Goal: Task Accomplishment & Management: Manage account settings

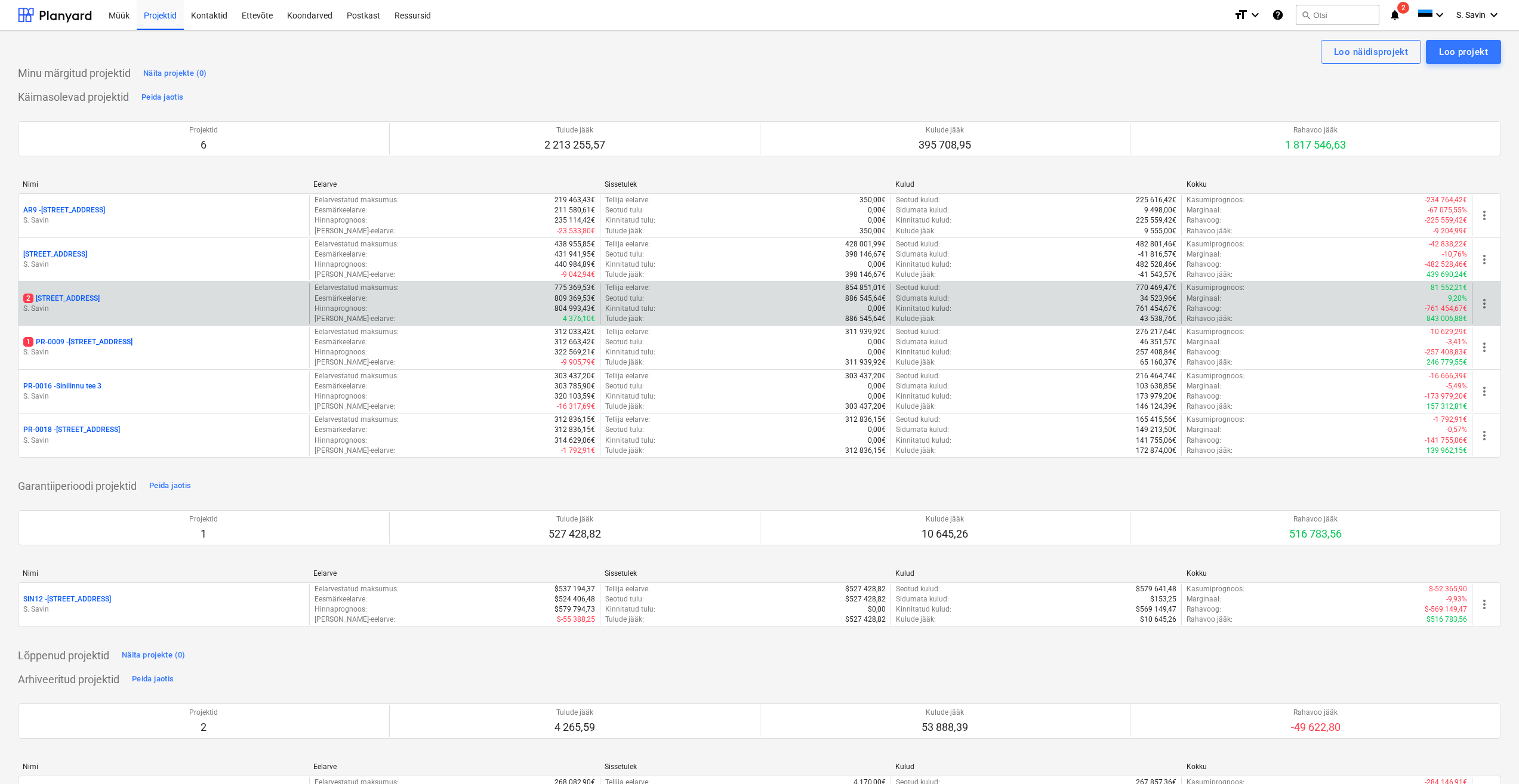
drag, startPoint x: 0, startPoint y: 0, endPoint x: 109, endPoint y: 308, distance: 326.7
click at [109, 308] on p "S. Savin" at bounding box center [164, 308] width 281 height 10
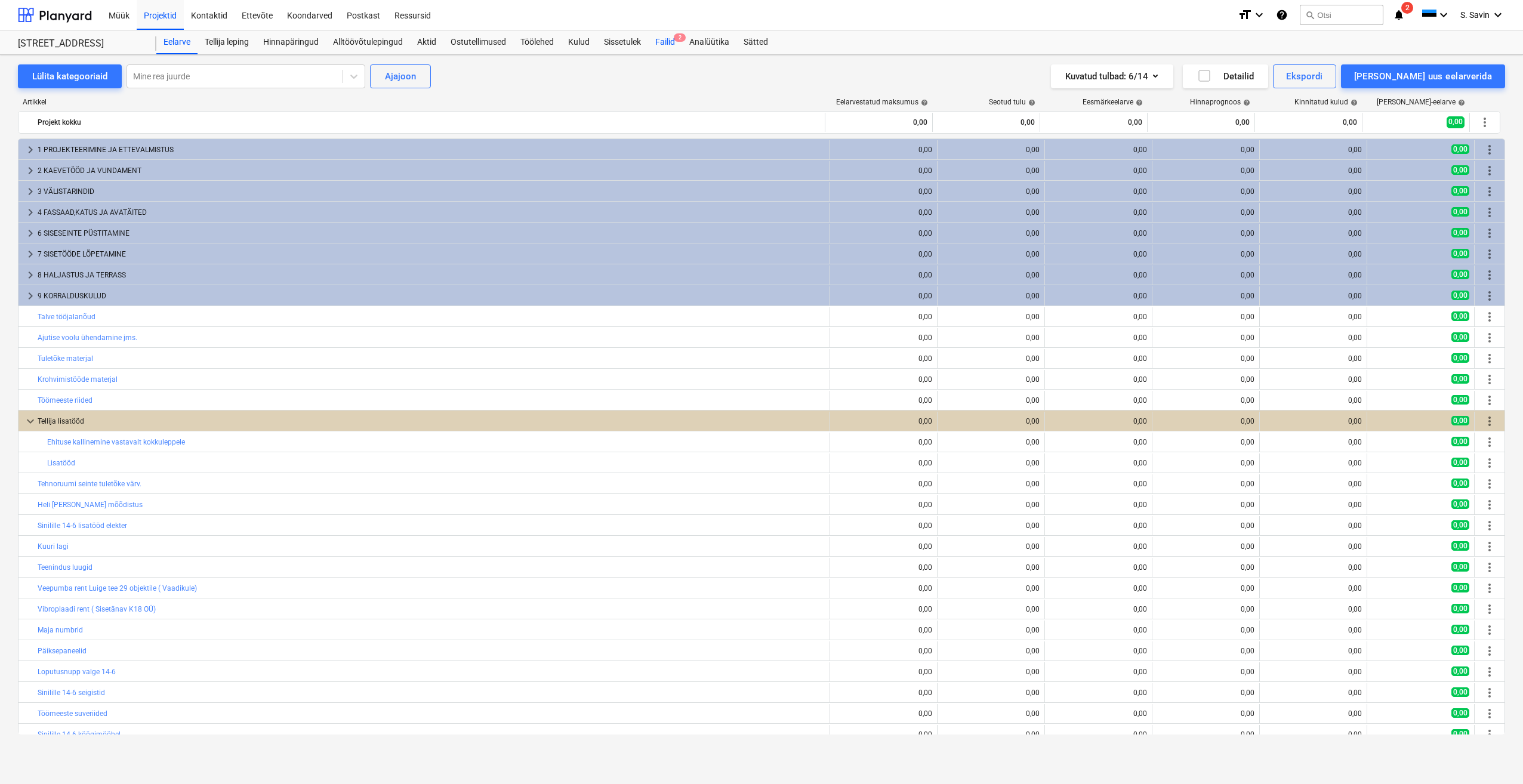
click at [670, 44] on div "Failid 2" at bounding box center [665, 43] width 34 height 24
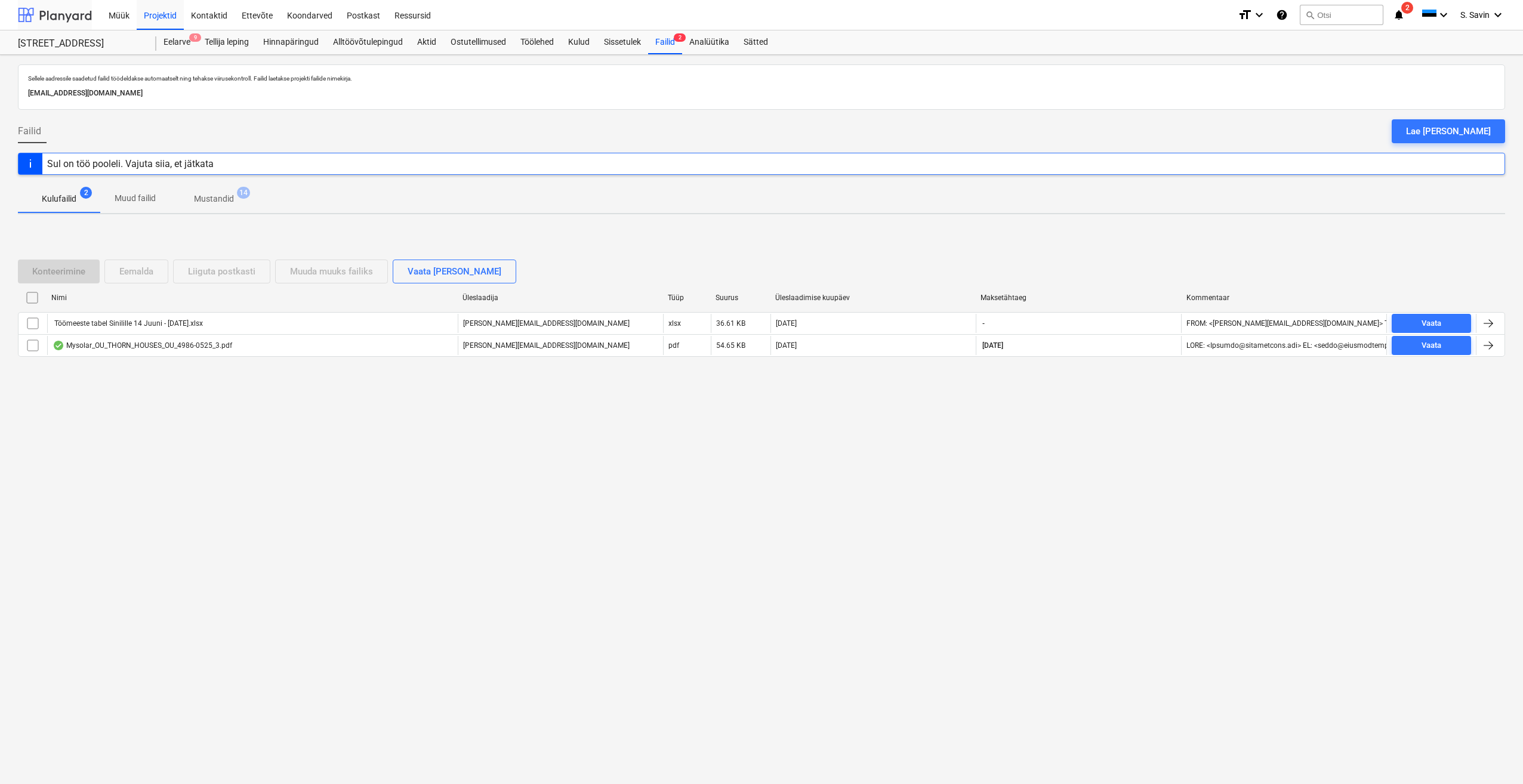
click at [48, 17] on div at bounding box center [55, 15] width 74 height 30
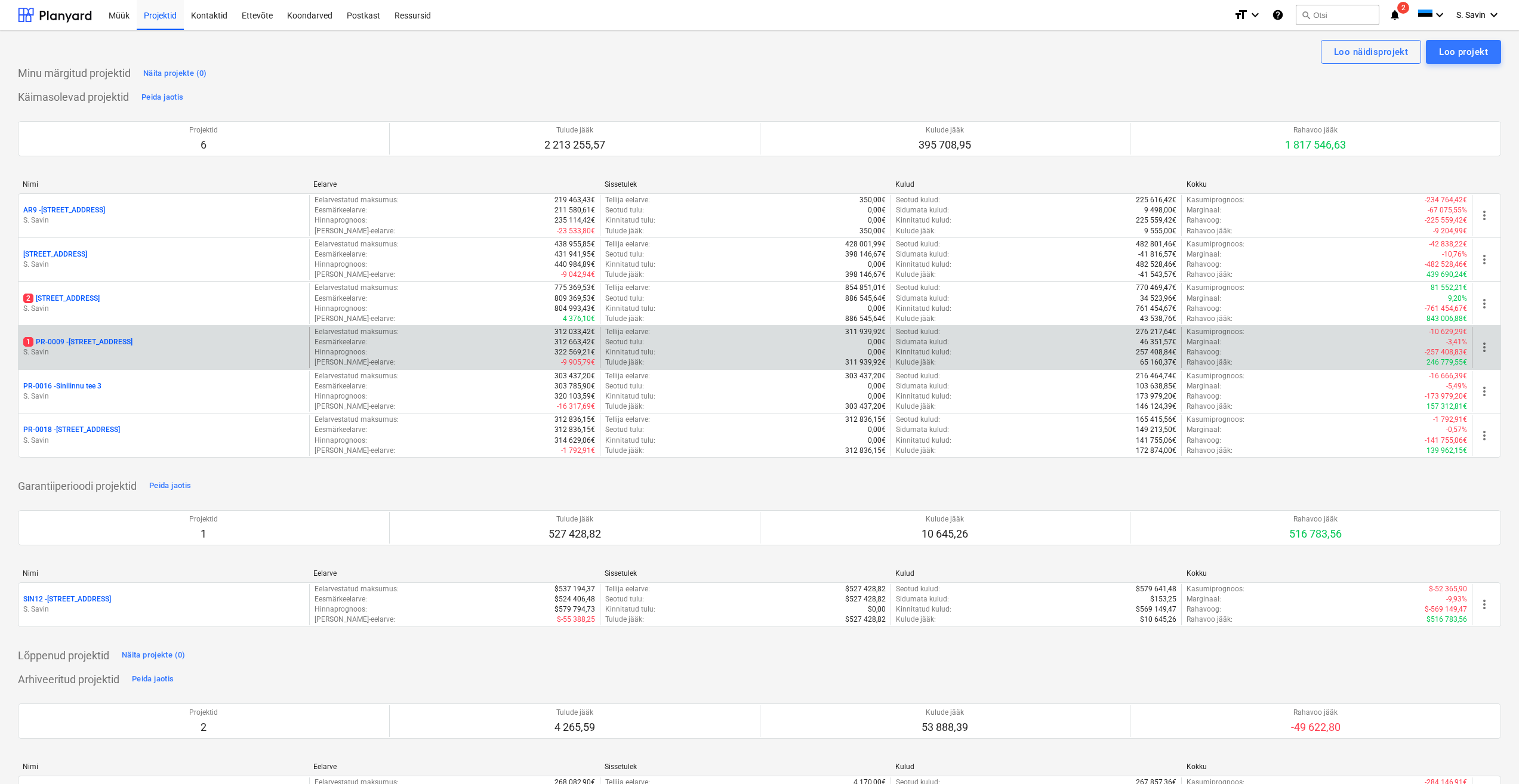
click at [80, 340] on p "1 PR-0009 - Pohla tee 4" at bounding box center [78, 342] width 109 height 10
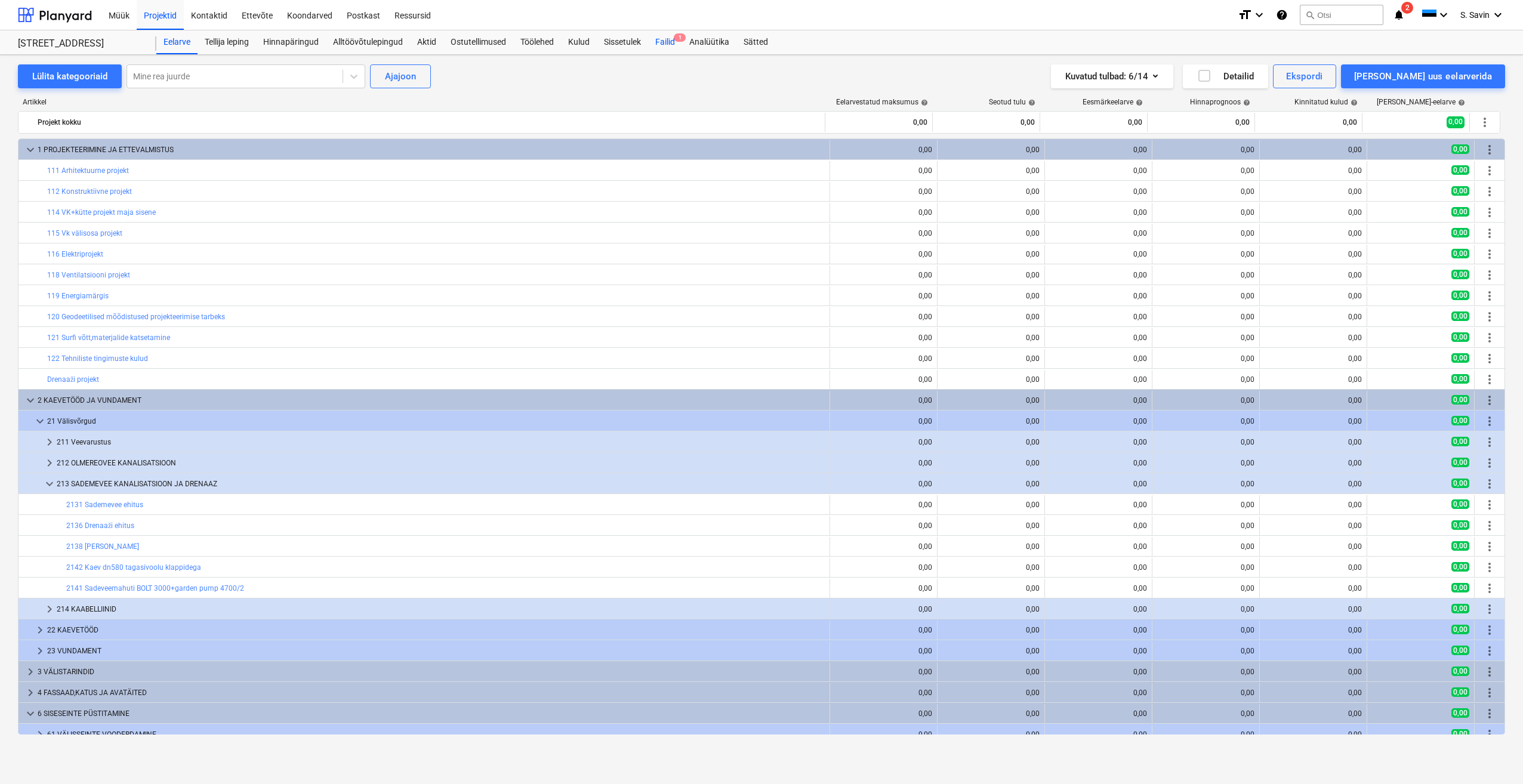
click at [662, 40] on div "Failid 1" at bounding box center [665, 43] width 34 height 24
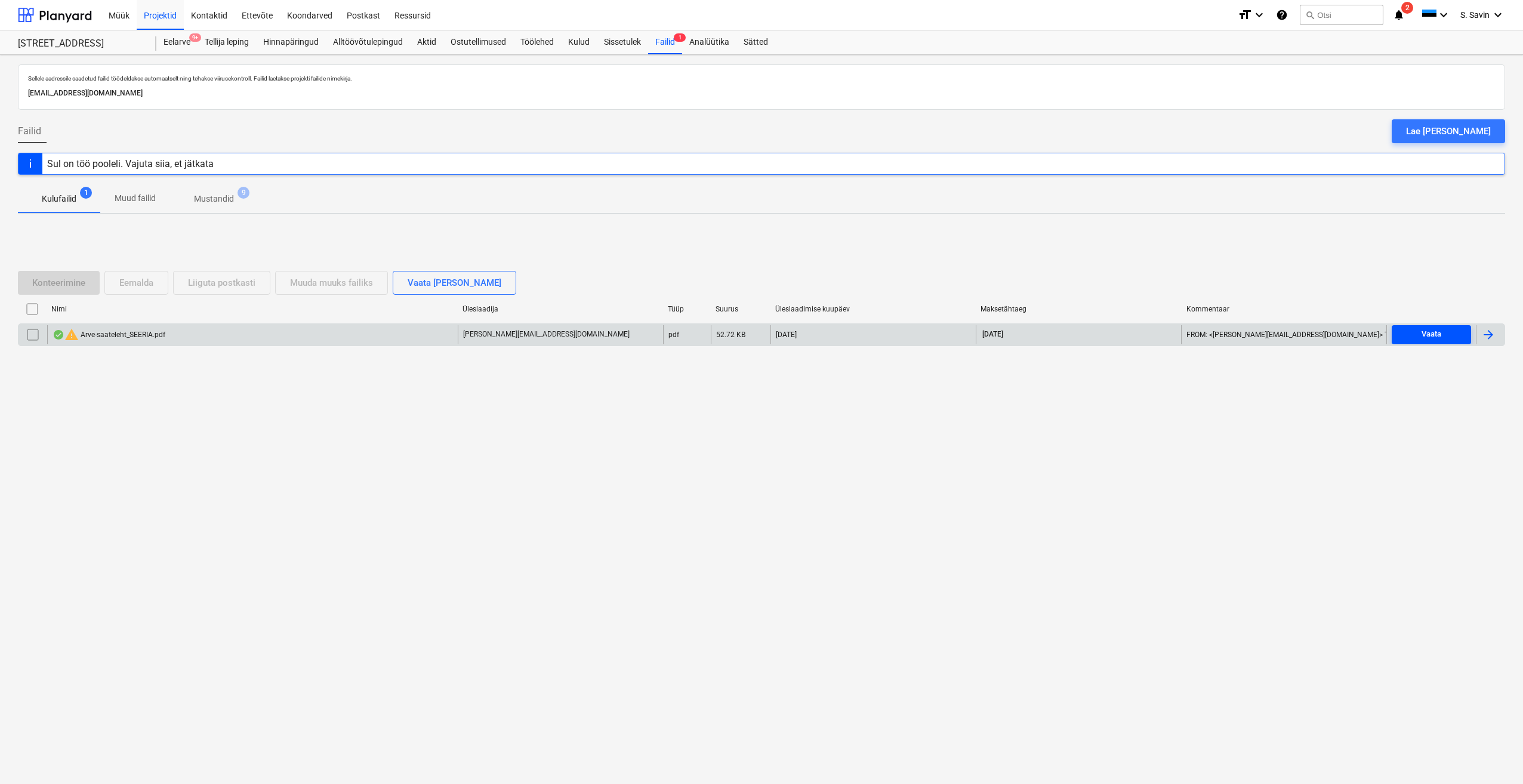
click at [1445, 338] on span "Vaata" at bounding box center [1431, 334] width 70 height 14
click at [1495, 335] on div at bounding box center [1490, 335] width 29 height 19
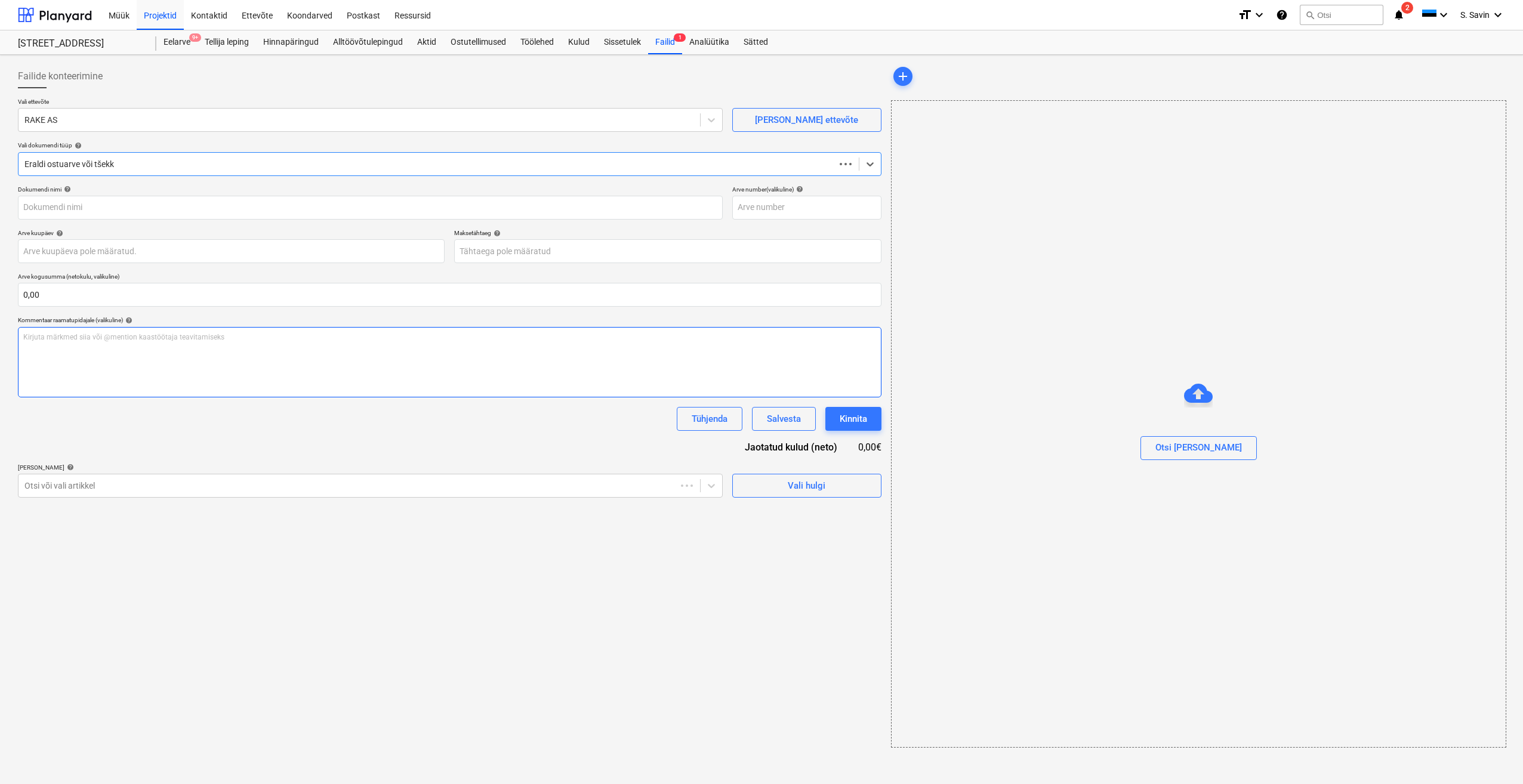
type input "25260"
type input "[DATE]"
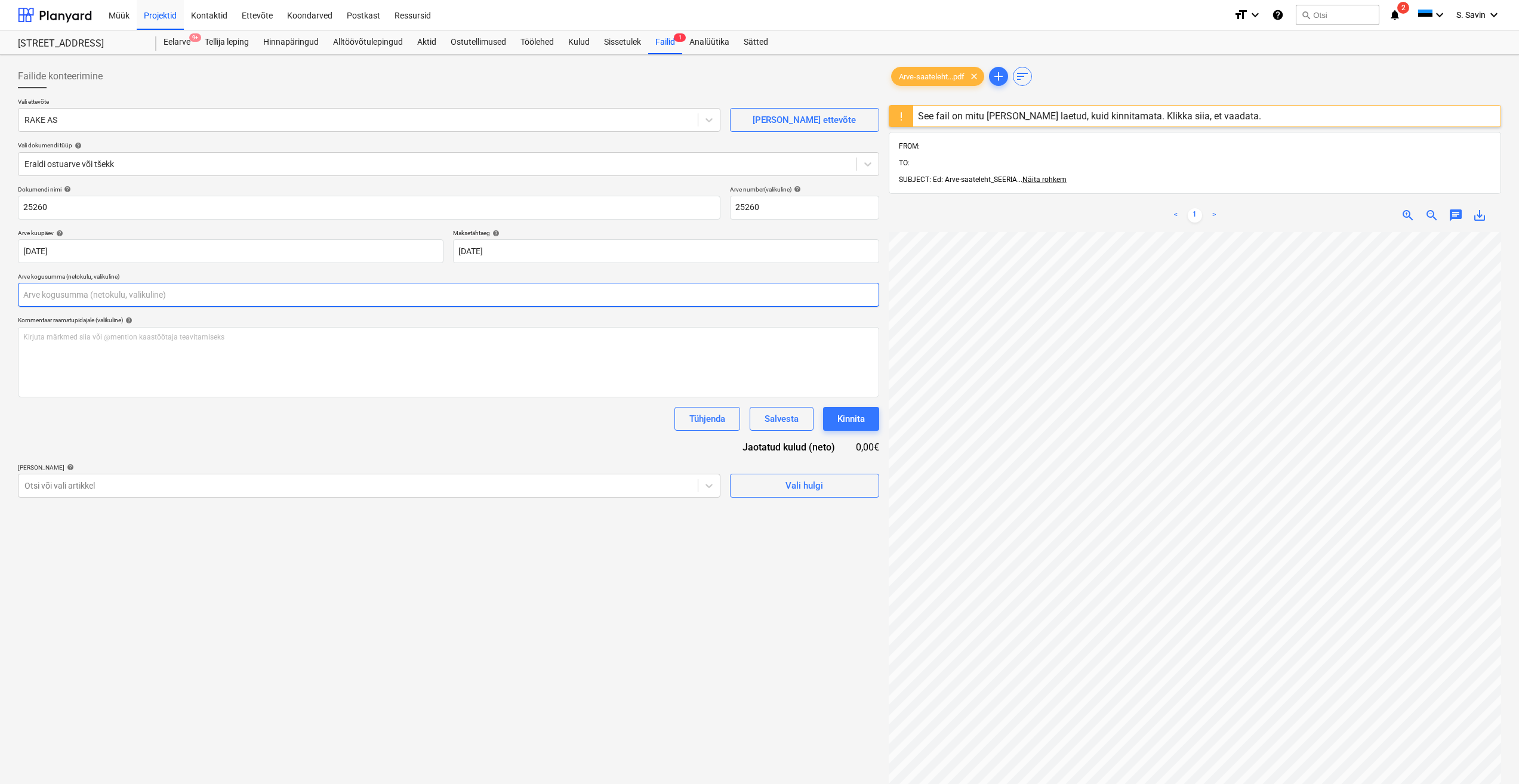
click at [76, 304] on input "text" at bounding box center [448, 295] width 861 height 24
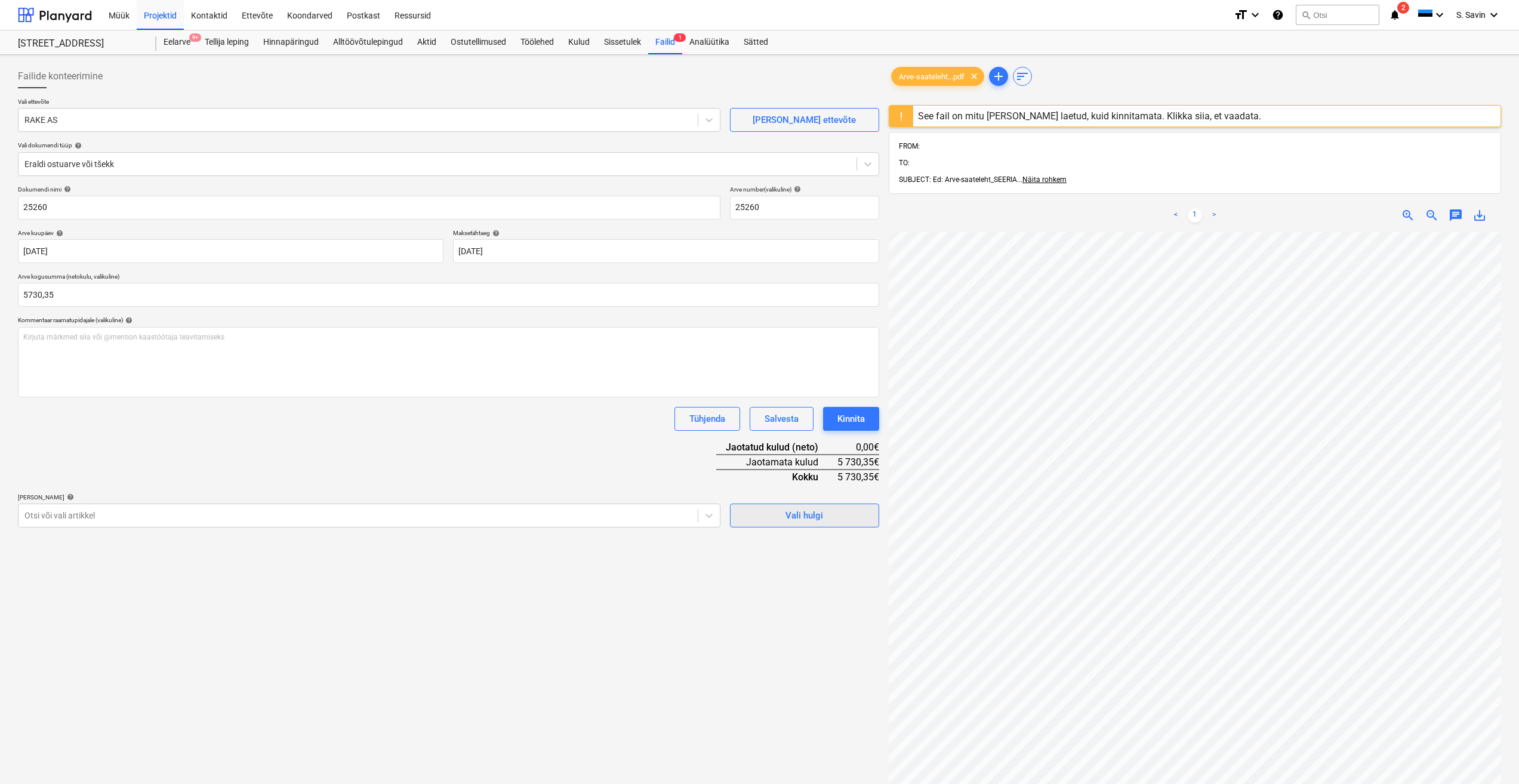
type input "5 730,35"
click at [784, 525] on button "Vali hulgi" at bounding box center [804, 515] width 149 height 24
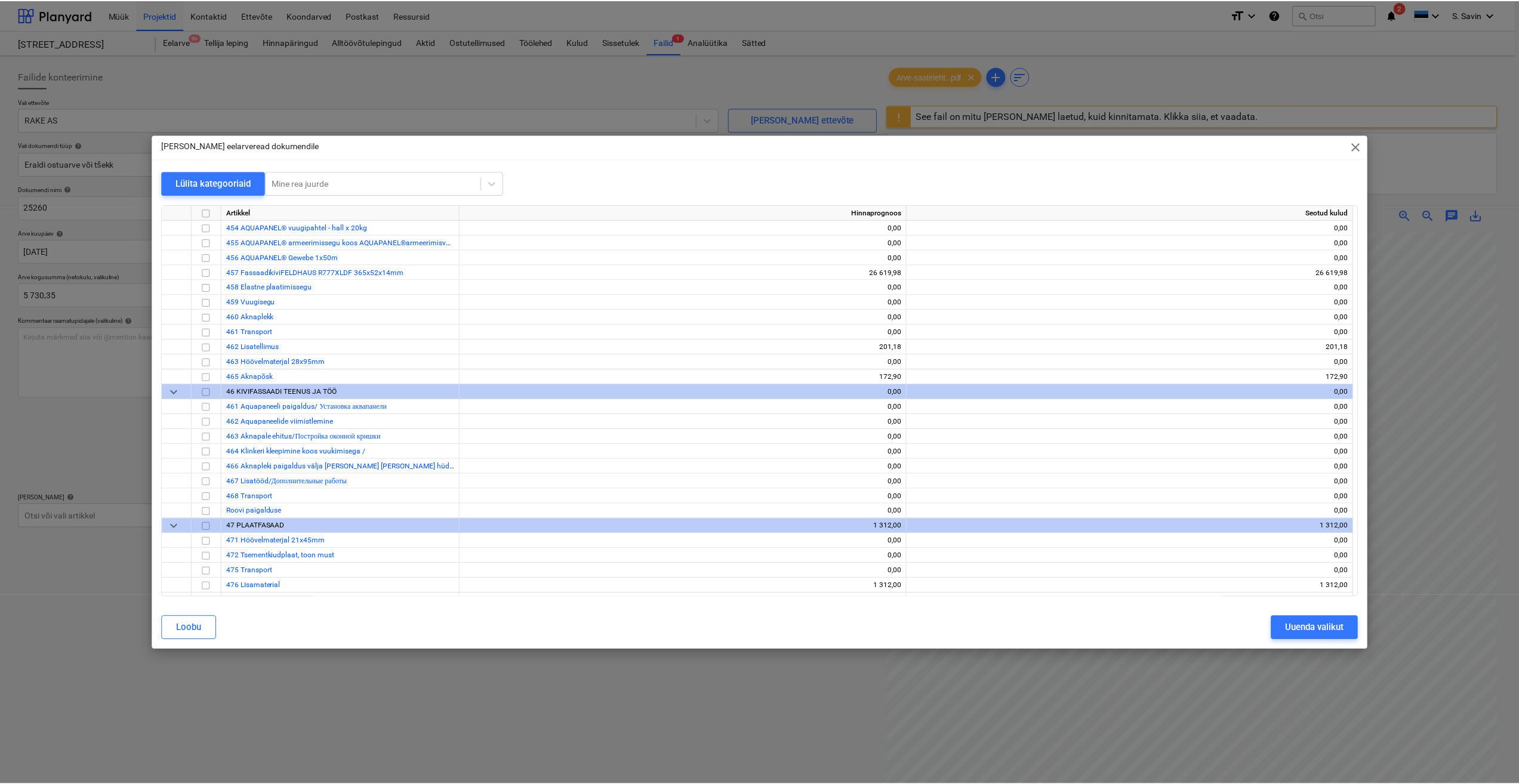
scroll to position [1372, 0]
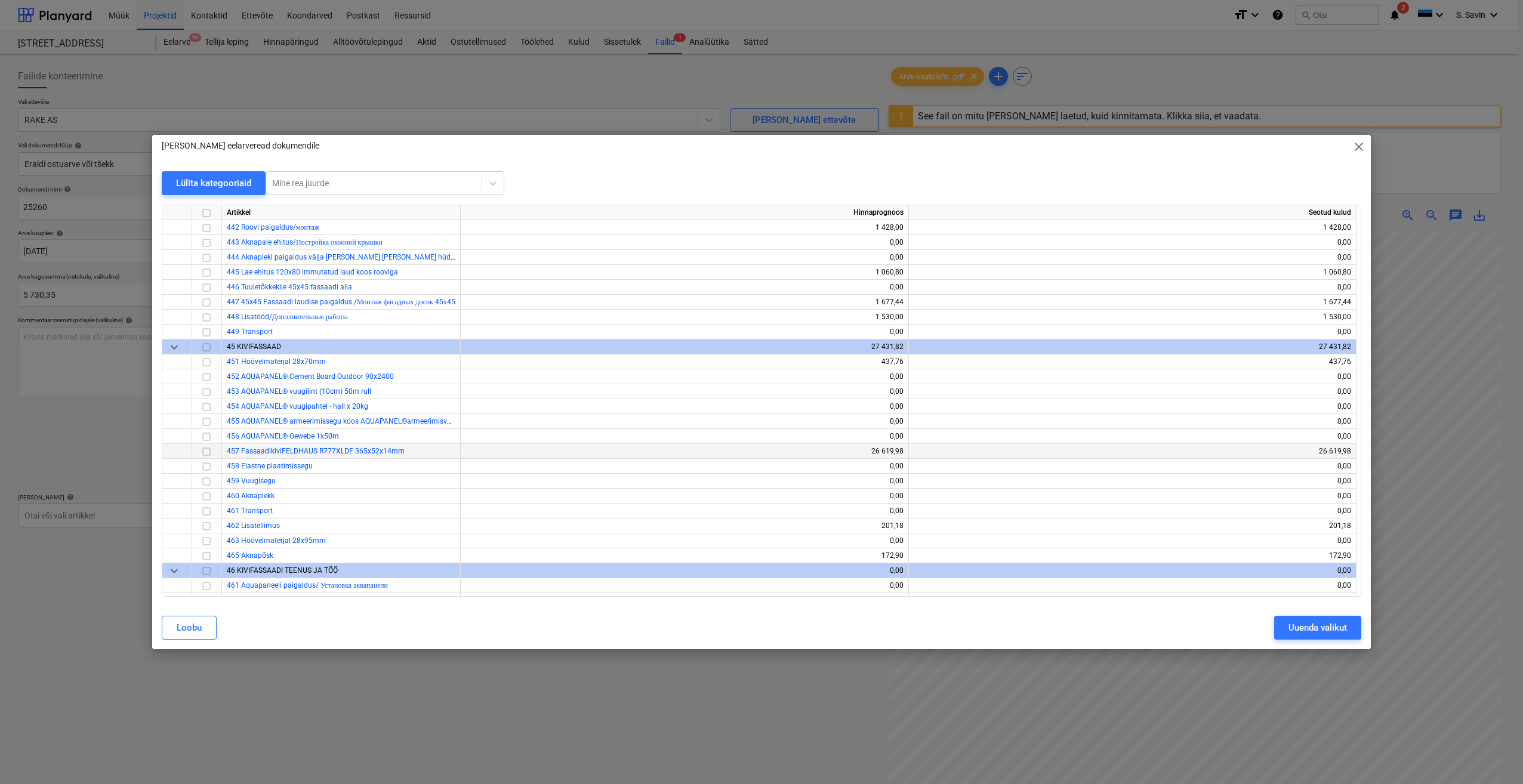
click at [202, 451] on input "checkbox" at bounding box center [206, 452] width 14 height 14
click at [1293, 630] on div "Uuenda valikut" at bounding box center [1317, 627] width 58 height 16
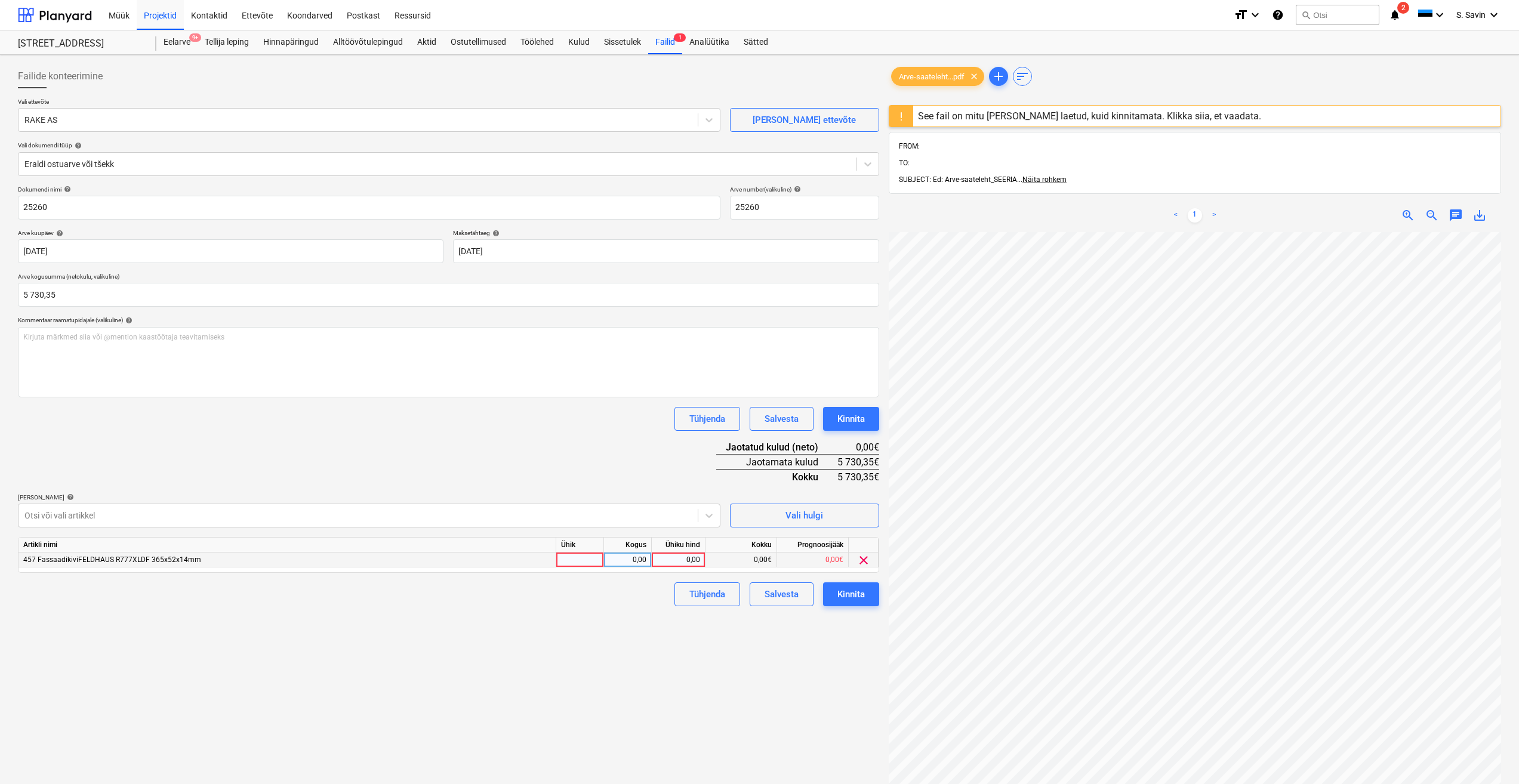
click at [565, 559] on div at bounding box center [580, 560] width 48 height 15
type input "kmpl."
click at [627, 564] on div "0,00" at bounding box center [627, 560] width 38 height 15
click at [672, 564] on div "0,00" at bounding box center [678, 560] width 44 height 15
type input "5730,35"
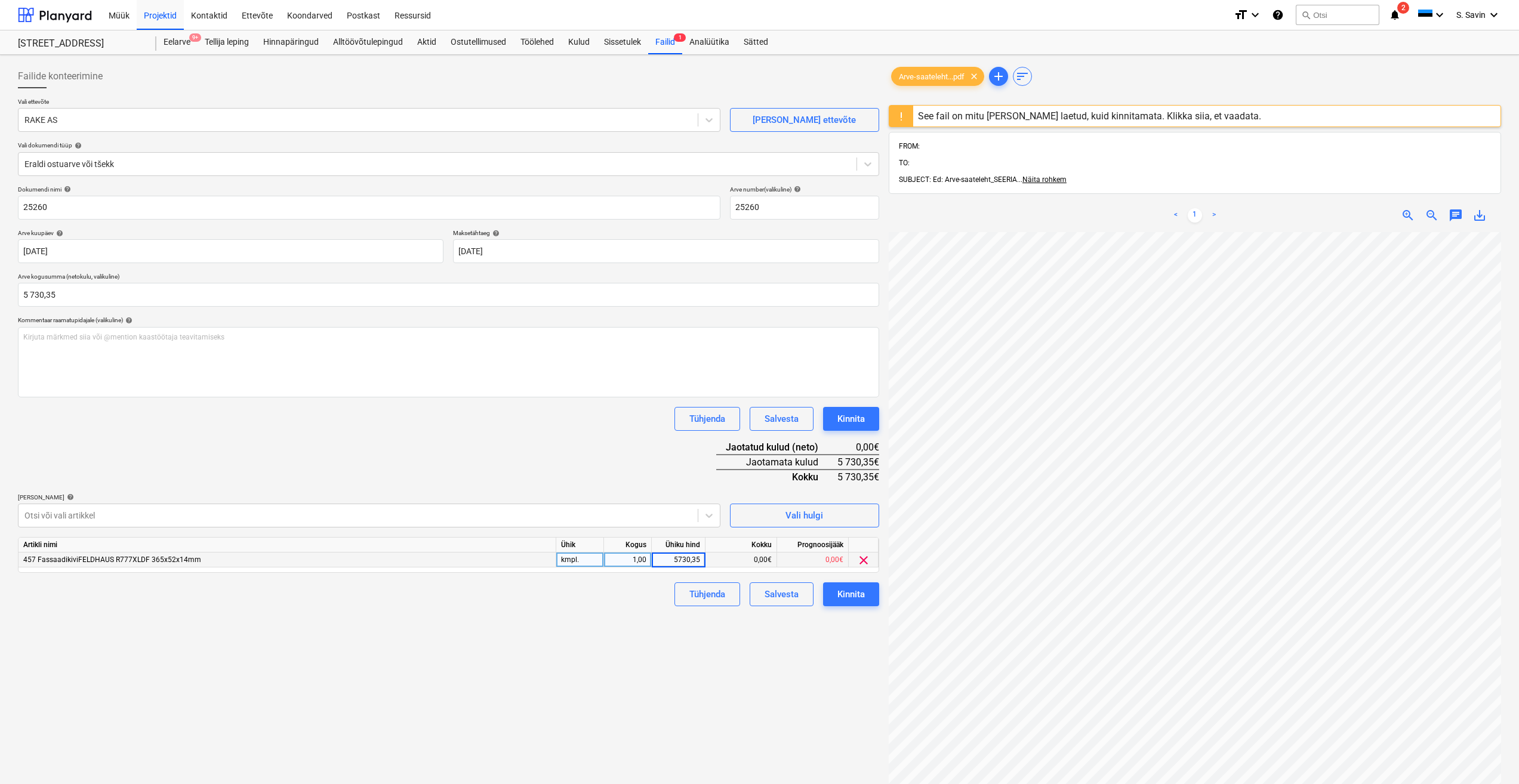
click at [646, 636] on div "Failide konteerimine Vali ettevõte RAKE AS [PERSON_NAME] uus ettevõte Vali doku…" at bounding box center [448, 523] width 871 height 927
click at [838, 600] on div "Kinnita" at bounding box center [851, 594] width 28 height 16
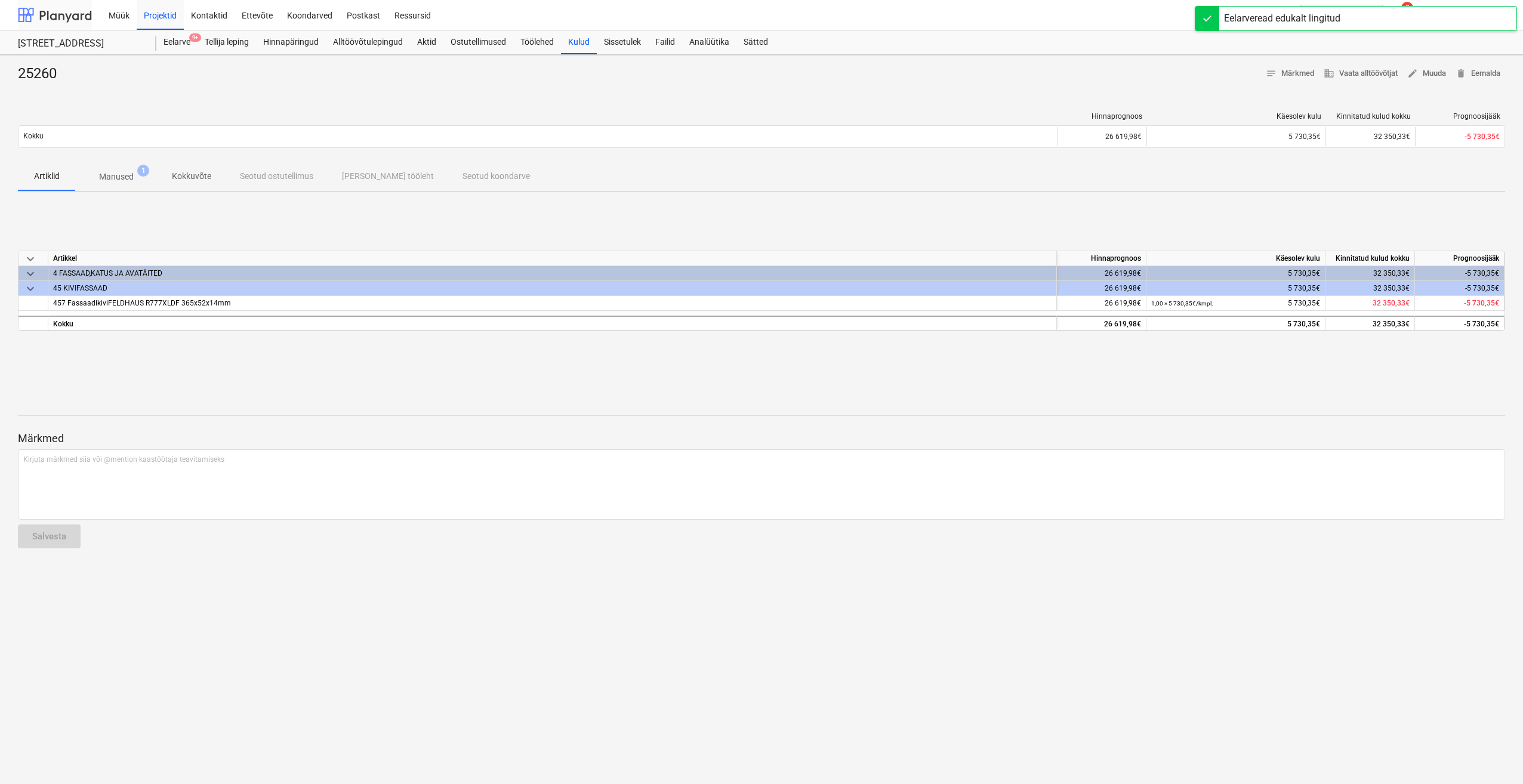
click at [80, 14] on div at bounding box center [55, 15] width 74 height 30
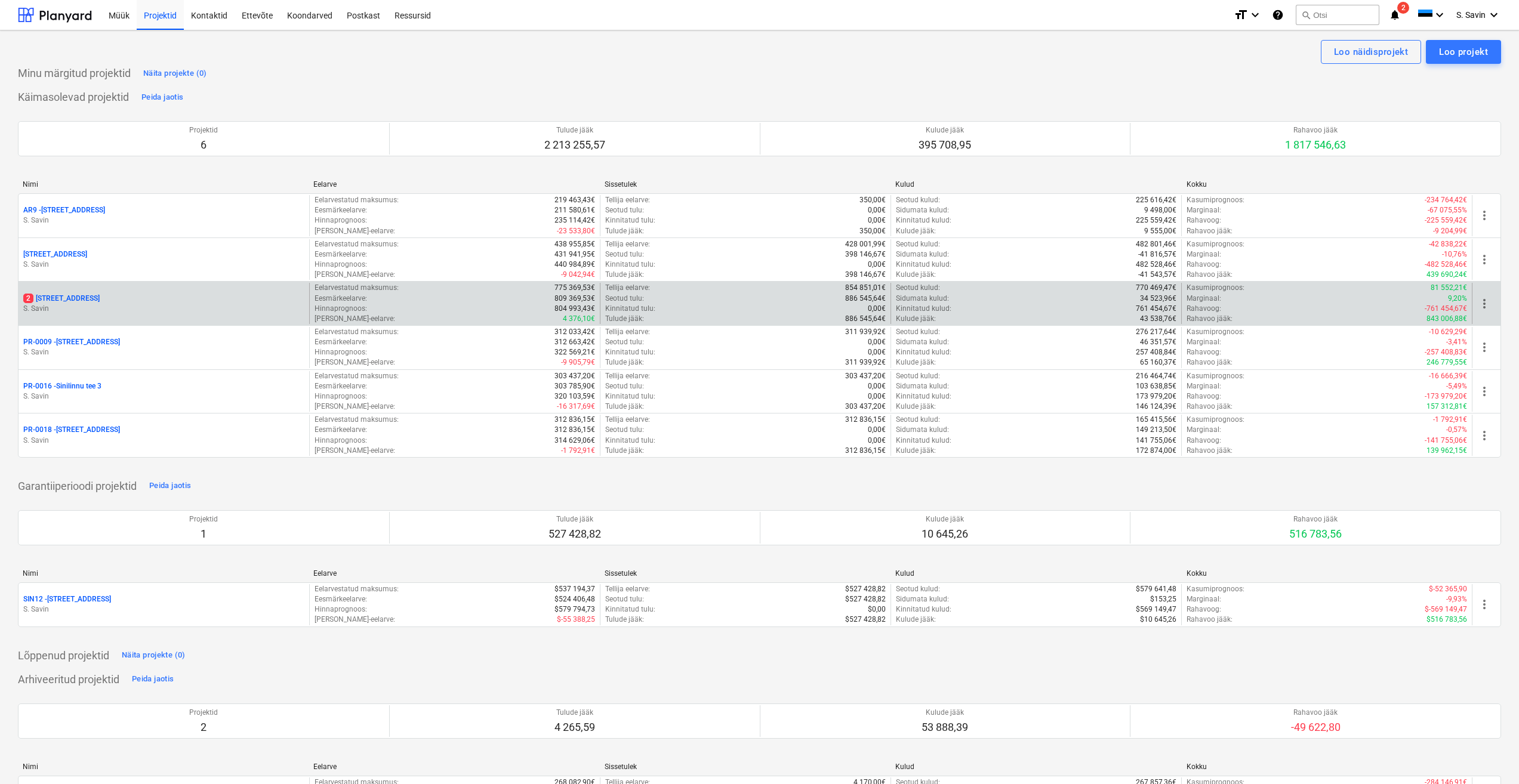
click at [94, 294] on div "2 [STREET_ADDRESS]" at bounding box center [164, 298] width 281 height 10
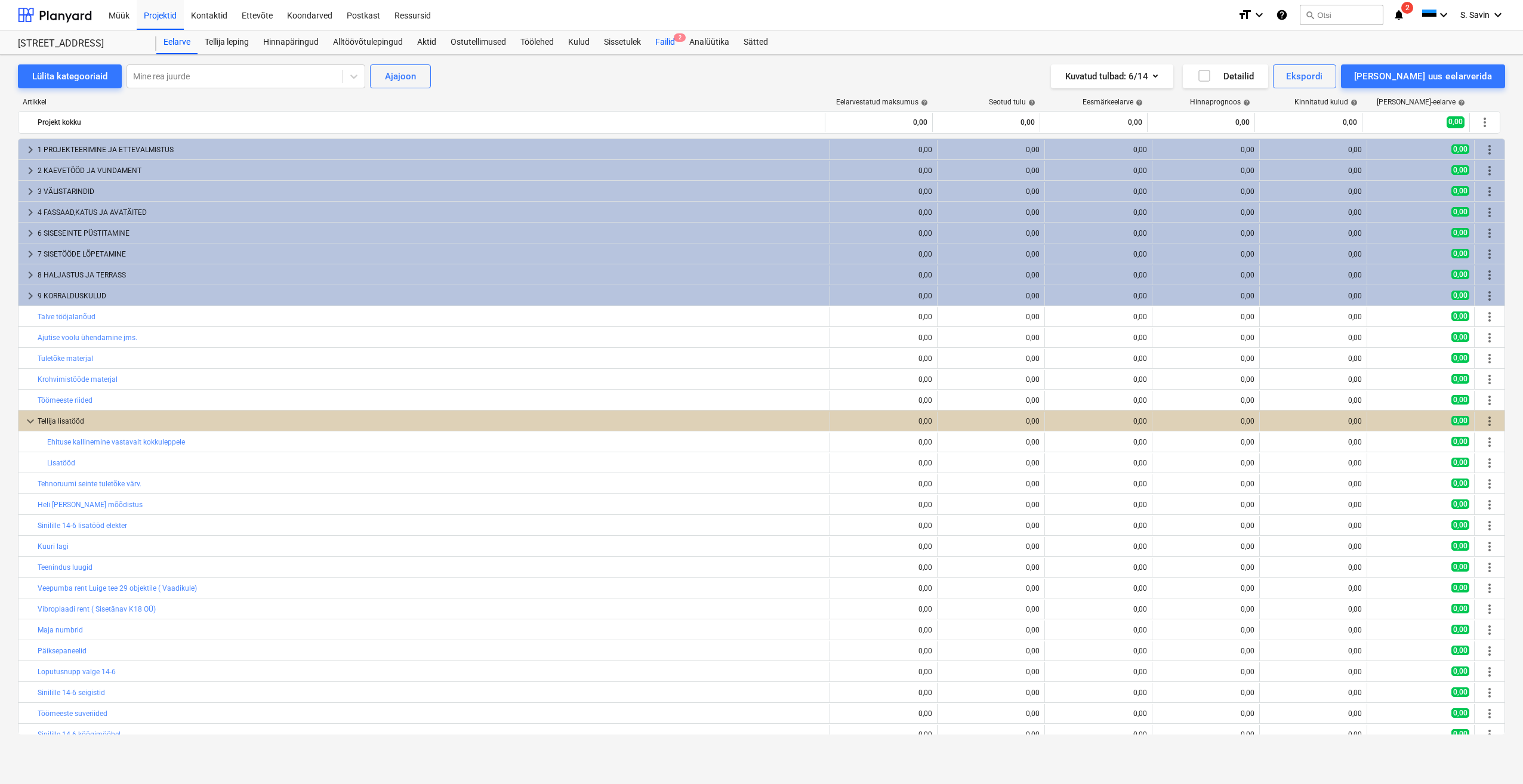
click at [671, 45] on div "Failid 2" at bounding box center [665, 43] width 34 height 24
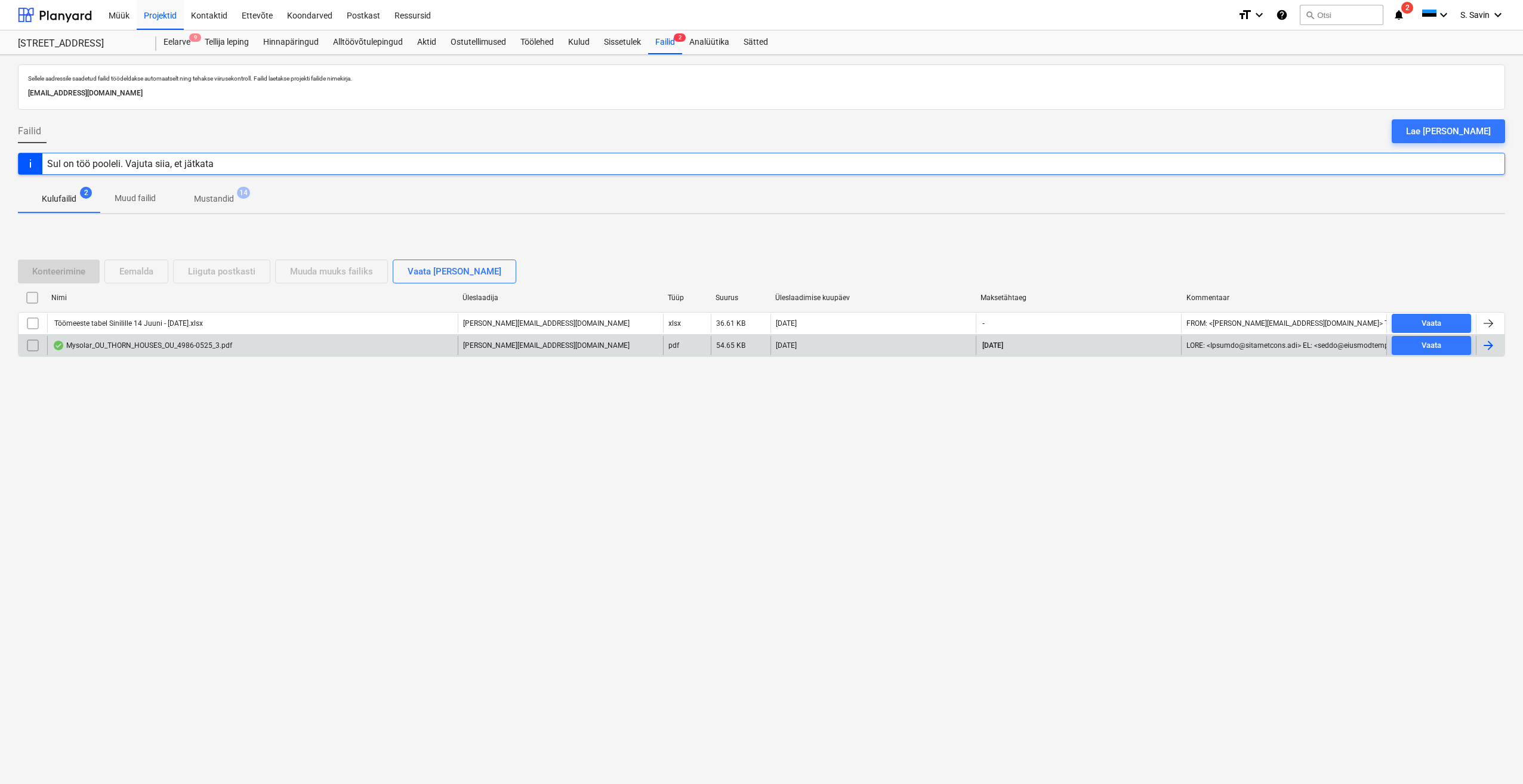
click at [213, 345] on div "Mysolar_OU_THORN_HOUSES_OU_4986-0525_3.pdf" at bounding box center [142, 346] width 179 height 10
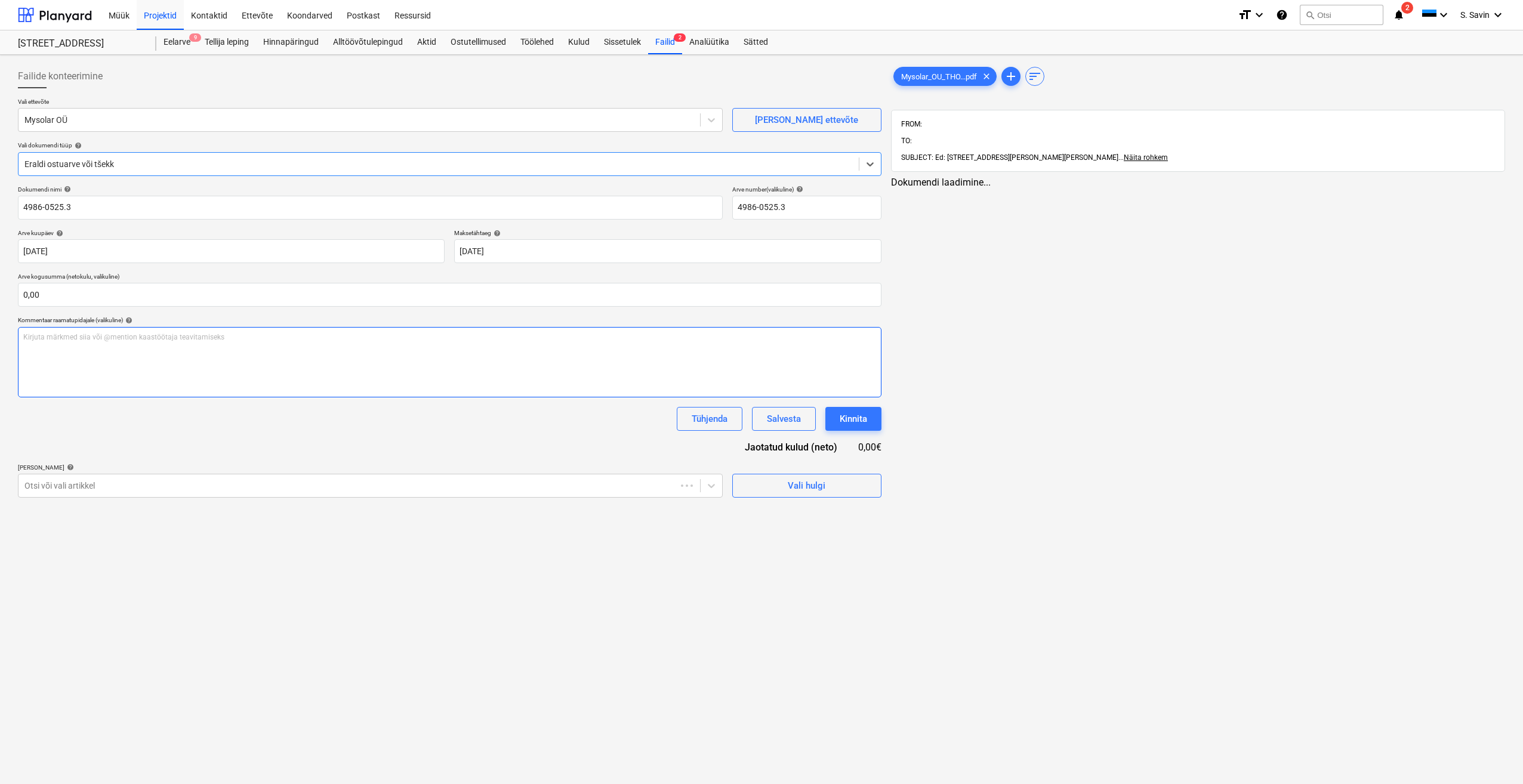
type input "4986-0525.3"
type input "[DATE]"
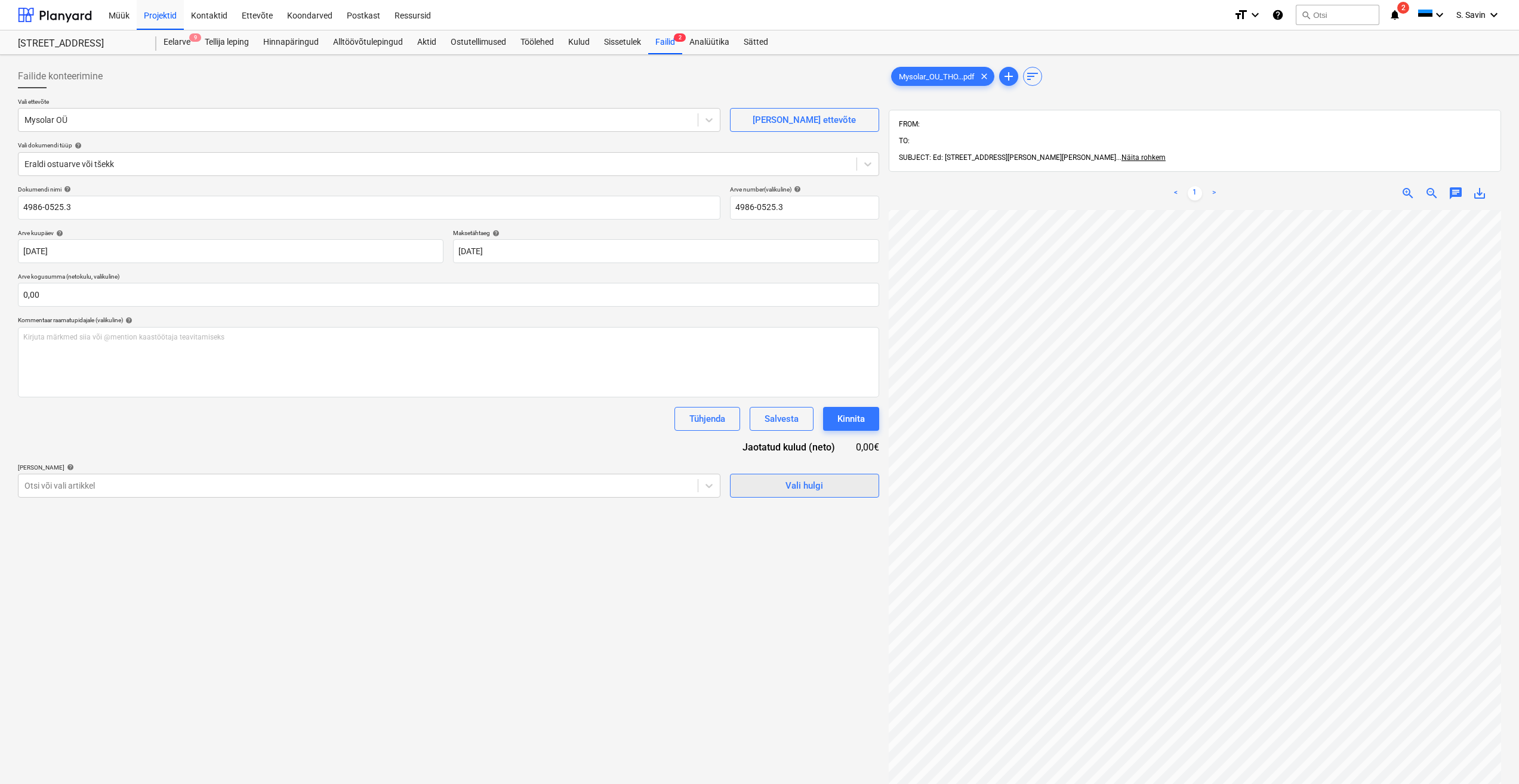
click at [786, 484] on span "Vali hulgi" at bounding box center [804, 486] width 119 height 16
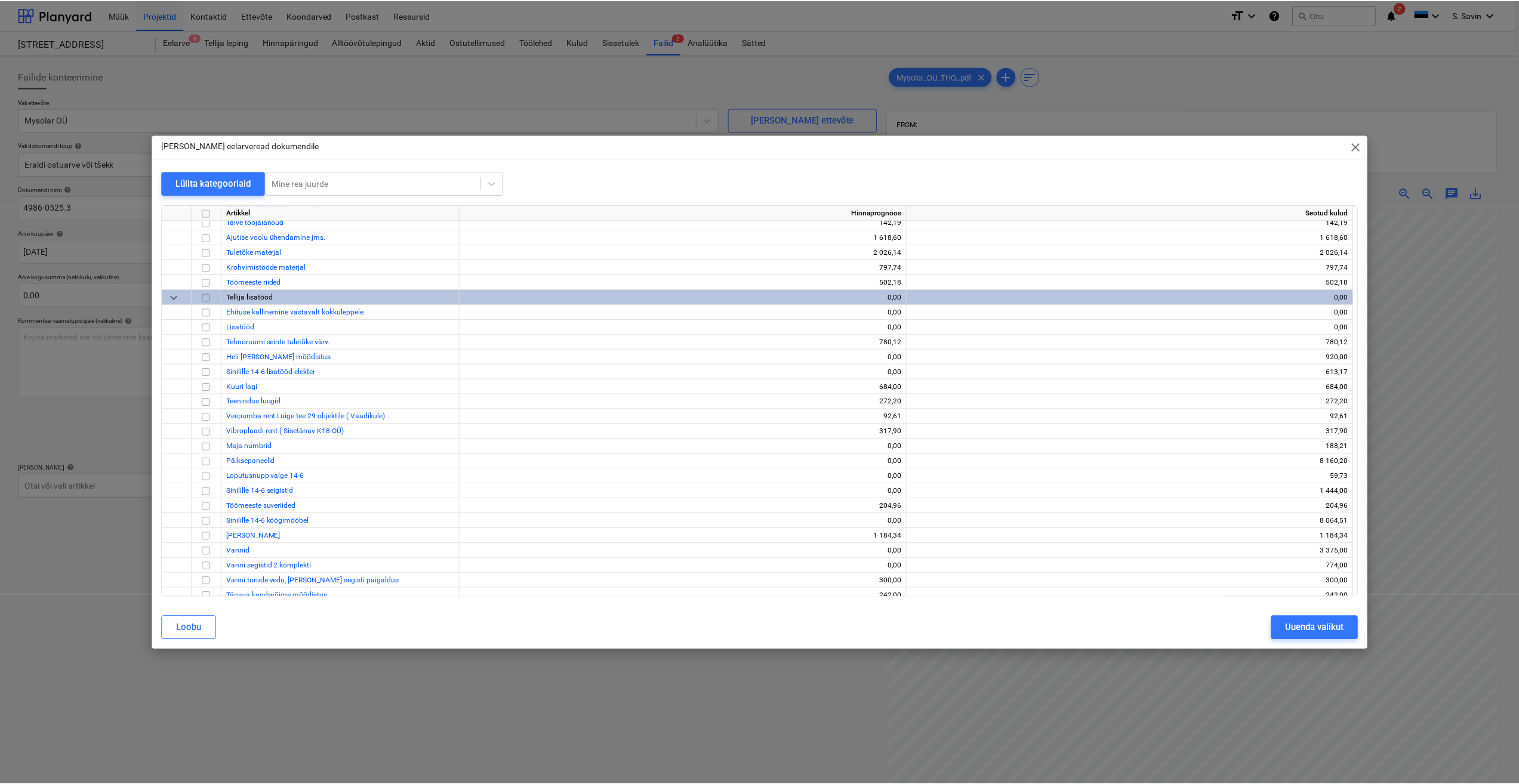
scroll to position [6663, 0]
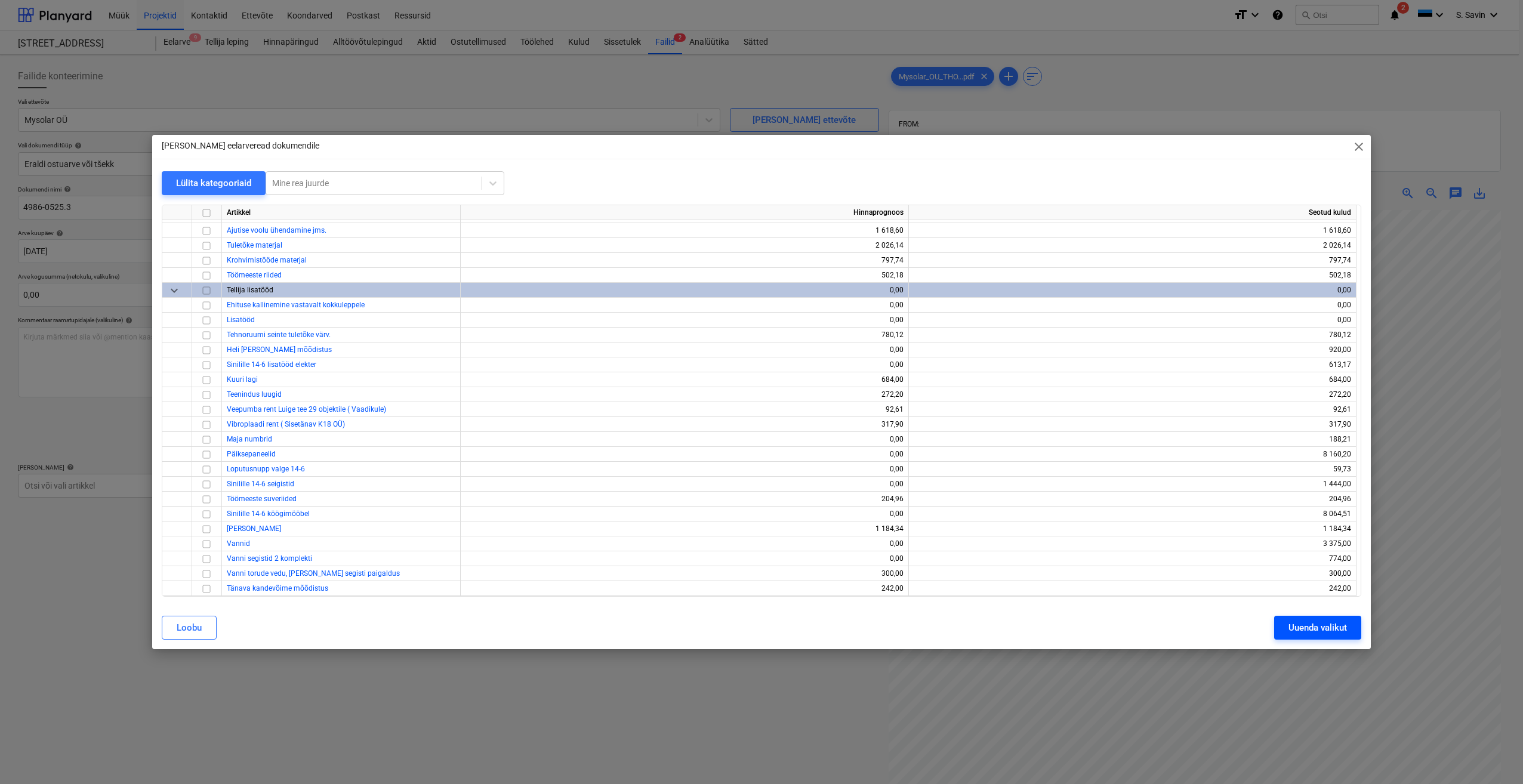
click at [1305, 627] on div "Uuenda valikut" at bounding box center [1317, 627] width 58 height 16
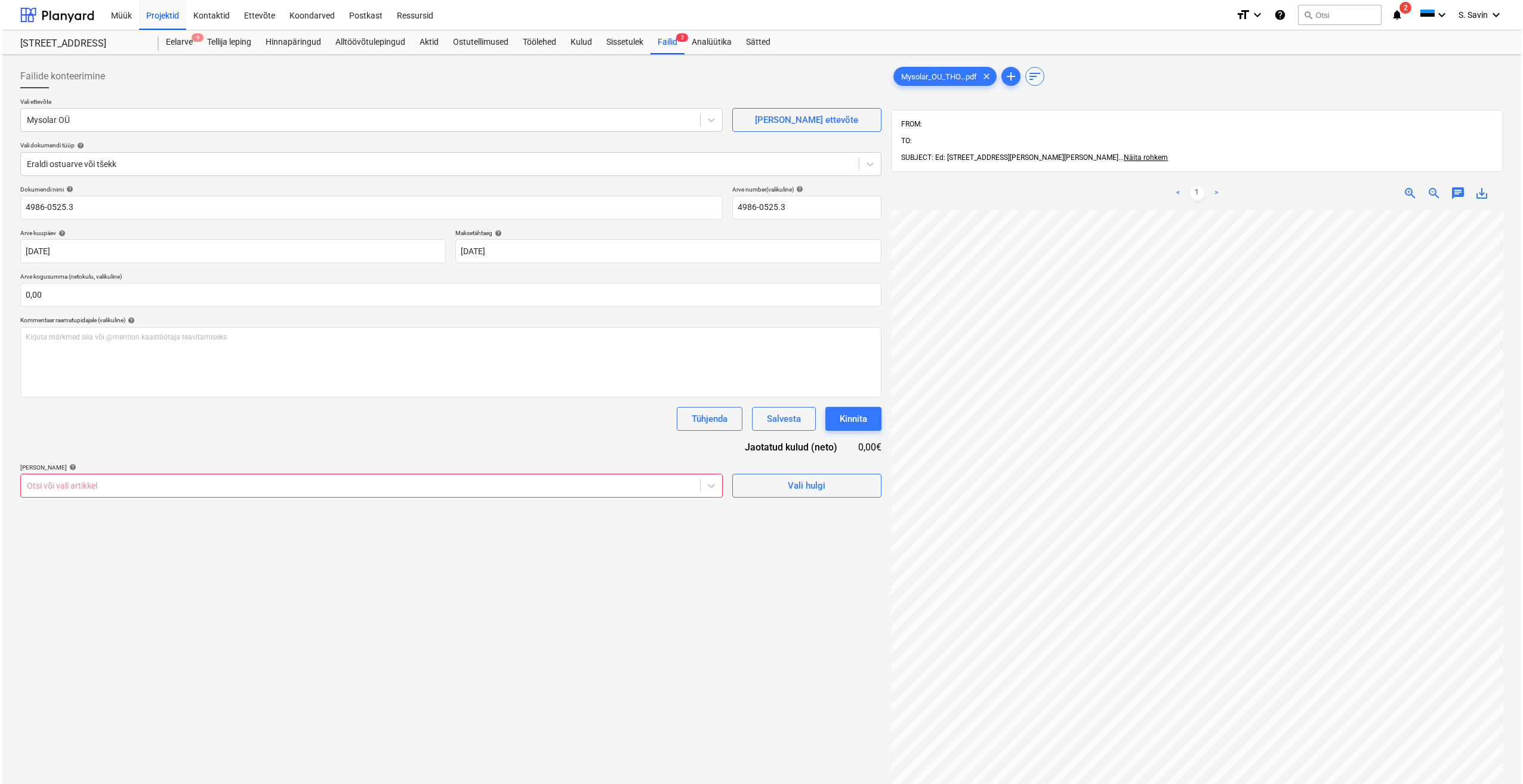
scroll to position [0, 14]
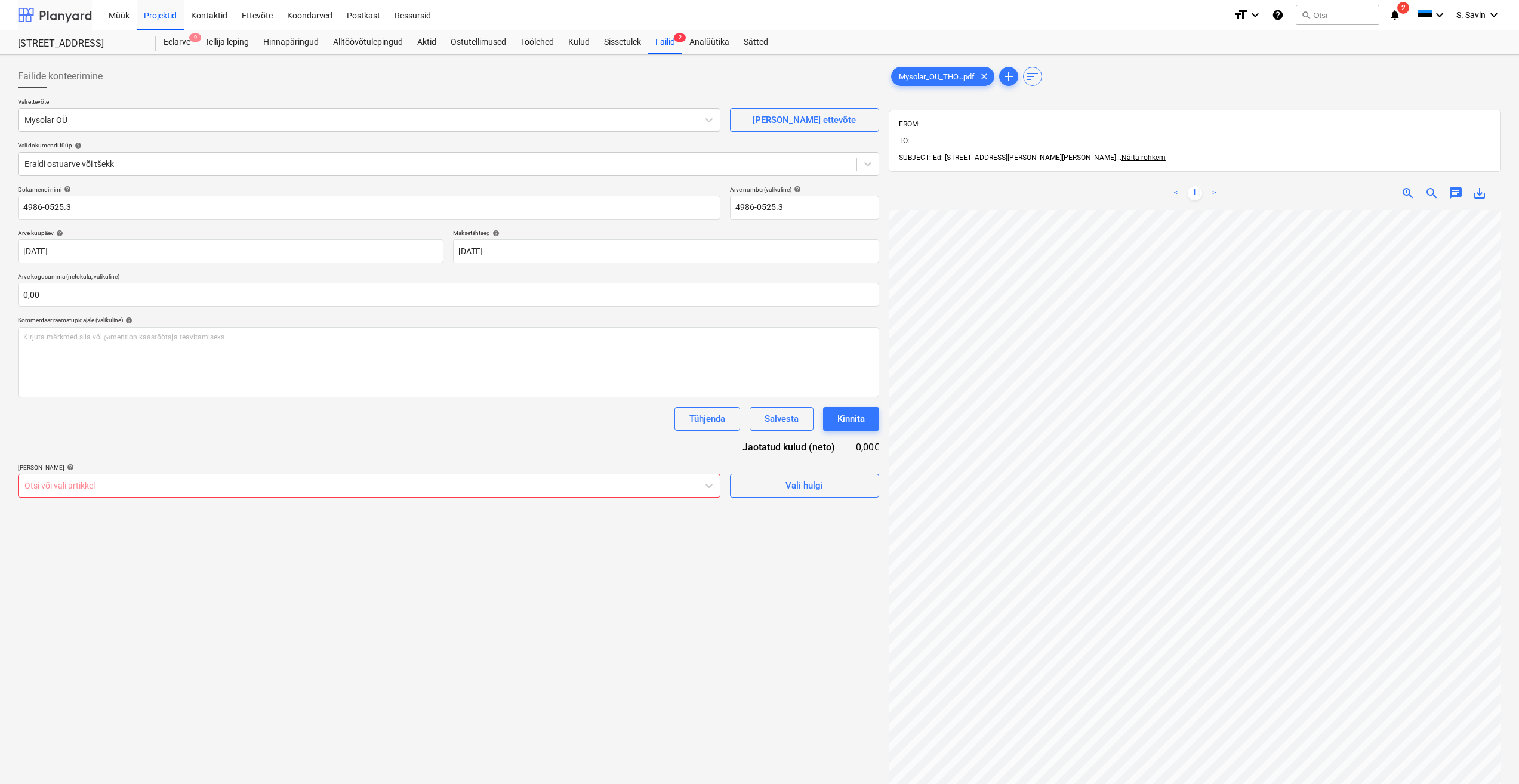
click at [74, 16] on div at bounding box center [55, 15] width 74 height 30
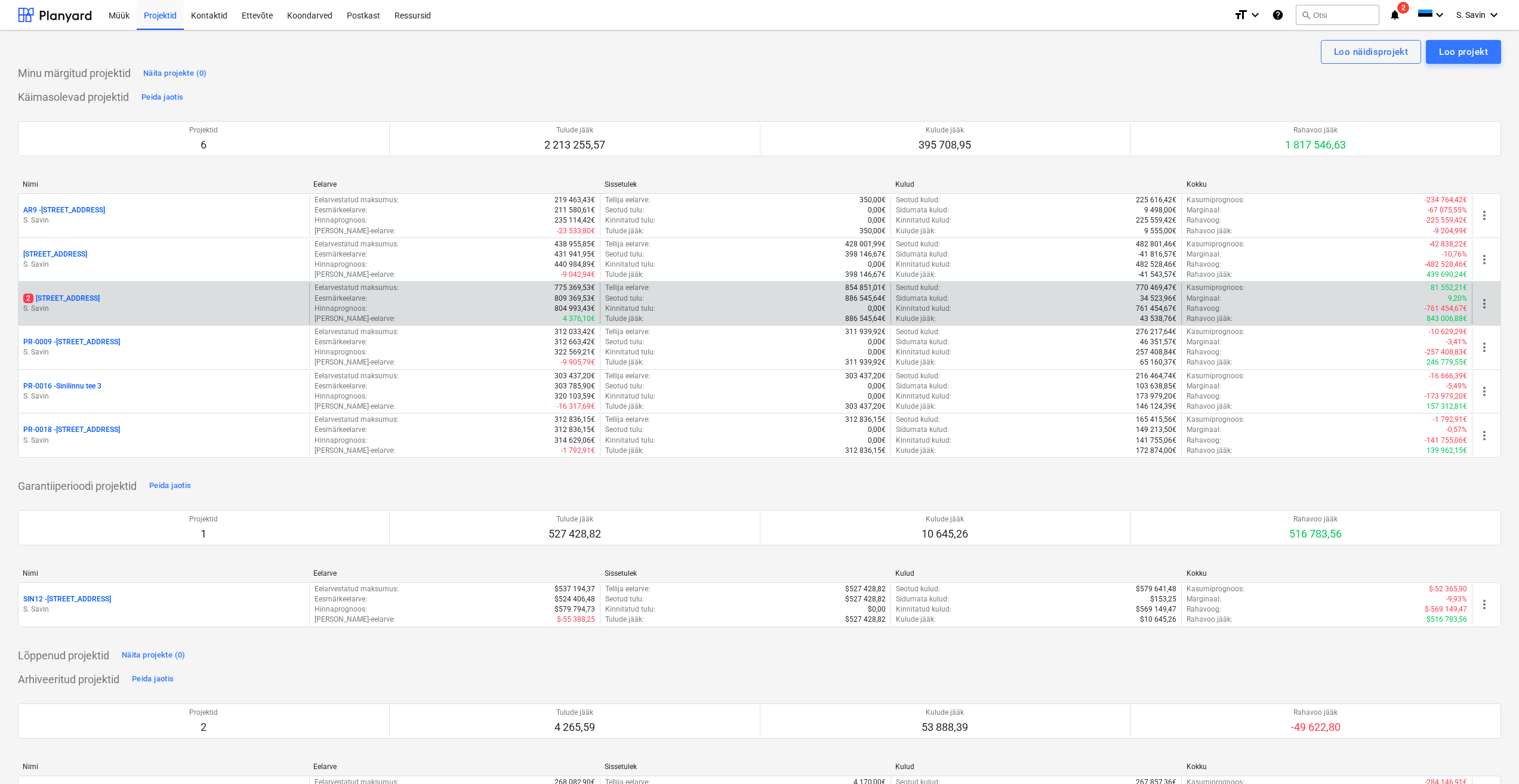
click at [80, 299] on p "2 [STREET_ADDRESS]" at bounding box center [61, 298] width 76 height 10
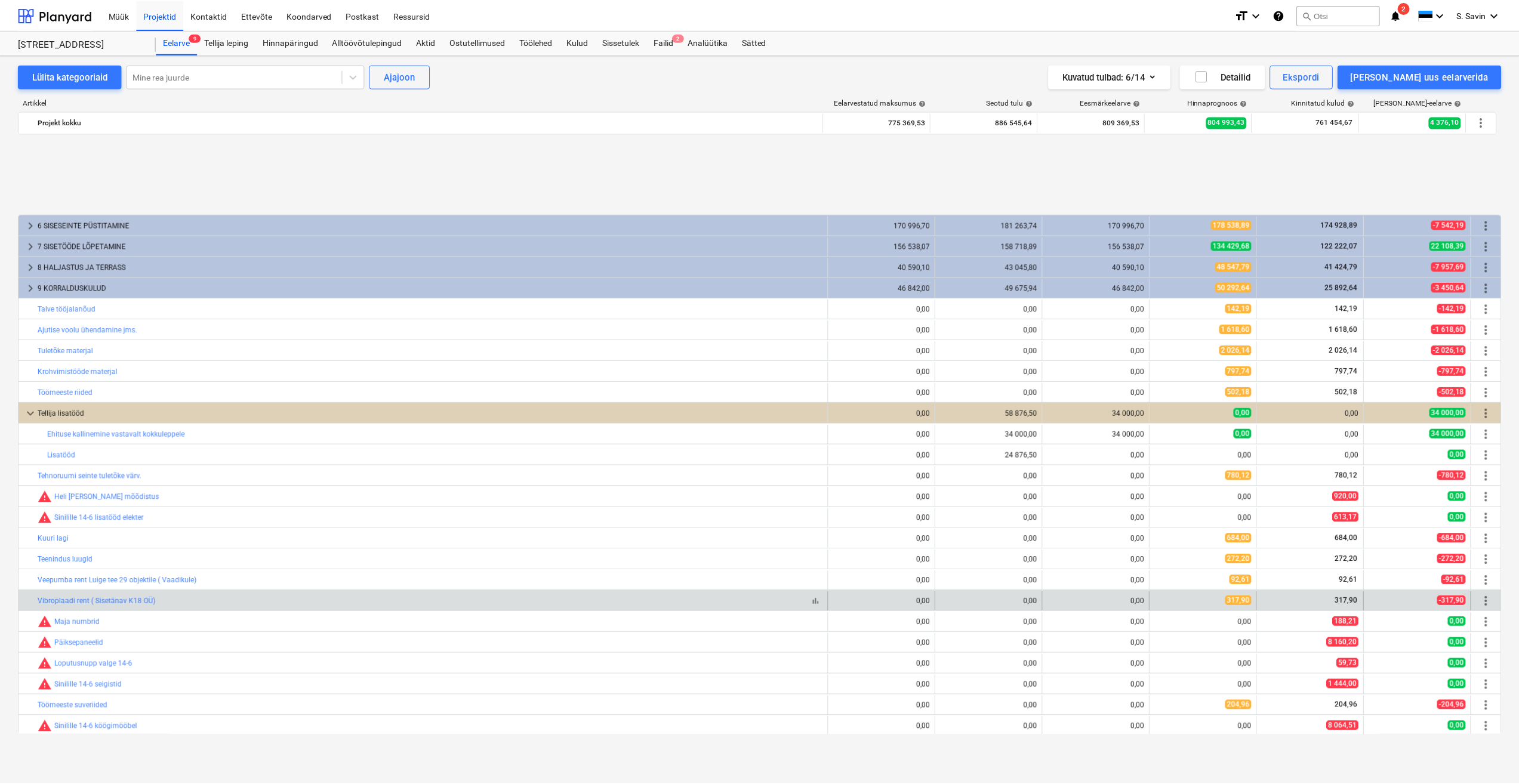
scroll to position [114, 0]
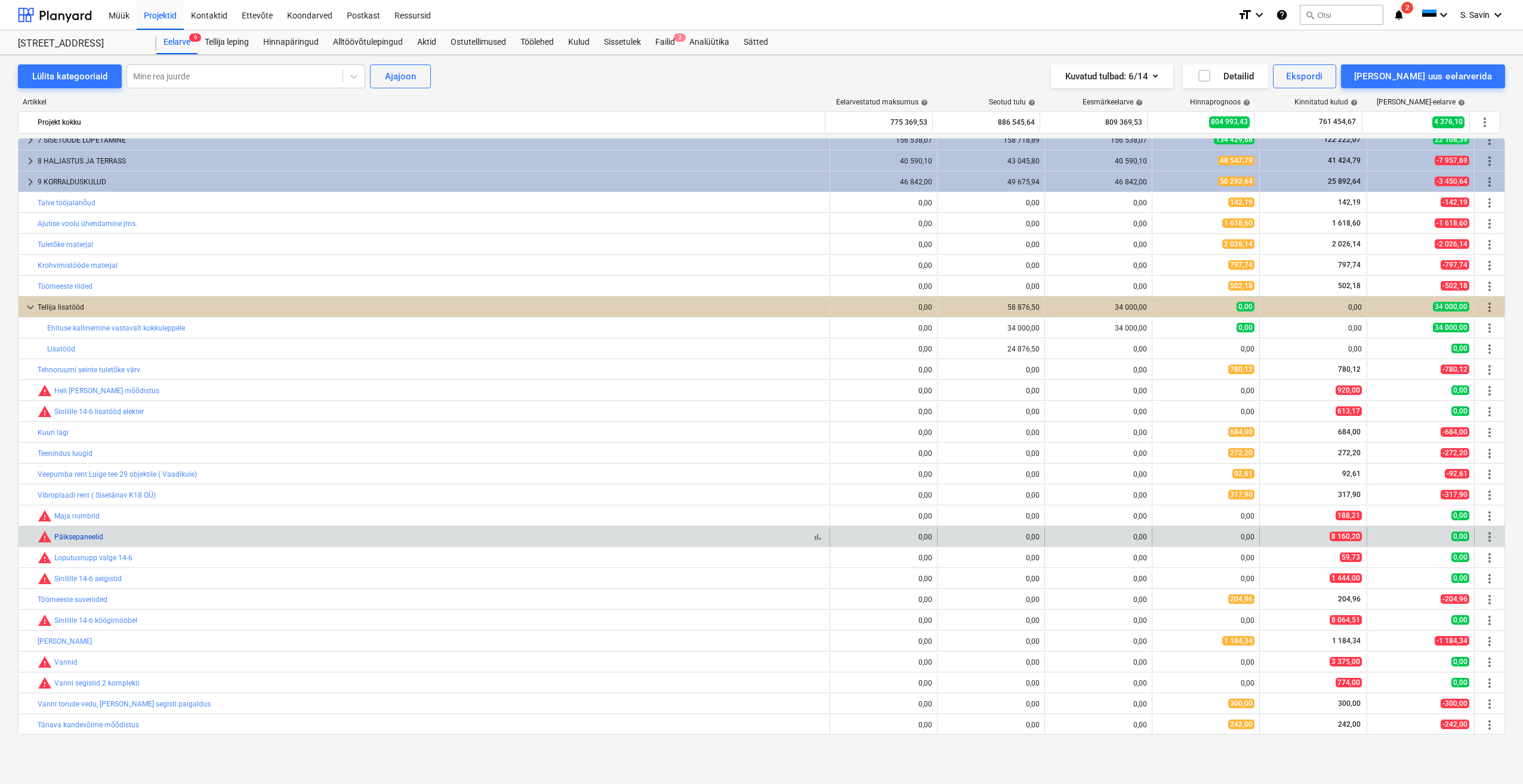
click at [100, 540] on link "Päiksepaneelid" at bounding box center [79, 537] width 49 height 8
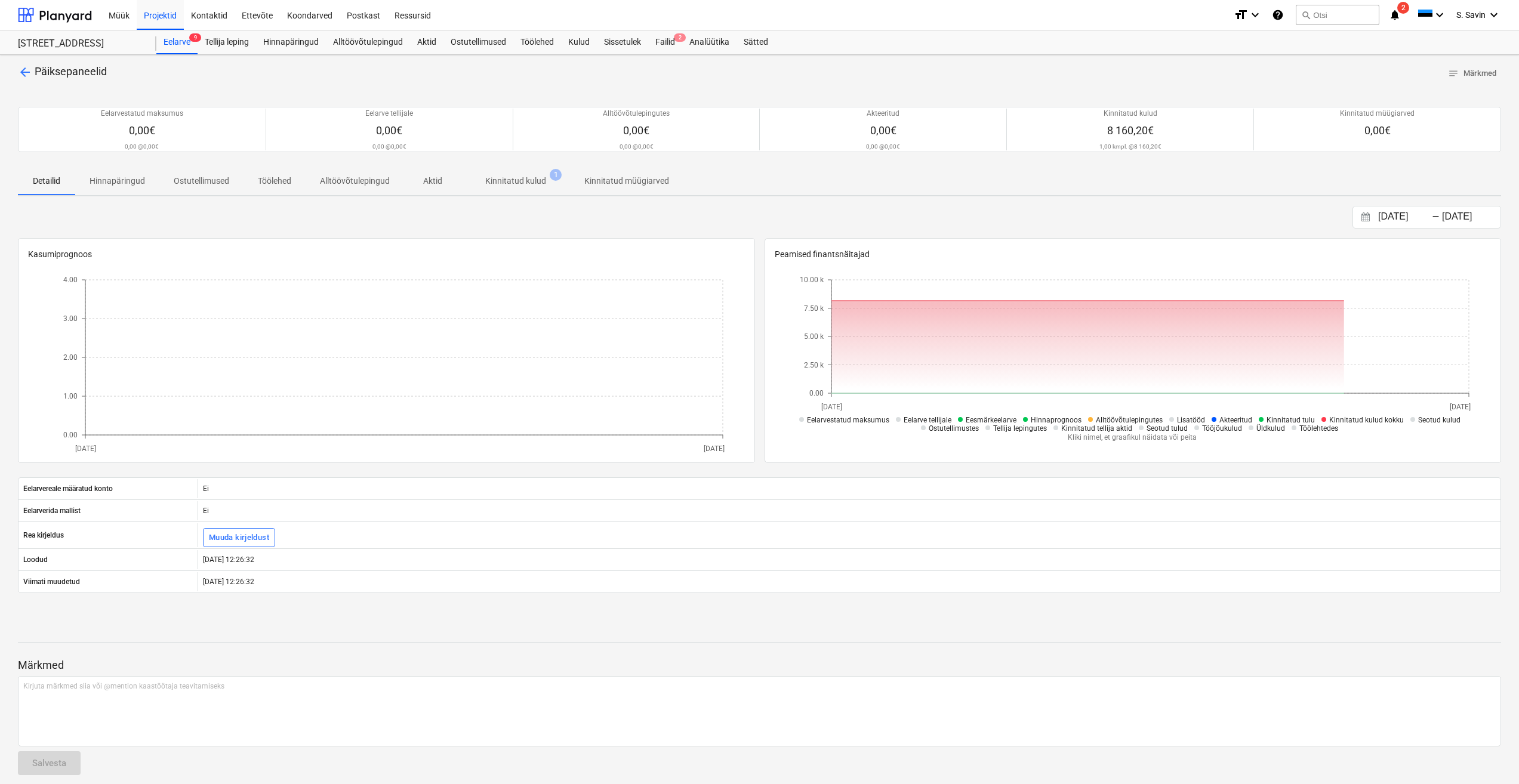
click at [546, 182] on p "Kinnitatud kulud" at bounding box center [516, 181] width 61 height 13
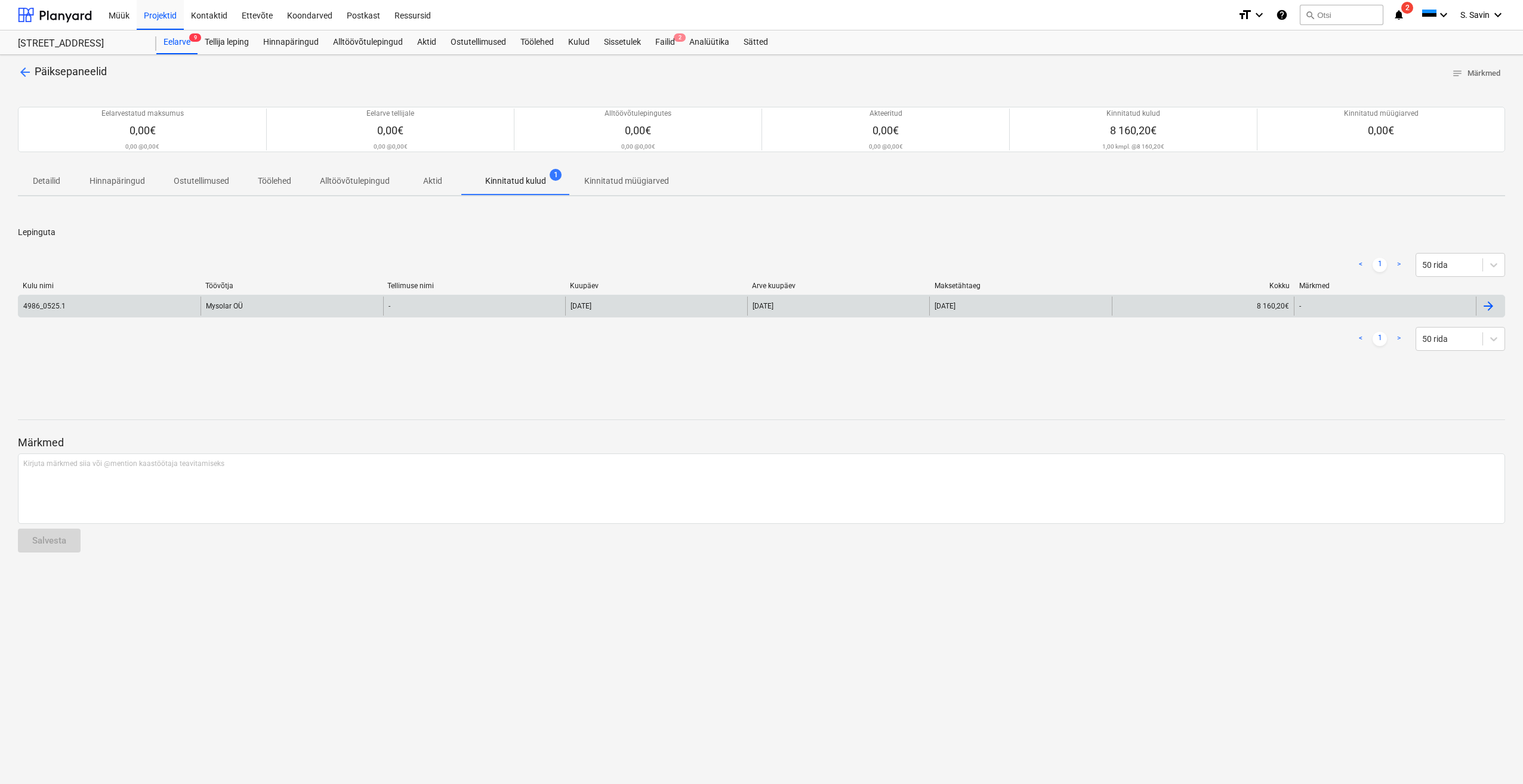
click at [424, 304] on div "-" at bounding box center [473, 306] width 182 height 19
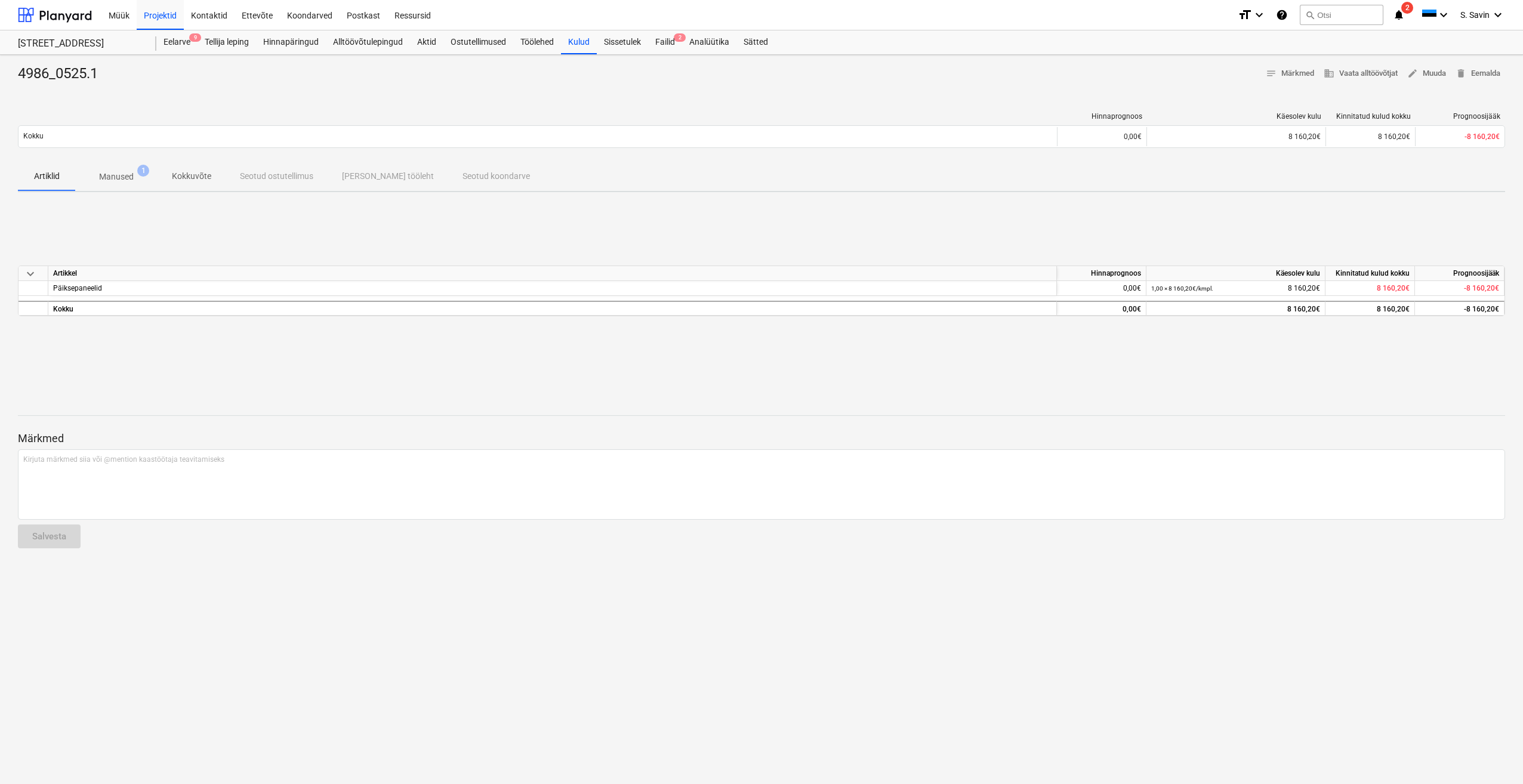
click at [107, 175] on p "Manused" at bounding box center [116, 176] width 35 height 13
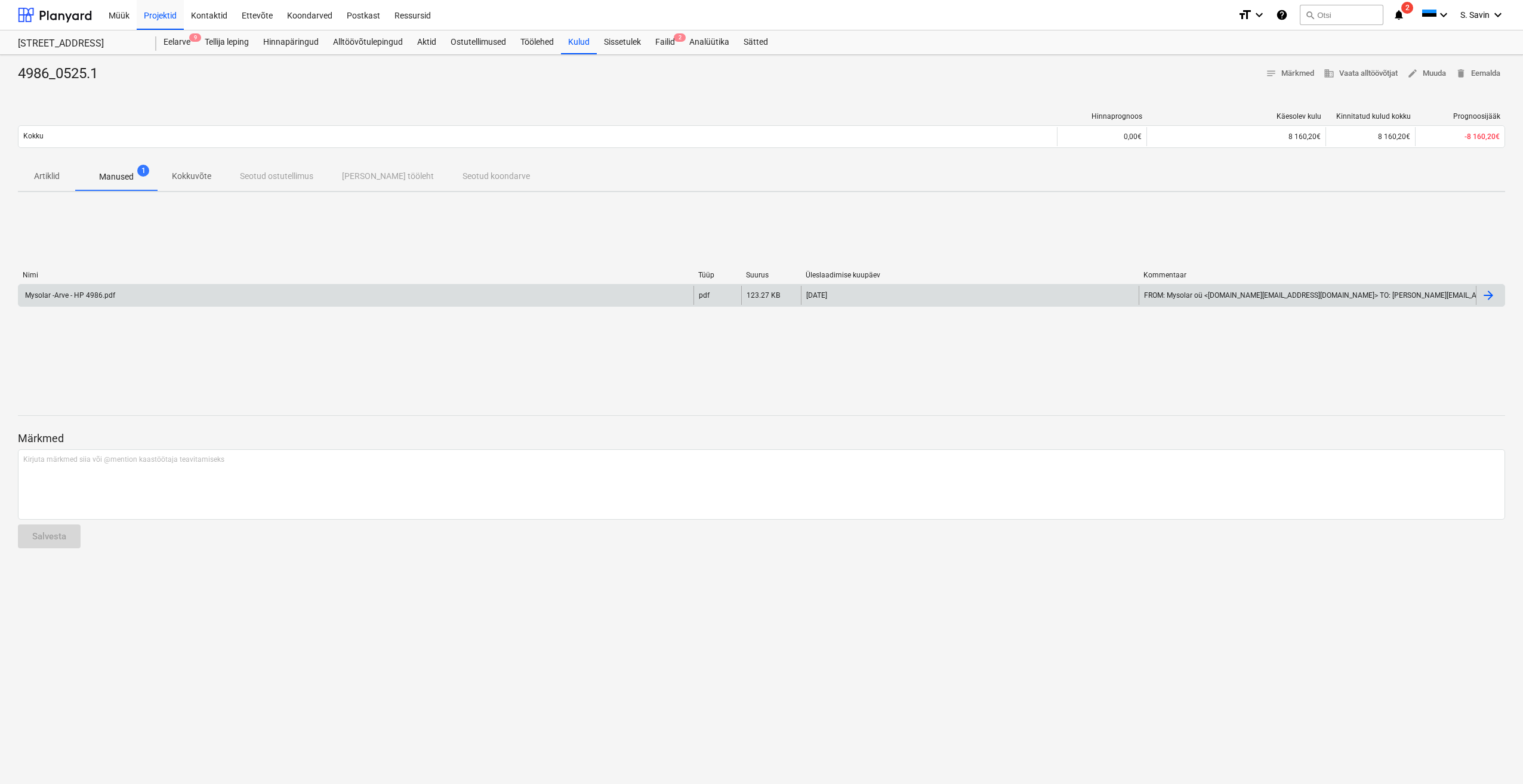
click at [119, 301] on div "Mysolar -Arve - HP 4986.pdf" at bounding box center [356, 295] width 675 height 19
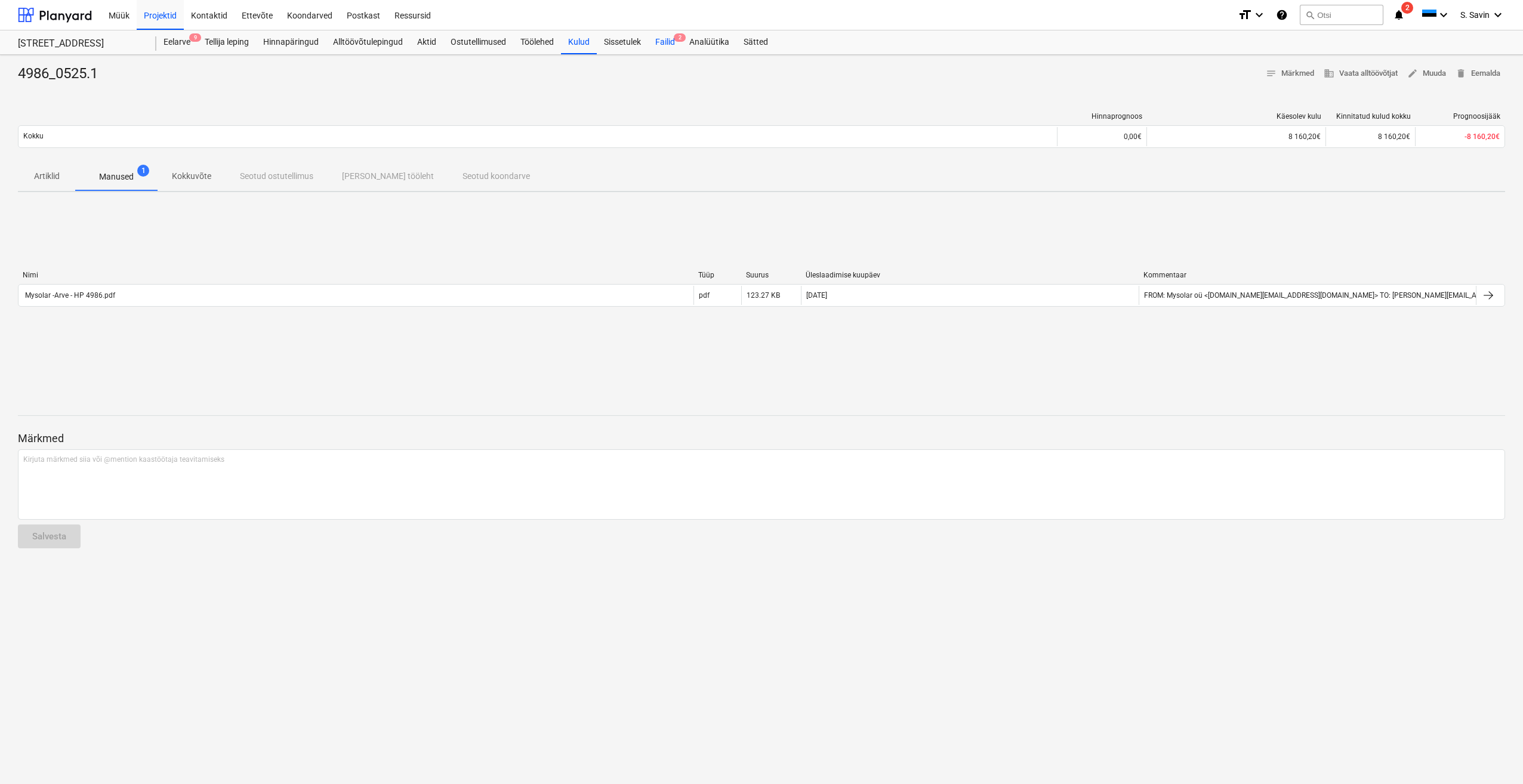
click at [670, 38] on div "Failid 2" at bounding box center [665, 43] width 34 height 24
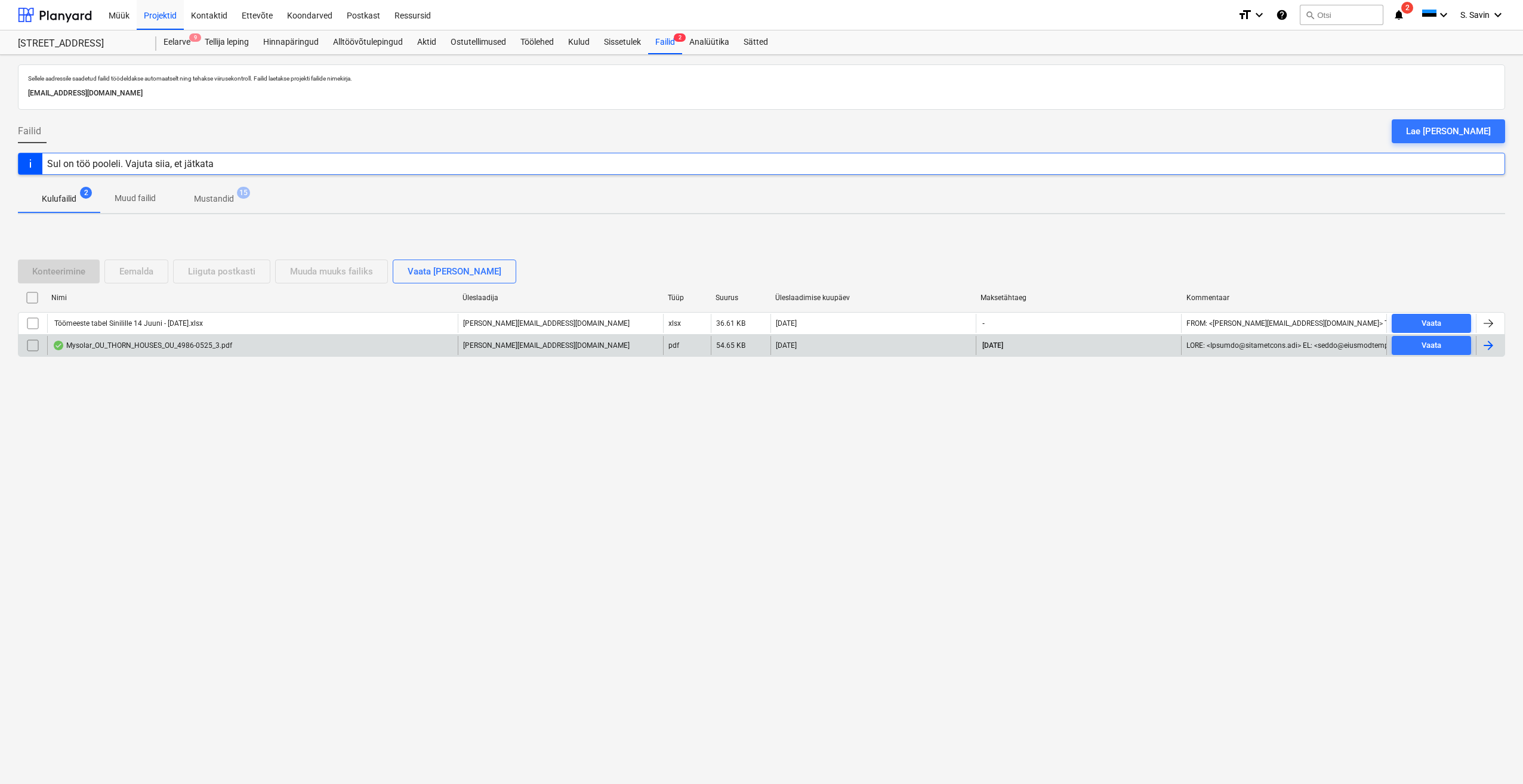
click at [1478, 347] on div at bounding box center [1490, 346] width 29 height 19
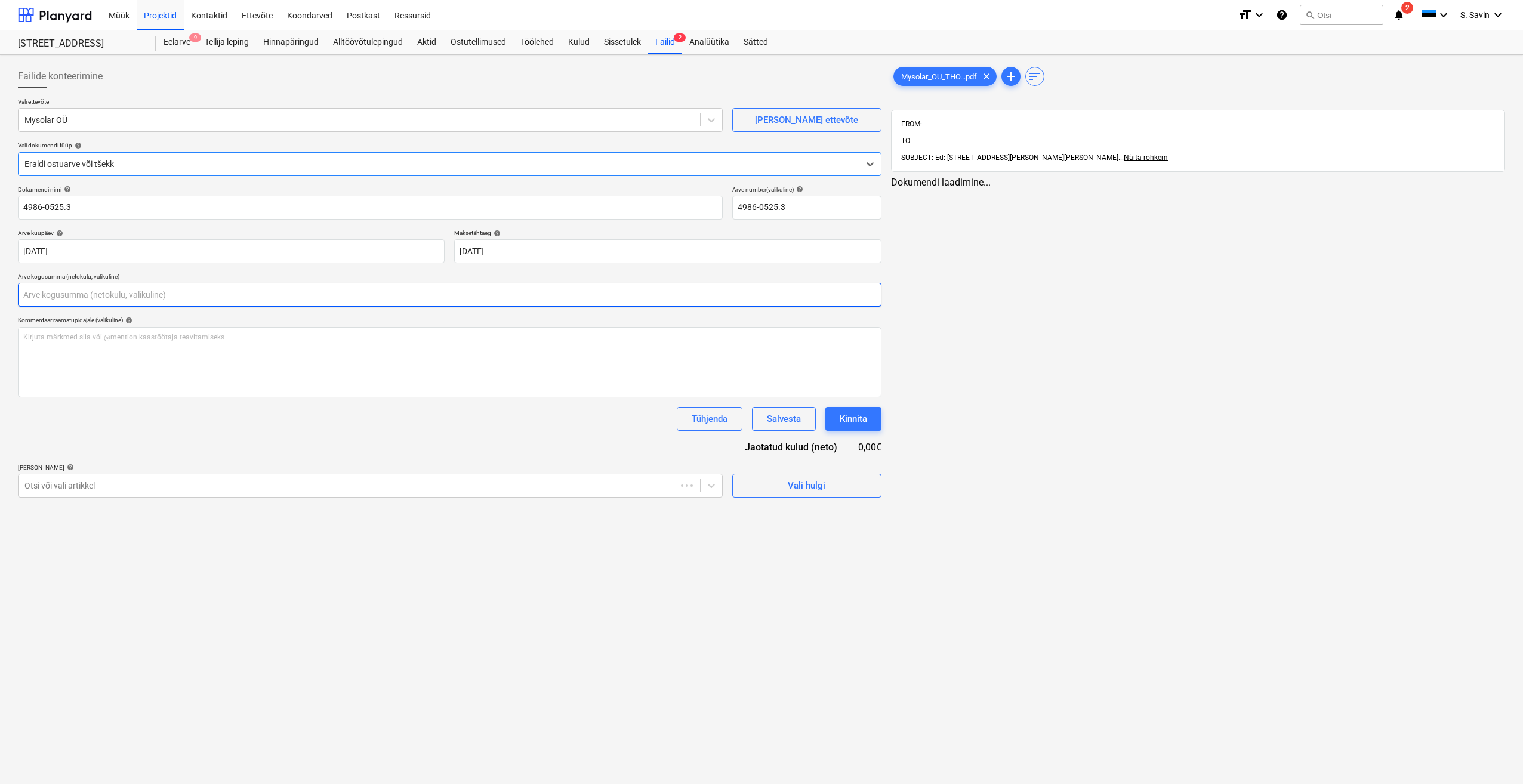
click at [161, 301] on input "text" at bounding box center [449, 295] width 864 height 24
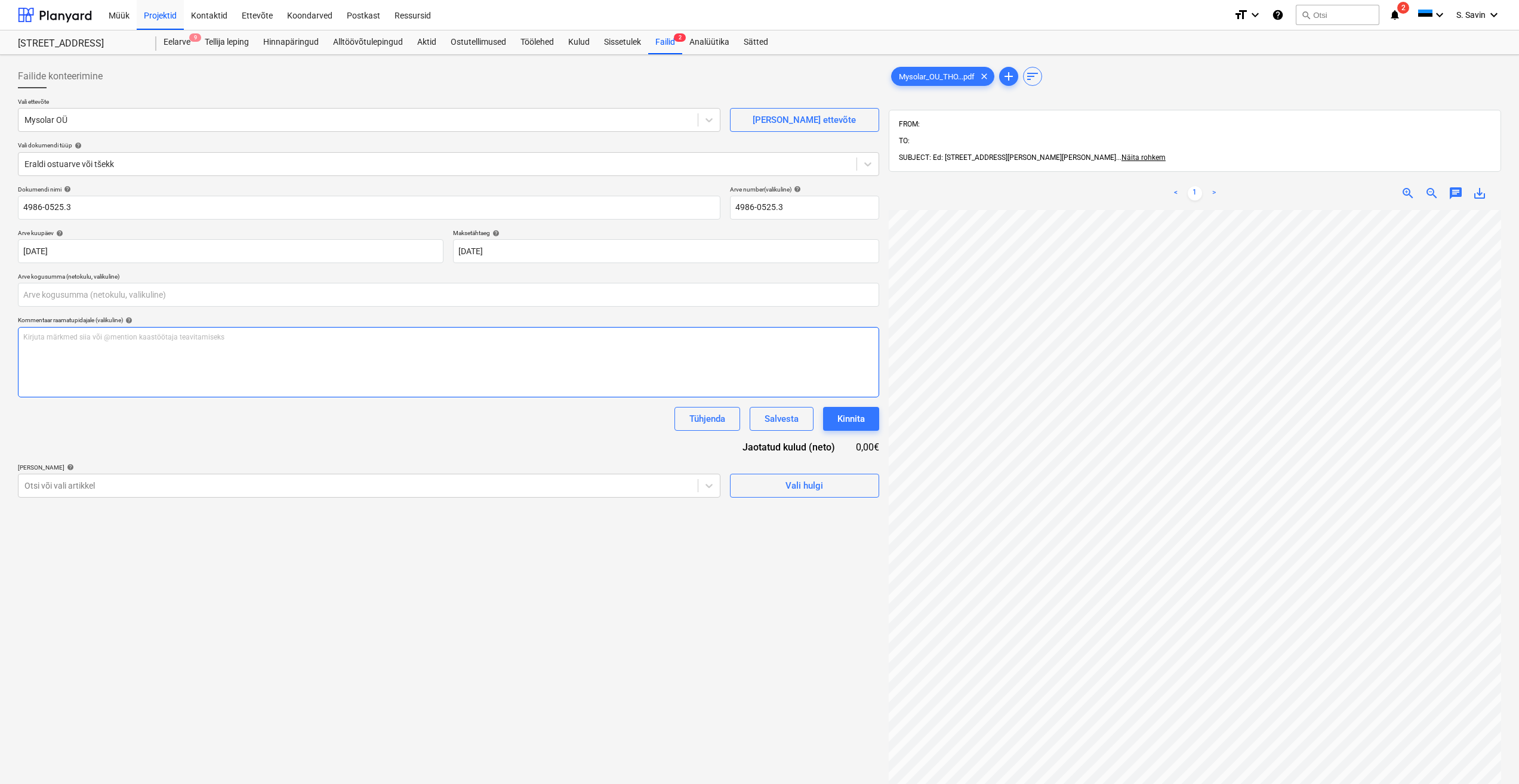
type input "0,00"
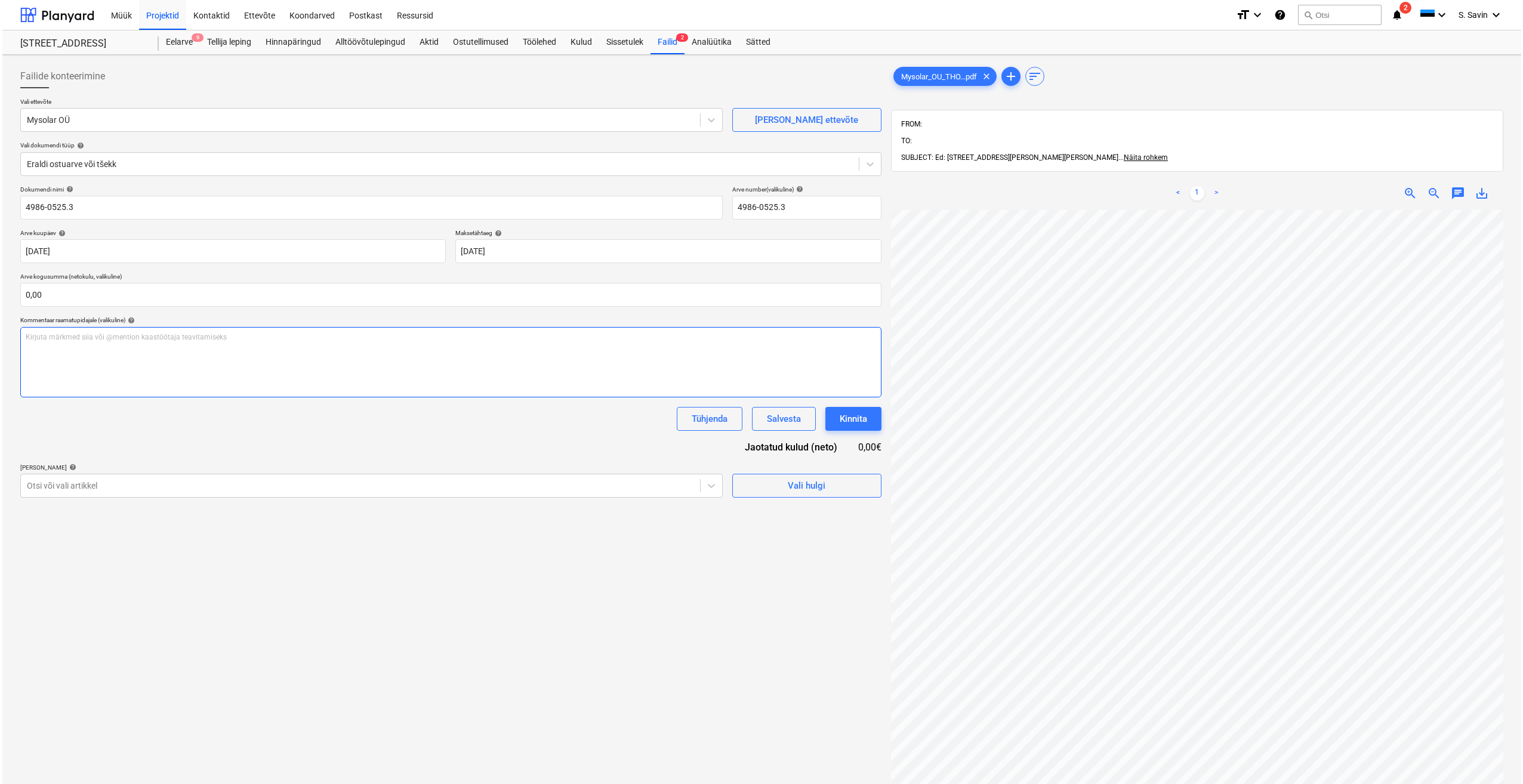
scroll to position [7, 16]
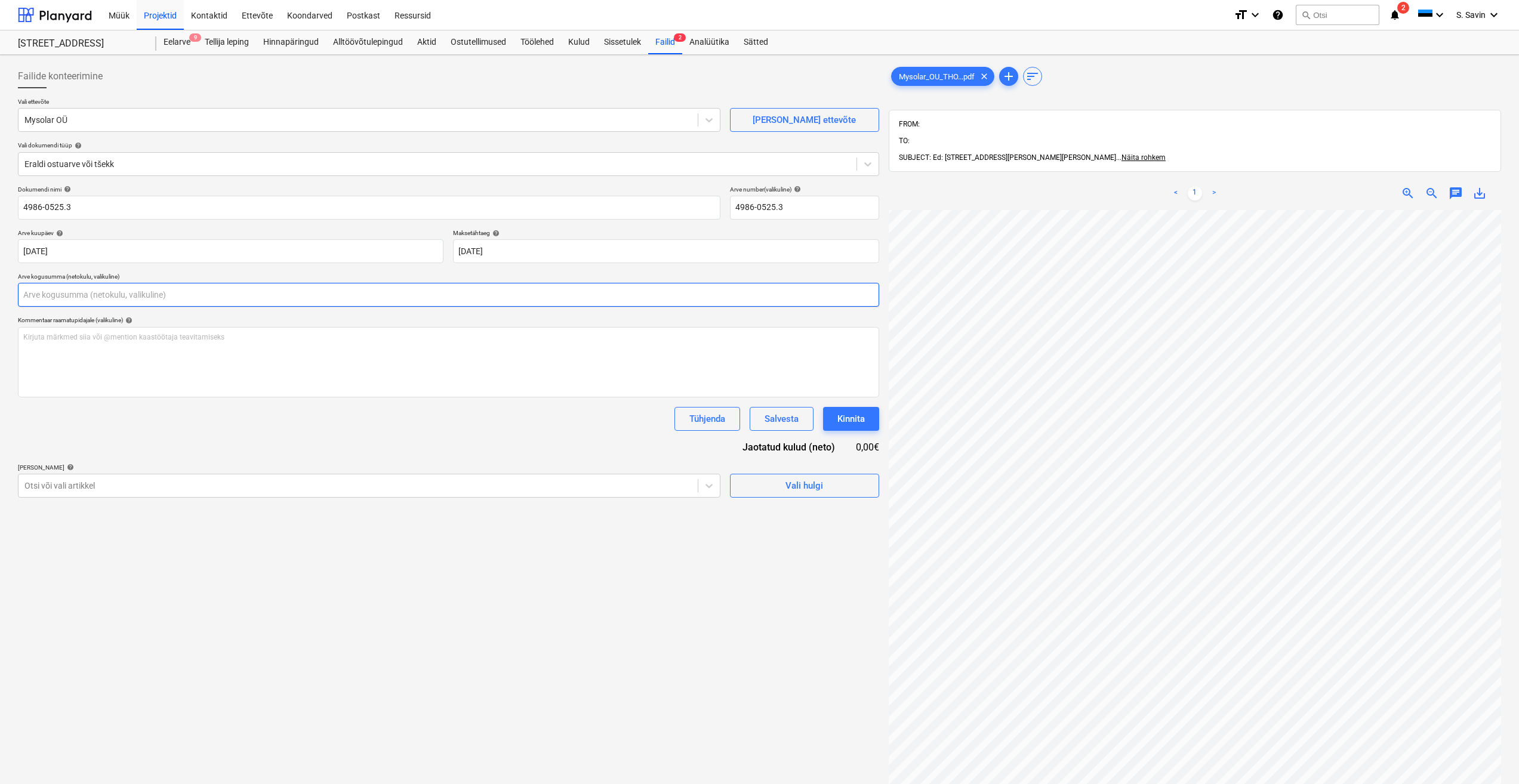
click at [329, 304] on input "text" at bounding box center [448, 295] width 861 height 24
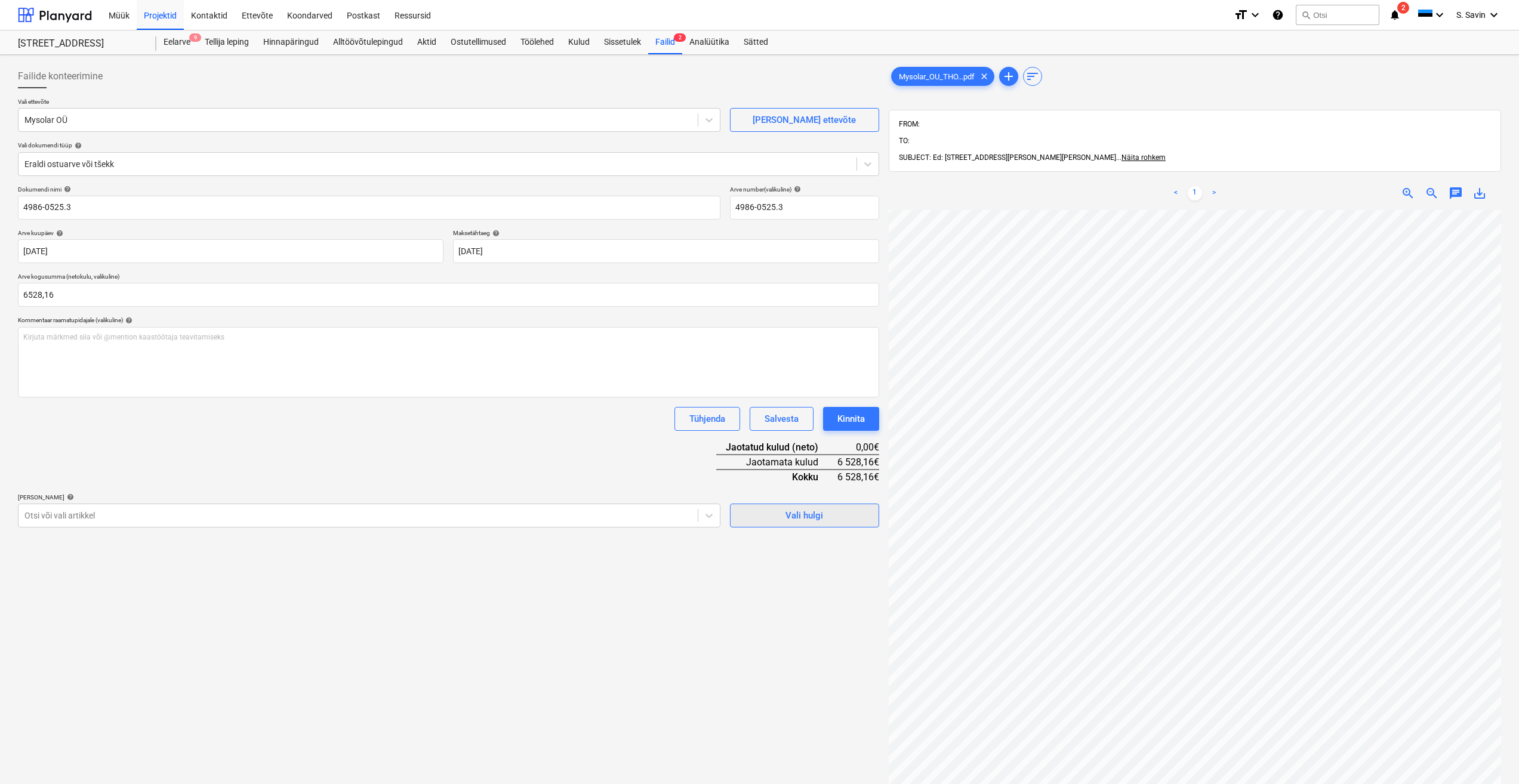
type input "6 528,16"
click at [796, 518] on div "Vali hulgi" at bounding box center [804, 515] width 38 height 16
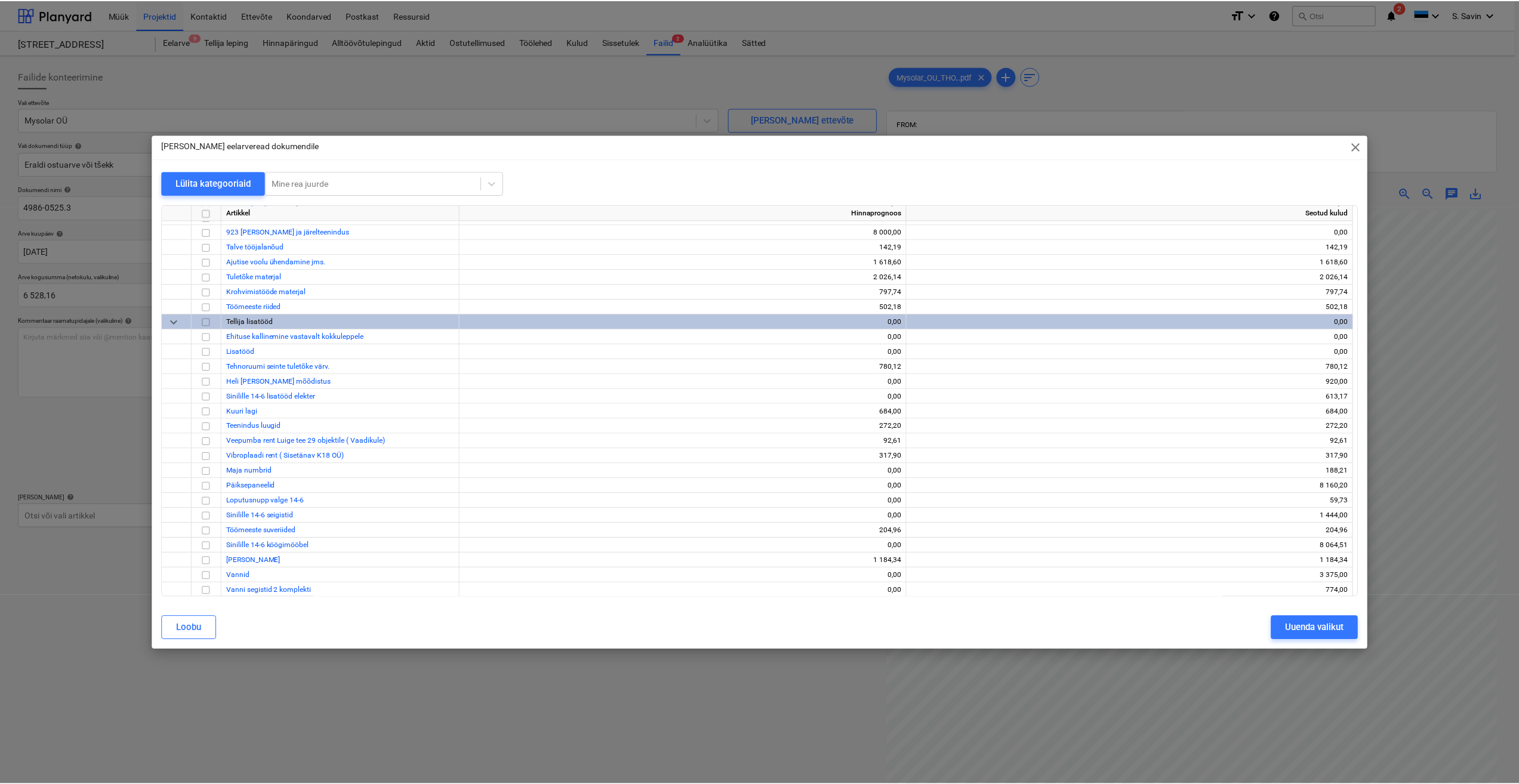
scroll to position [6663, 0]
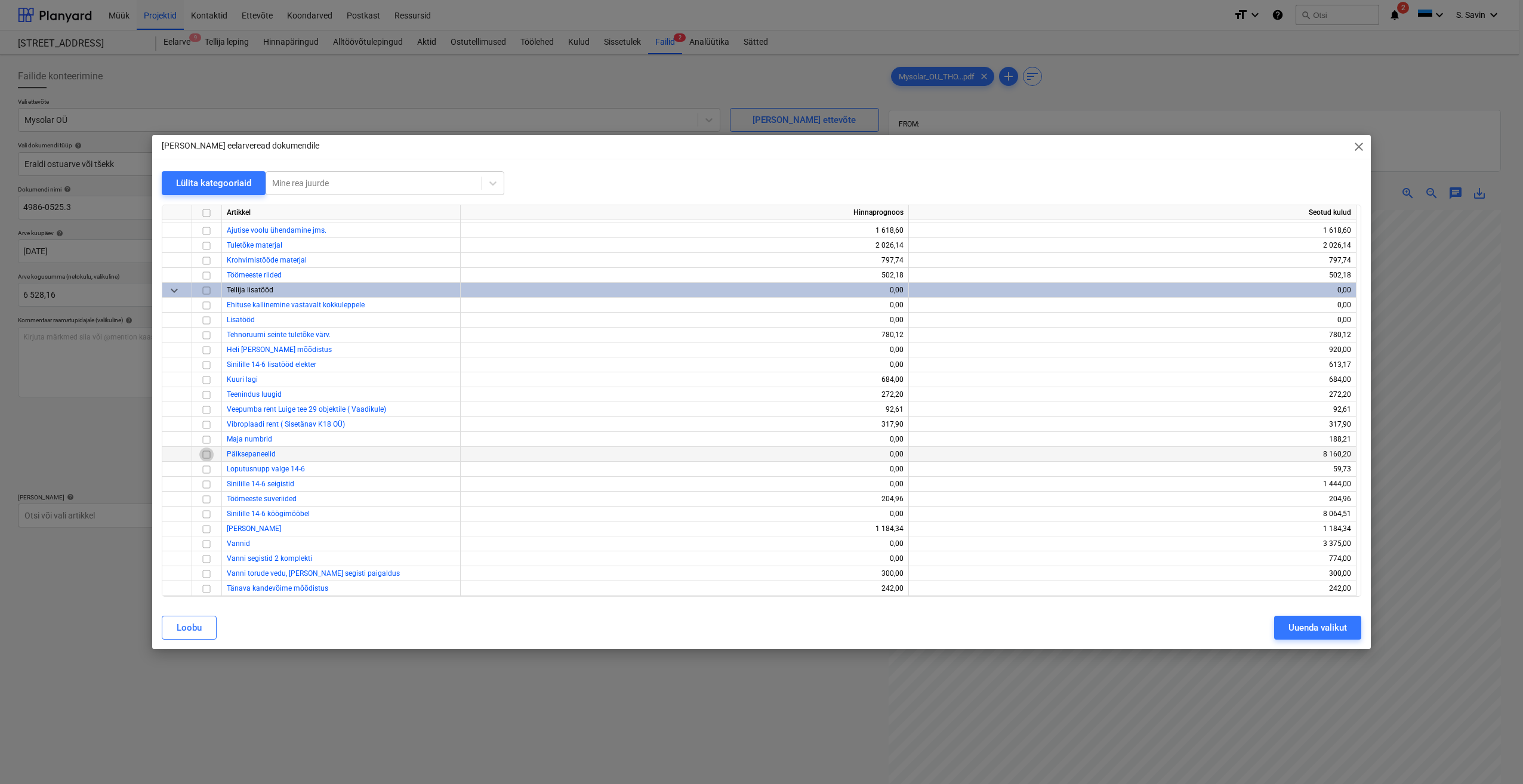
click at [201, 452] on input "checkbox" at bounding box center [206, 455] width 14 height 14
click at [1314, 616] on div "[PERSON_NAME] valikut" at bounding box center [762, 627] width 1214 height 34
click at [1311, 632] on div "Uuenda valikut" at bounding box center [1317, 627] width 58 height 16
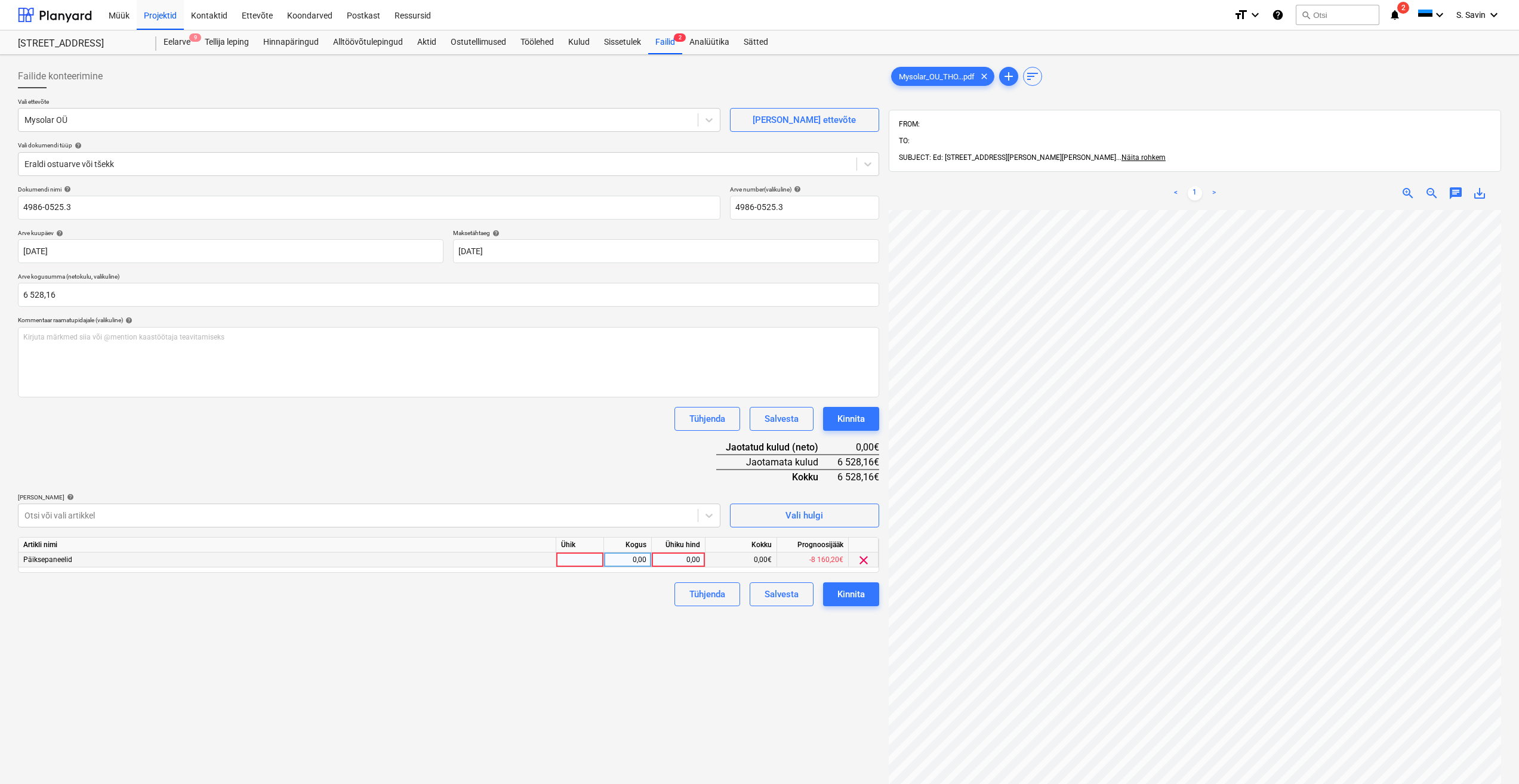
click at [586, 563] on div at bounding box center [580, 560] width 48 height 15
type input "kmpl."
click at [621, 555] on div "0,00" at bounding box center [627, 560] width 38 height 15
type input "1"
click at [679, 555] on div "0,00" at bounding box center [678, 560] width 44 height 15
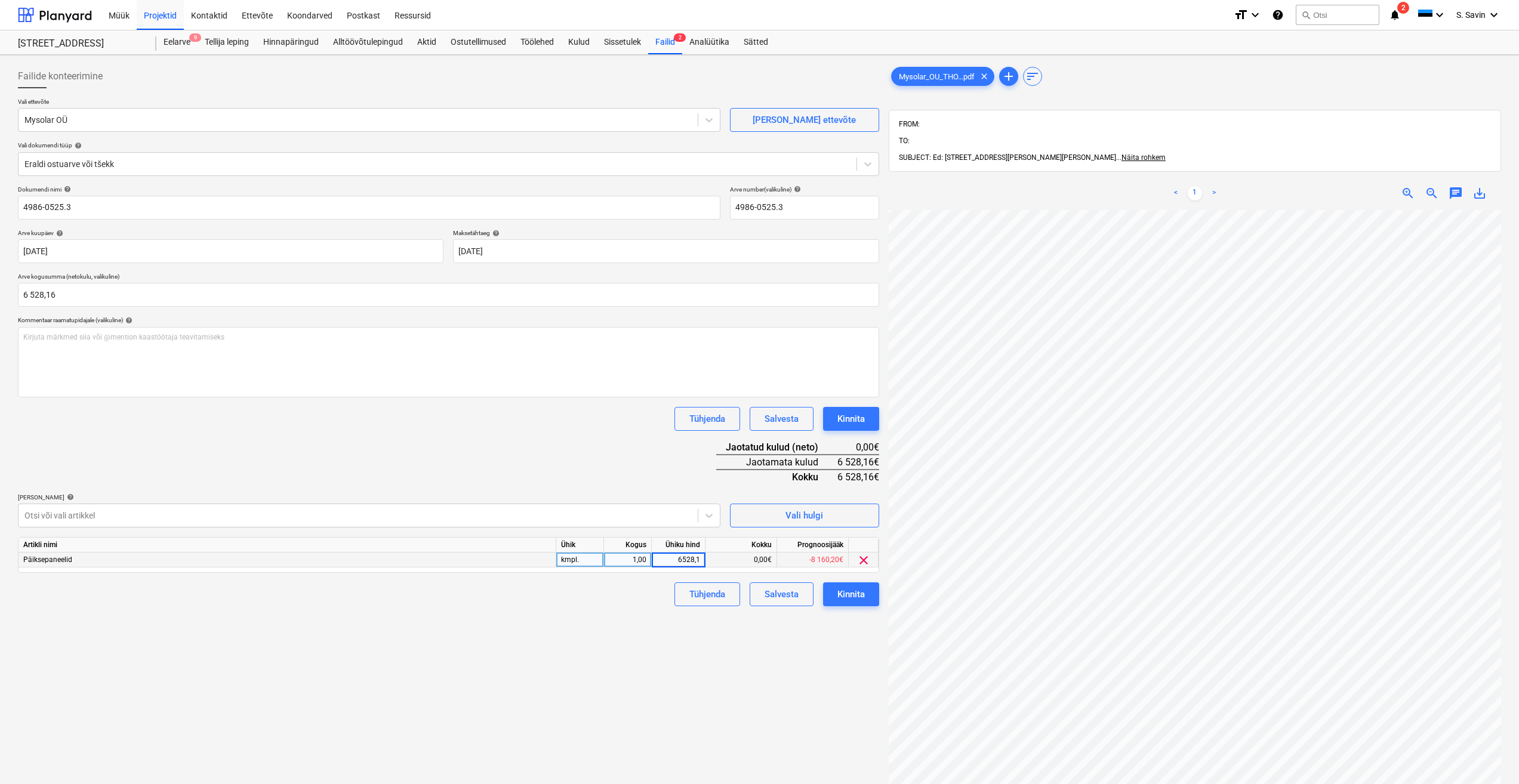
type input "6528,16"
click at [634, 447] on div "Dokumendi nimi help 4986-0525.3 Arve number (valikuline) help 4986-0525.3 Arve …" at bounding box center [448, 395] width 861 height 420
click at [875, 606] on button "Kinnita" at bounding box center [850, 594] width 56 height 24
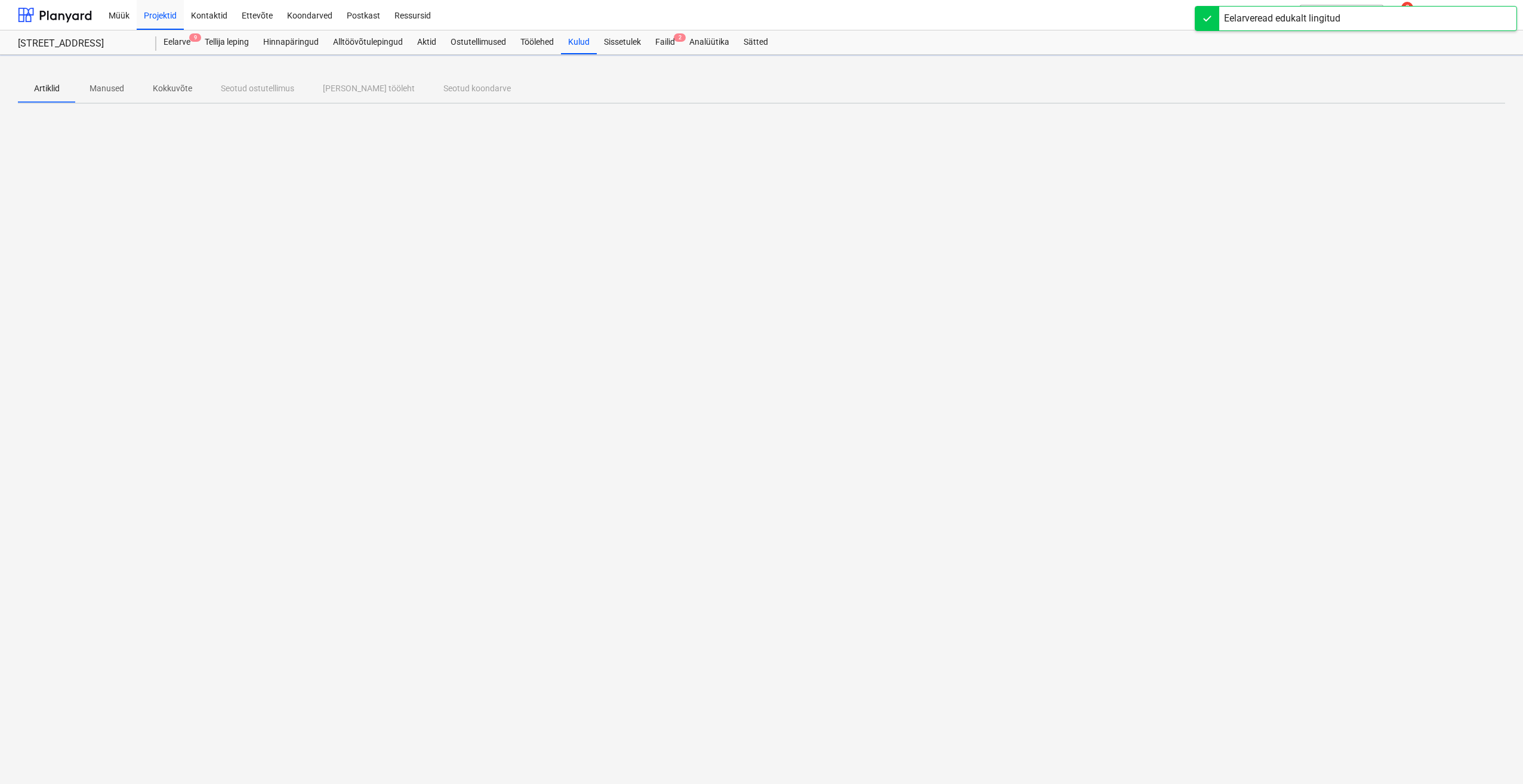
drag, startPoint x: 538, startPoint y: 332, endPoint x: 610, endPoint y: 341, distance: 72.6
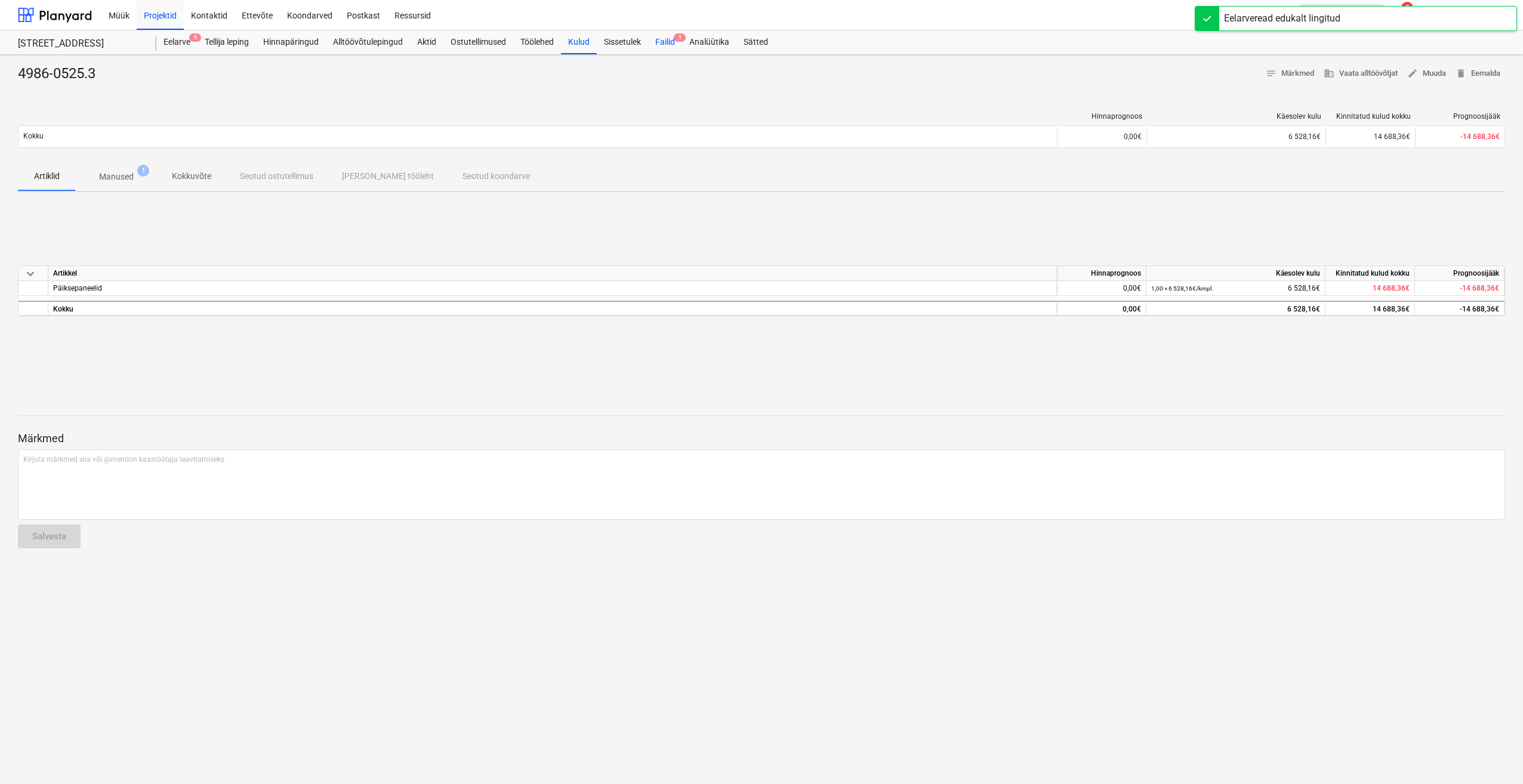
drag, startPoint x: 610, startPoint y: 341, endPoint x: 673, endPoint y: 39, distance: 308.5
click at [673, 39] on div "Failid 1" at bounding box center [665, 43] width 34 height 24
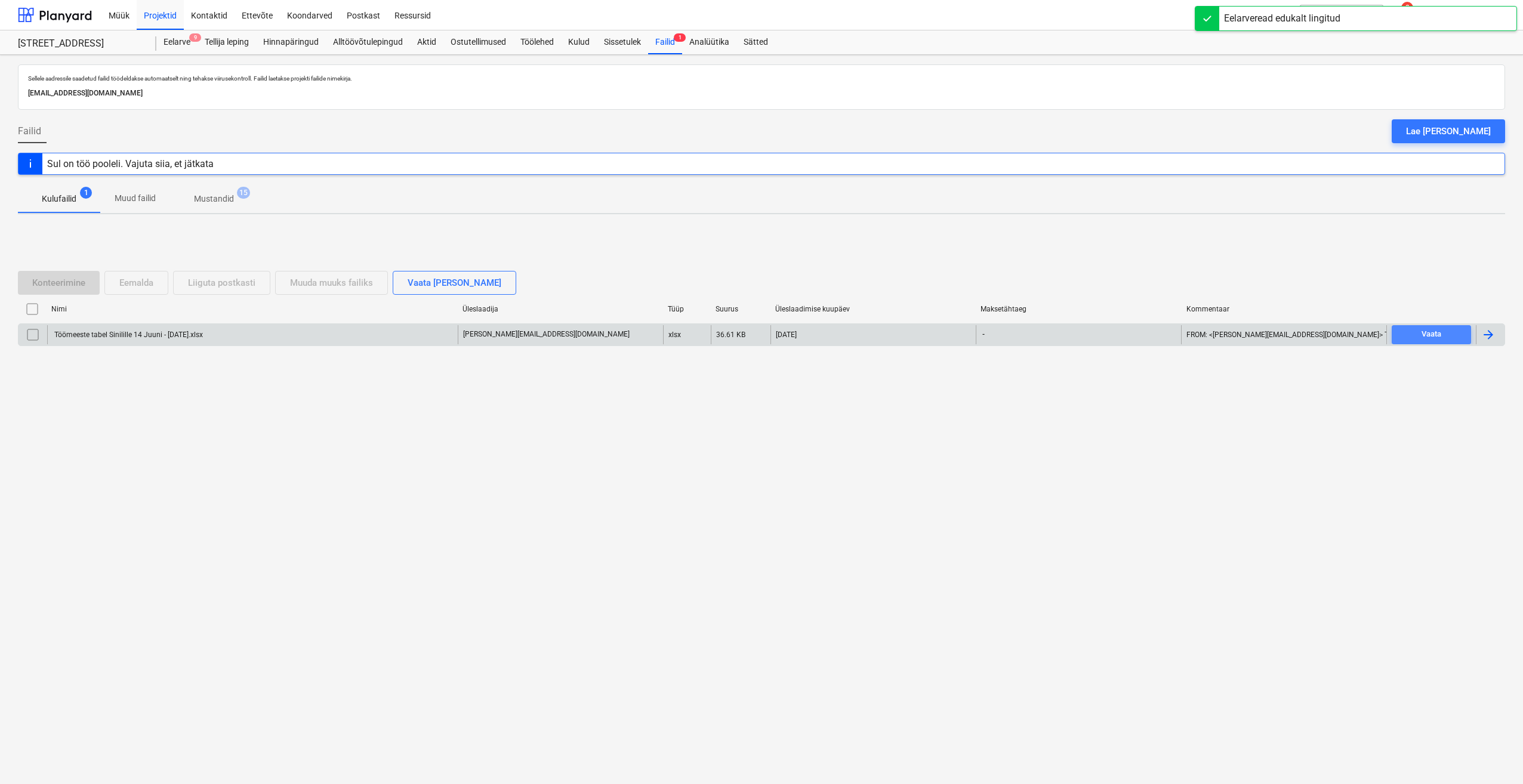
click at [1422, 342] on button "Vaata" at bounding box center [1431, 335] width 79 height 19
click at [1477, 329] on div at bounding box center [1490, 335] width 29 height 19
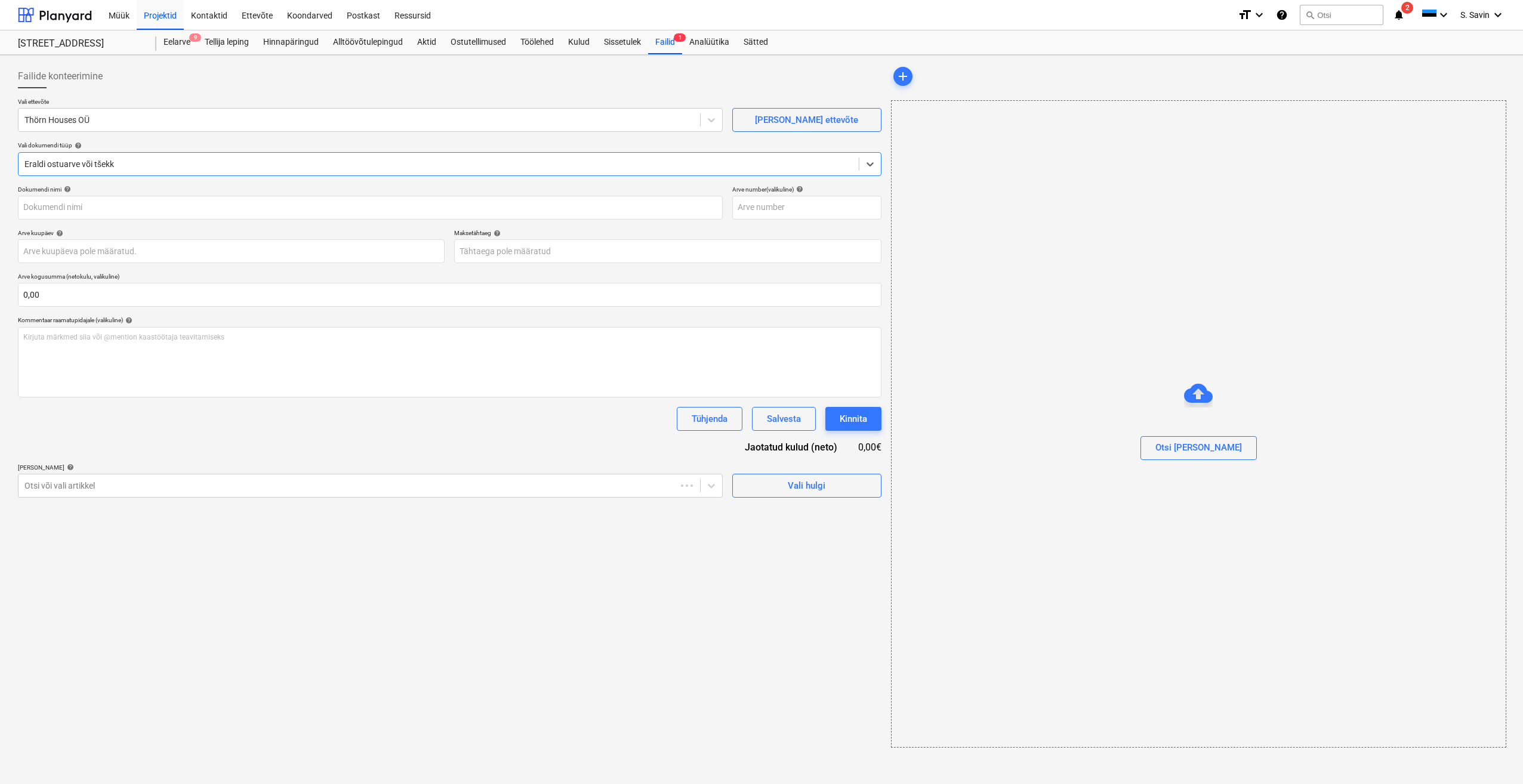
type input "Töömeeste tabel Sinilille 14 Juuni - [DATE].xlsx"
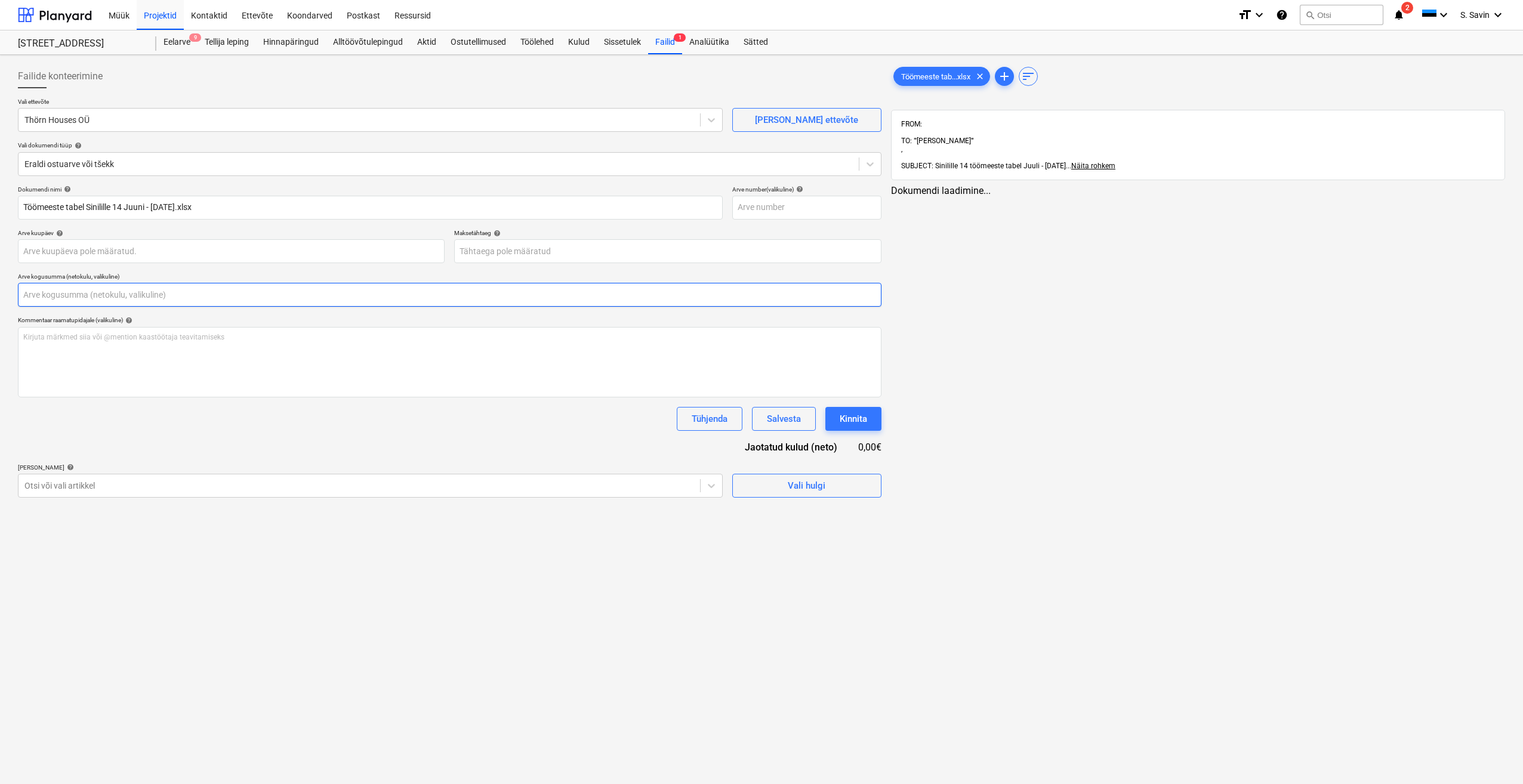
click at [214, 301] on input "text" at bounding box center [449, 295] width 864 height 24
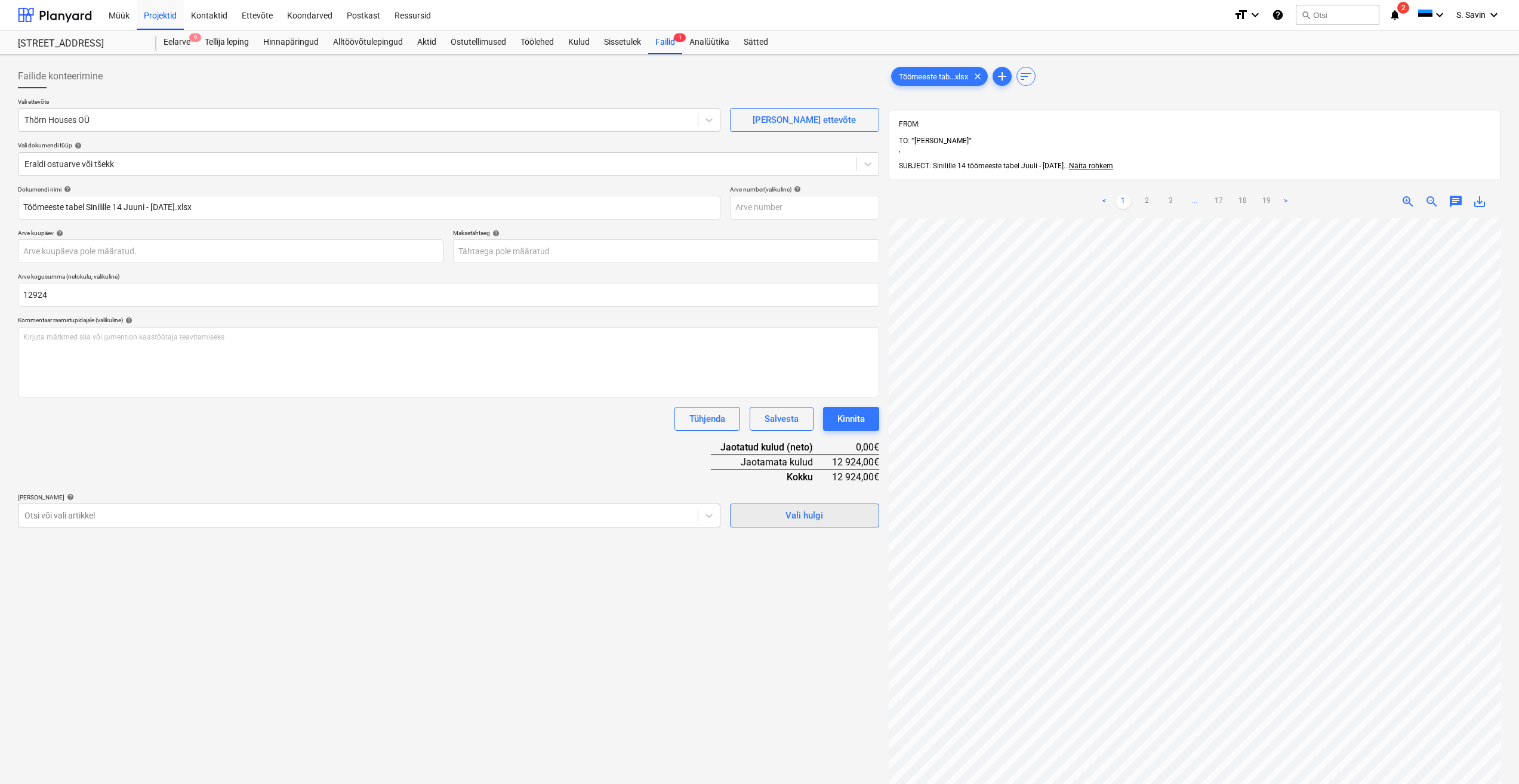
type input "12 924,00"
click at [839, 516] on span "Vali hulgi" at bounding box center [804, 515] width 119 height 16
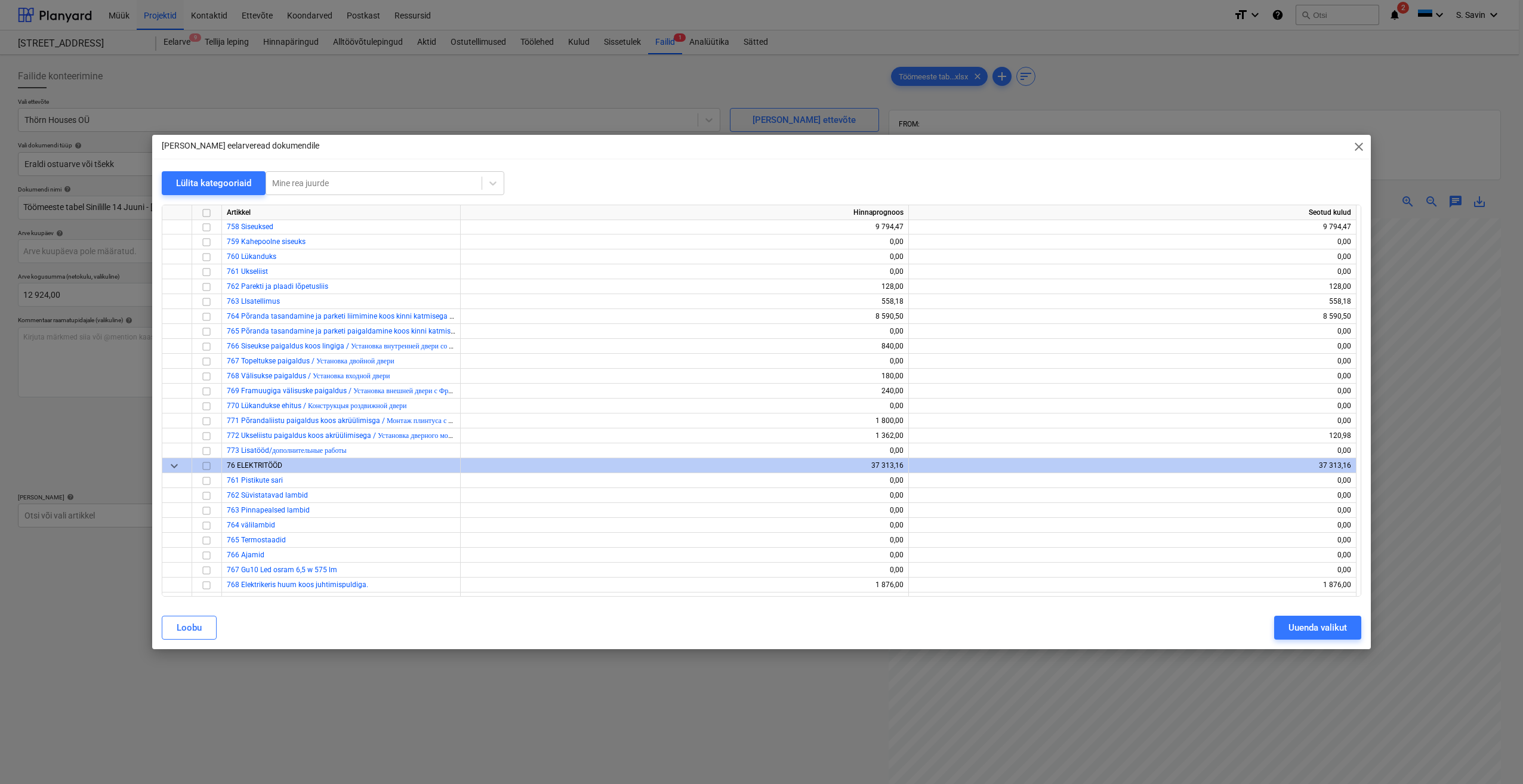
scroll to position [5291, 0]
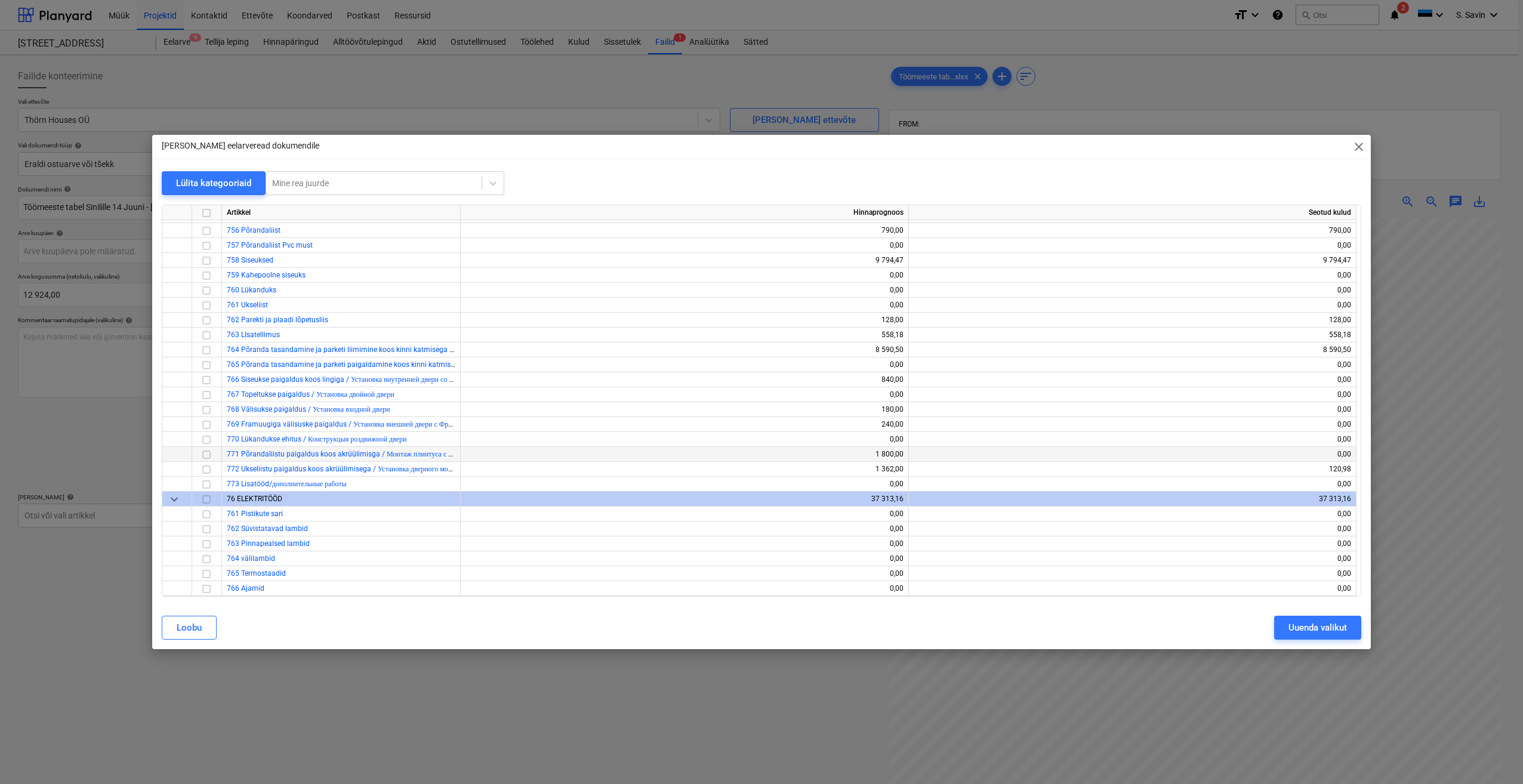
click at [191, 457] on div at bounding box center [177, 454] width 30 height 15
click at [205, 454] on input "checkbox" at bounding box center [206, 455] width 14 height 14
click at [209, 465] on input "checkbox" at bounding box center [206, 470] width 14 height 14
click at [208, 426] on input "checkbox" at bounding box center [206, 425] width 14 height 14
click at [207, 411] on input "checkbox" at bounding box center [206, 410] width 14 height 14
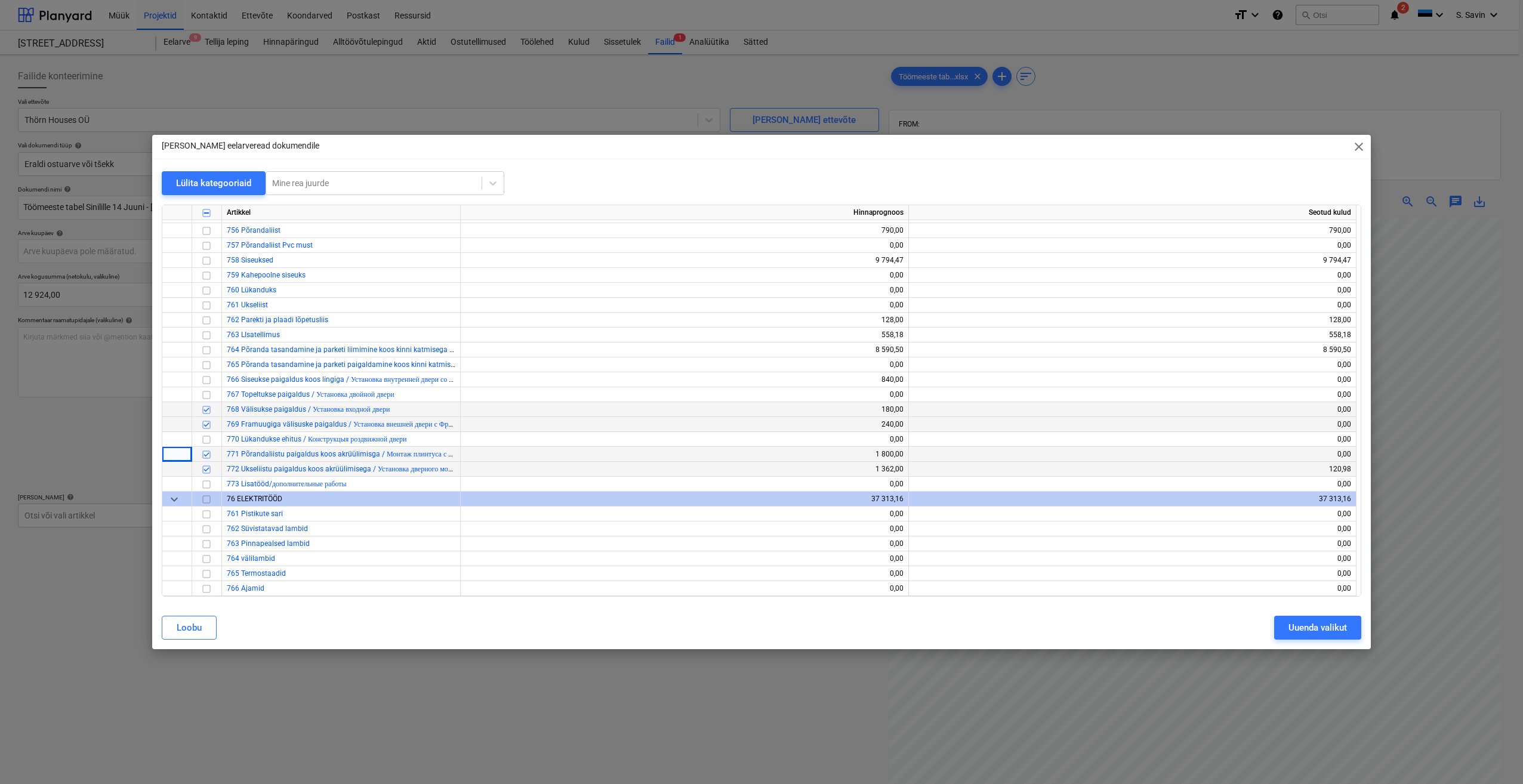
scroll to position [5231, 0]
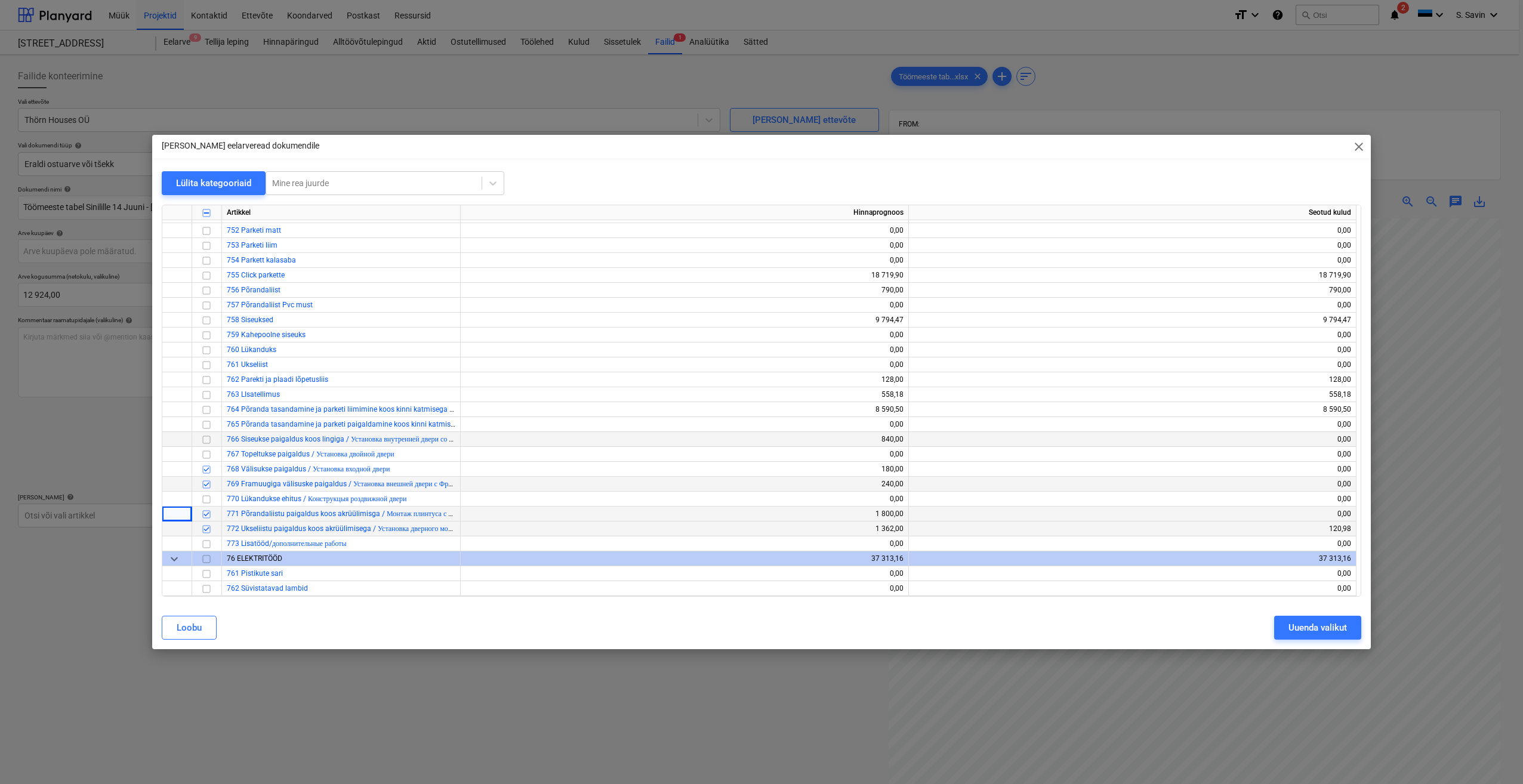
click at [205, 438] on input "checkbox" at bounding box center [206, 440] width 14 height 14
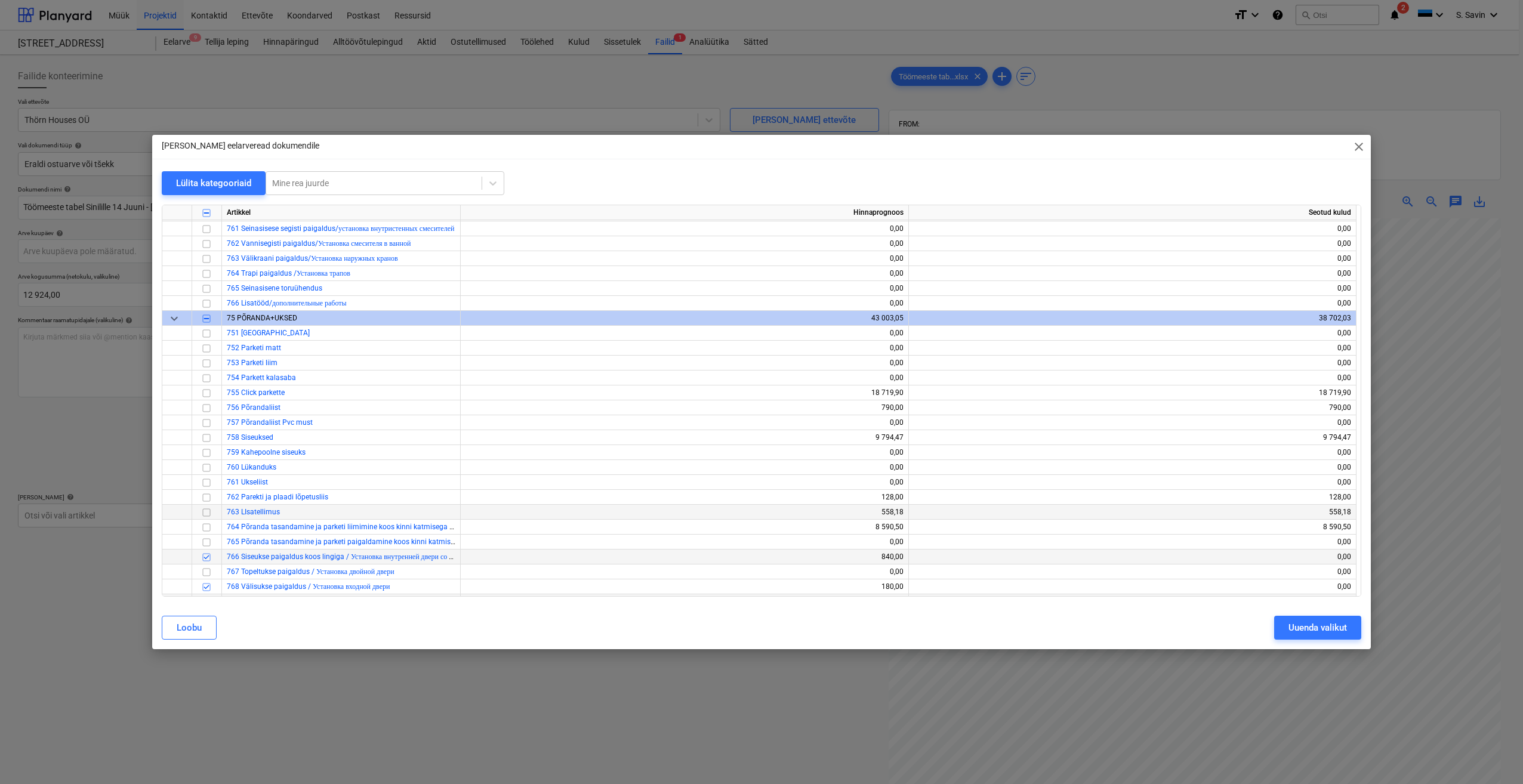
scroll to position [5112, 0]
click at [1328, 624] on div "Uuenda valikut" at bounding box center [1317, 627] width 58 height 16
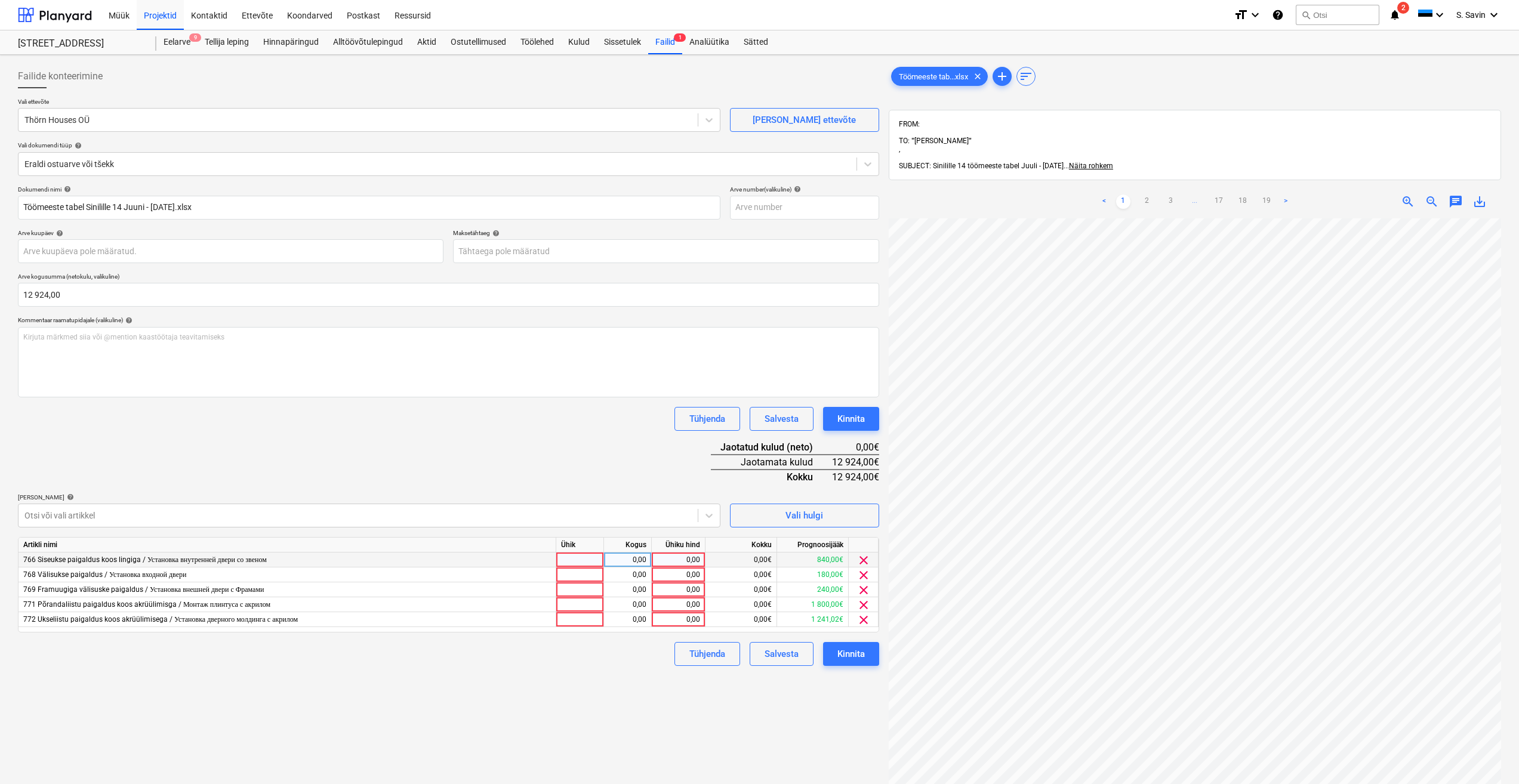
click at [589, 559] on div at bounding box center [580, 560] width 48 height 15
type input "kmpl."
click at [633, 558] on div "0,00" at bounding box center [627, 560] width 38 height 15
click at [666, 559] on div "0,00" at bounding box center [678, 560] width 44 height 15
type input "840"
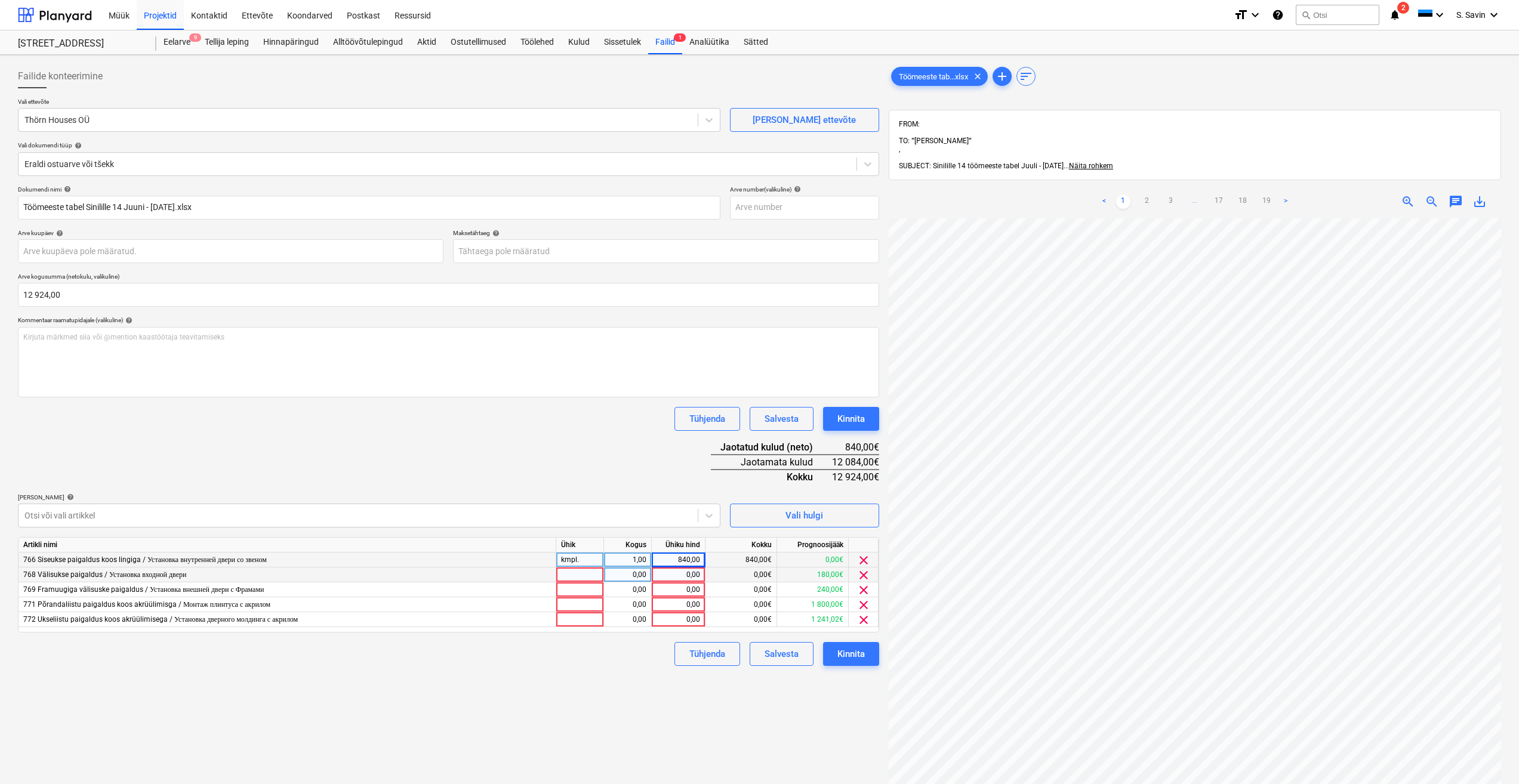
click at [586, 575] on div at bounding box center [580, 575] width 48 height 15
type input "kmpl."
click at [626, 575] on div "0,00" at bounding box center [627, 575] width 38 height 15
click at [667, 575] on div "0,00" at bounding box center [678, 575] width 44 height 15
type input "180"
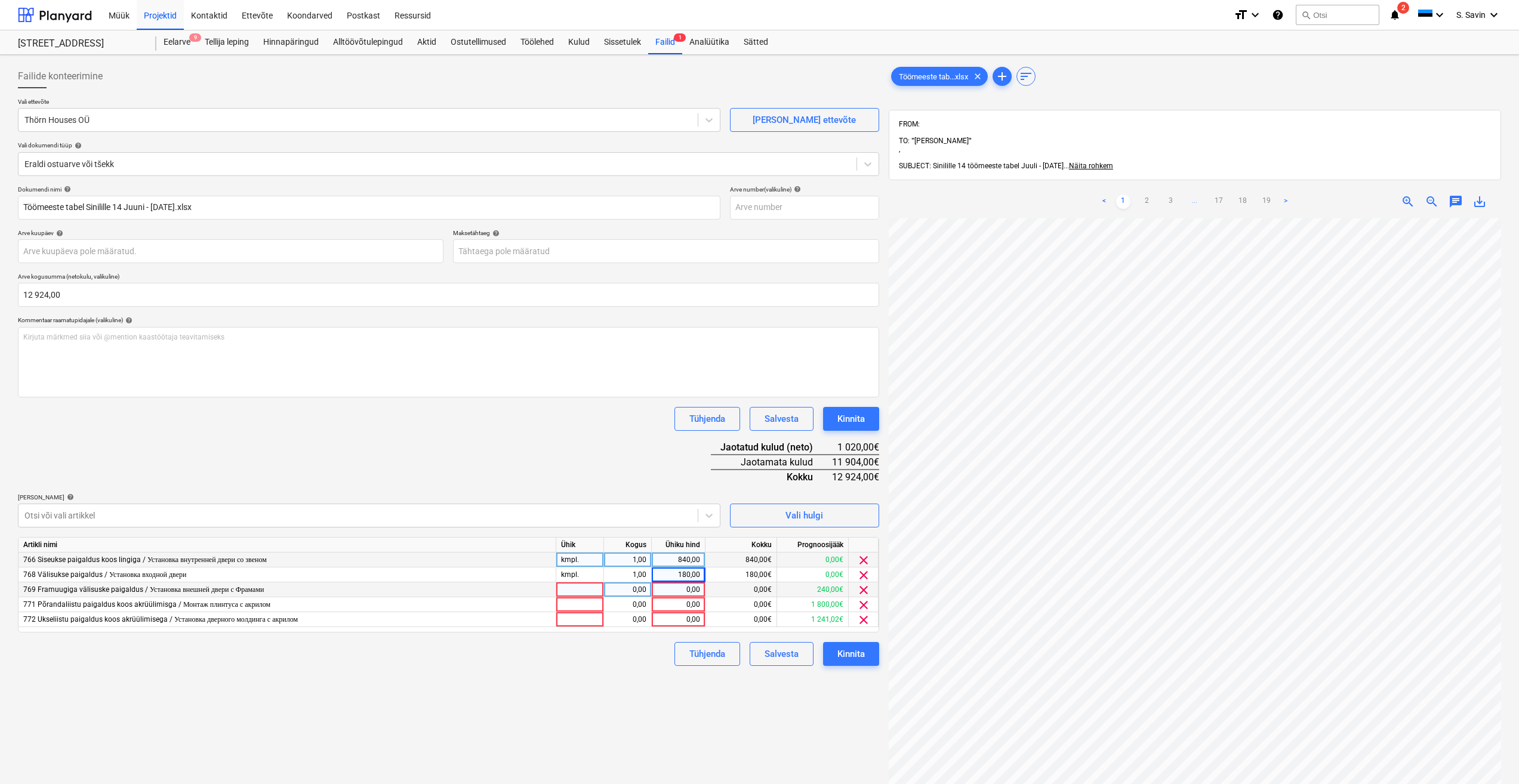
click at [589, 588] on div at bounding box center [580, 590] width 48 height 15
type input "kmpl."
click at [614, 586] on div "0,00" at bounding box center [627, 590] width 38 height 15
type input "1"
click at [671, 590] on div "0,00" at bounding box center [678, 590] width 44 height 15
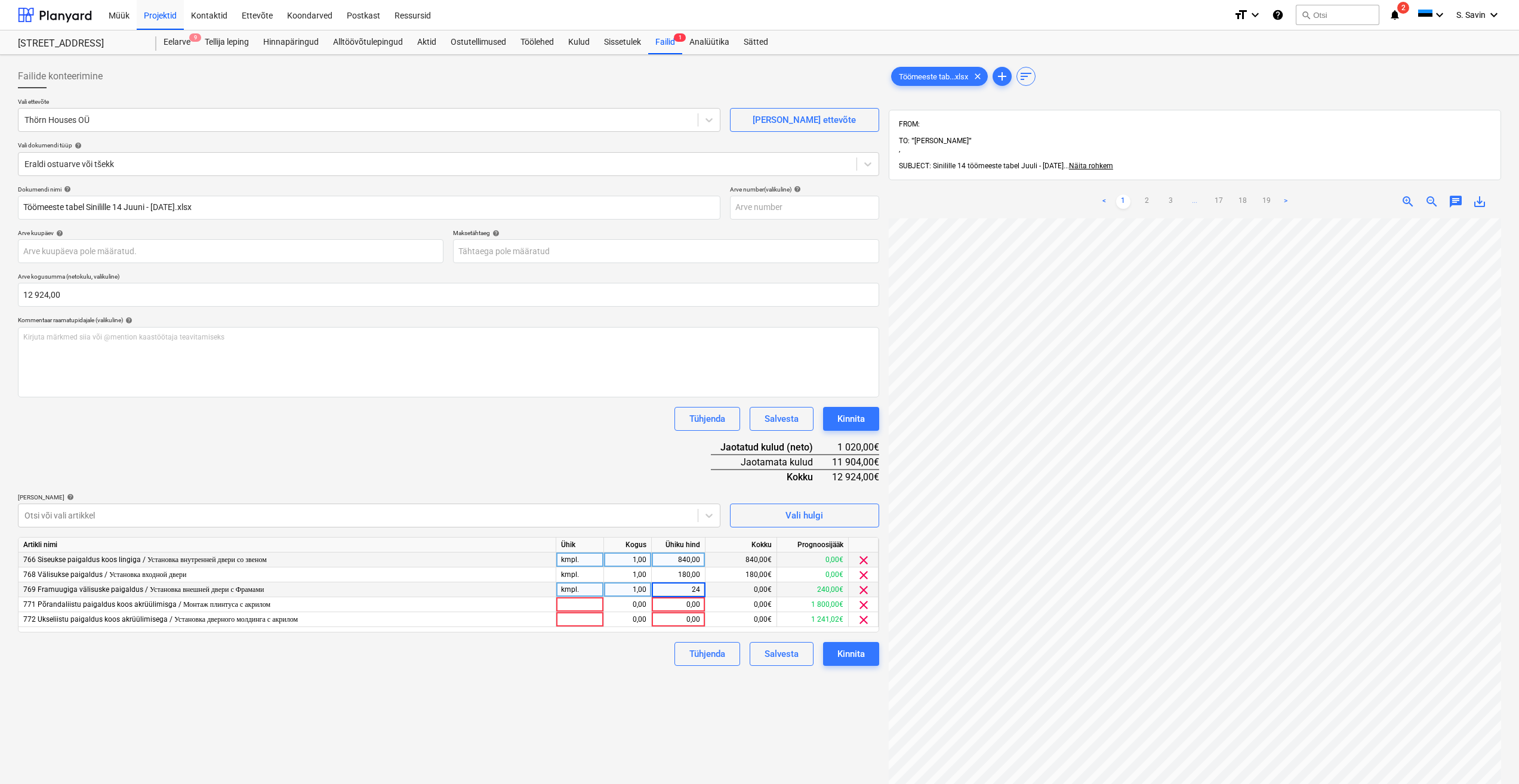
type input "240"
click at [583, 602] on div at bounding box center [580, 604] width 48 height 15
type input "kmpl."
click at [614, 603] on div "0,00" at bounding box center [627, 604] width 38 height 15
type input "1"
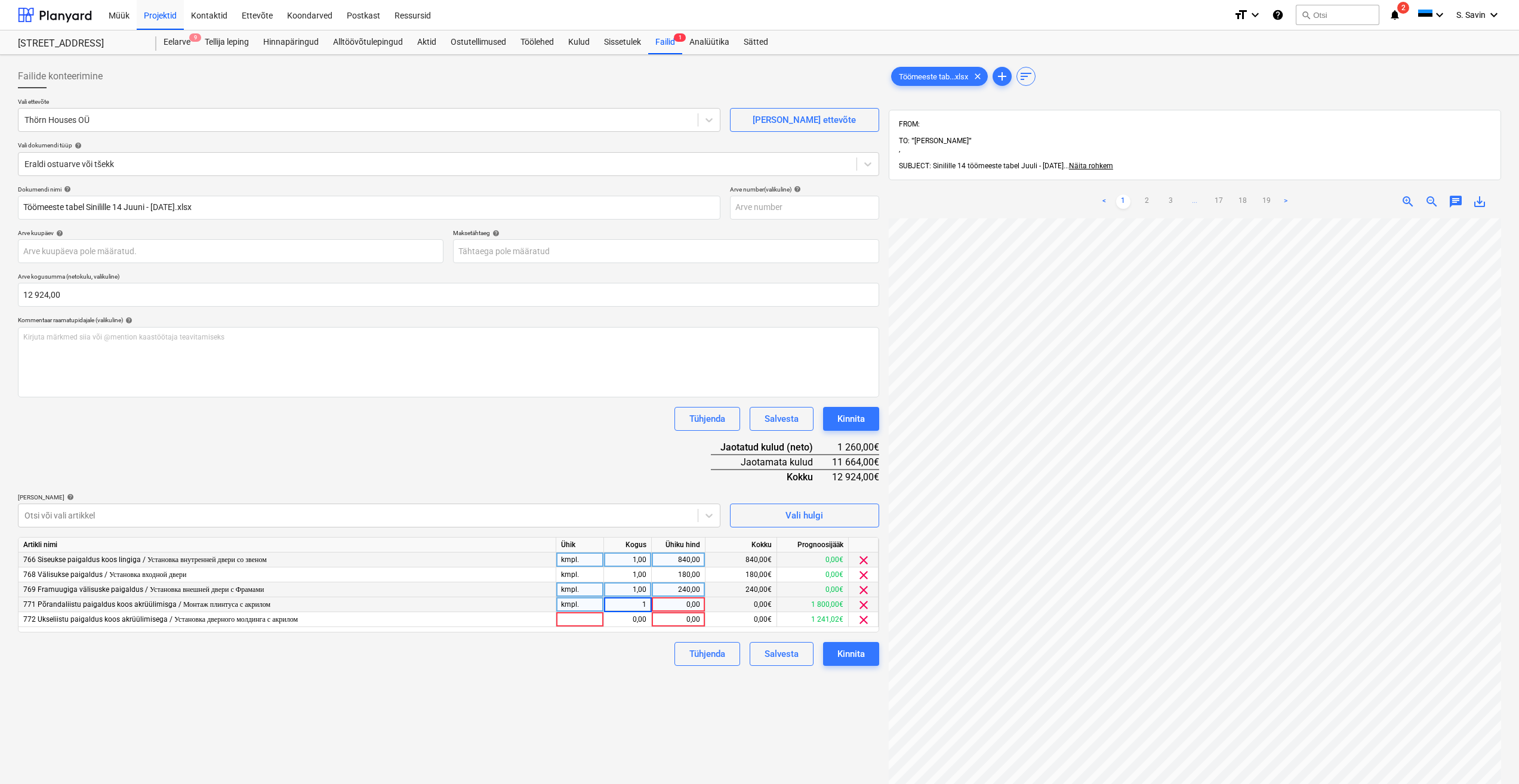
click at [673, 602] on div "0,00" at bounding box center [678, 604] width 44 height 15
type input "1800"
click at [572, 621] on div at bounding box center [580, 619] width 48 height 15
type input "kmpl."
click at [623, 621] on div "0,00" at bounding box center [627, 619] width 38 height 15
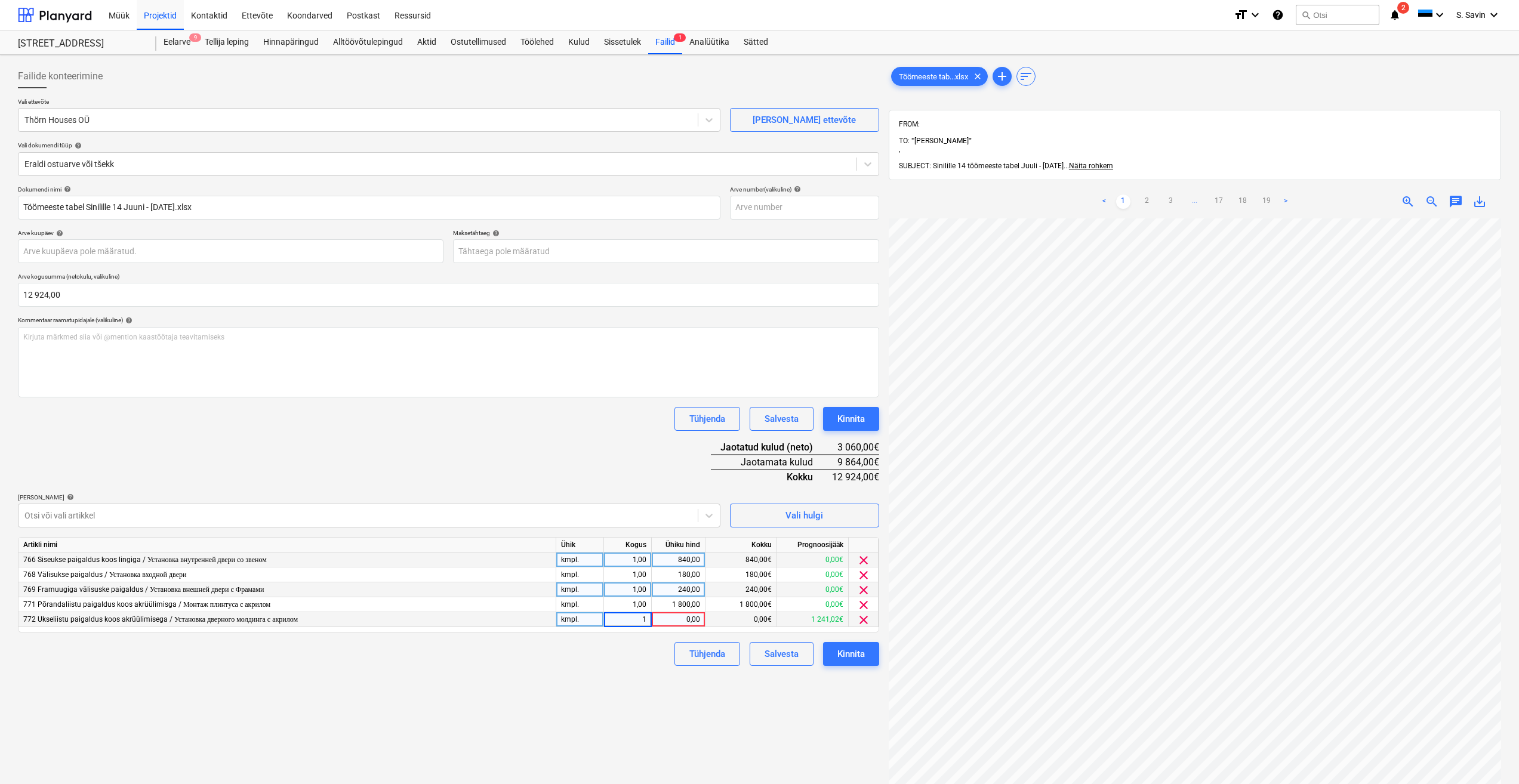
click at [667, 620] on div "0,00" at bounding box center [678, 619] width 44 height 15
type input "1241,02"
click at [606, 674] on div "Failide konteerimine Vali ettevõte Thörn Houses OÜ [PERSON_NAME] uus ettevõte V…" at bounding box center [448, 516] width 871 height 914
click at [387, 510] on div at bounding box center [358, 515] width 667 height 12
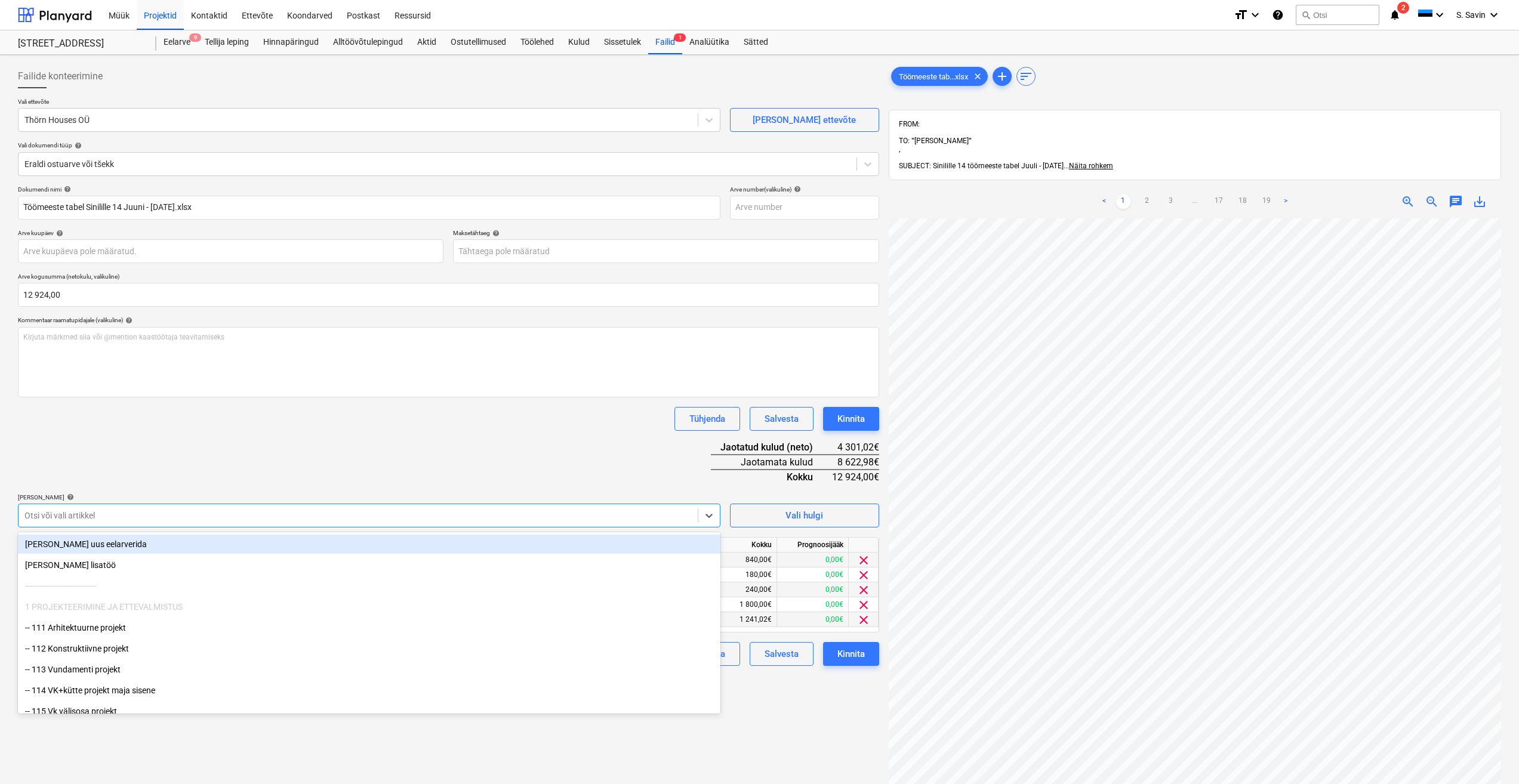
click at [418, 461] on div "Dokumendi nimi help Töömeeste tabel Sinilille 14 Juuni - [DATE].xlsx Arve numbe…" at bounding box center [448, 425] width 861 height 480
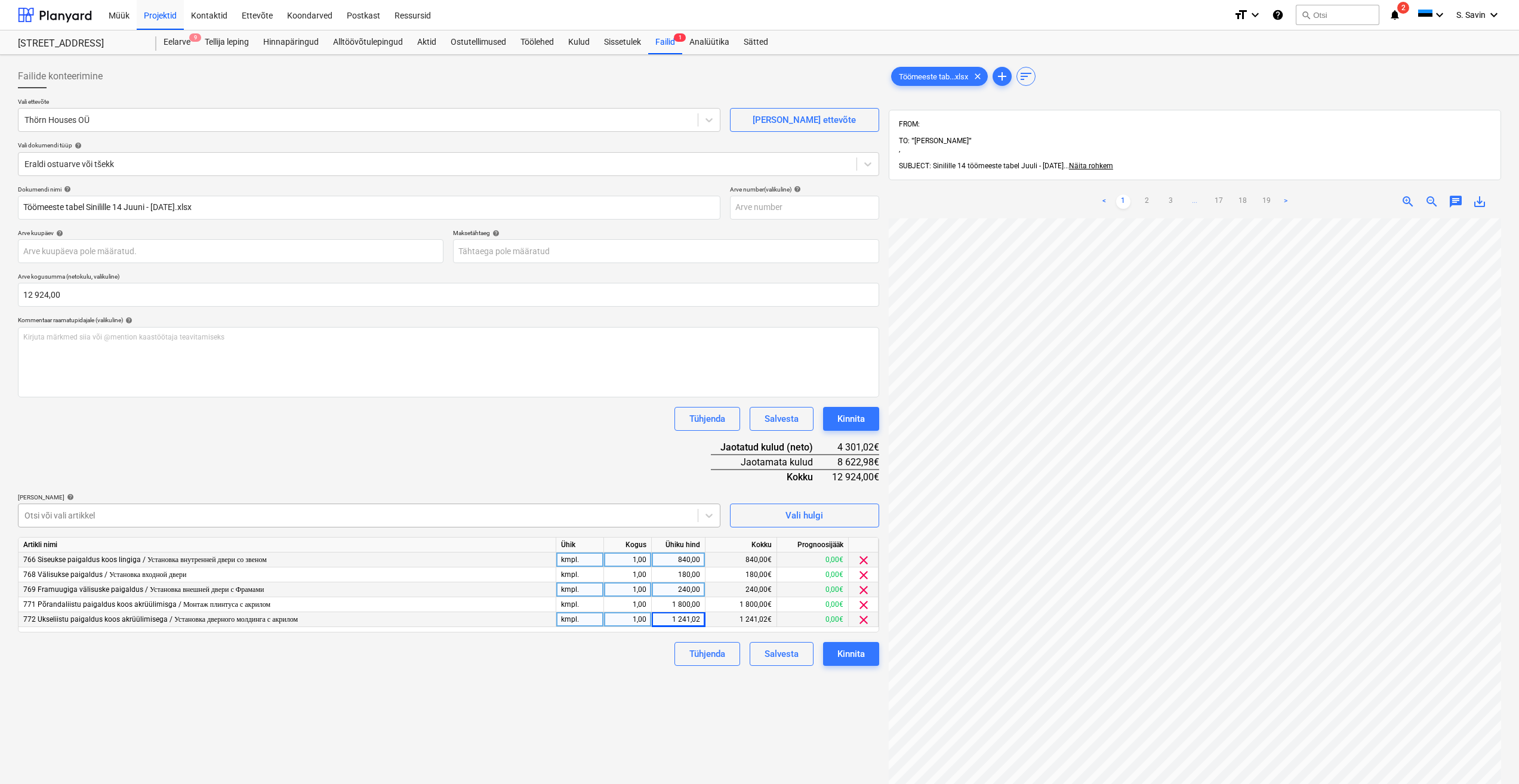
click at [355, 526] on div "Otsi või vali artikkel" at bounding box center [369, 515] width 702 height 24
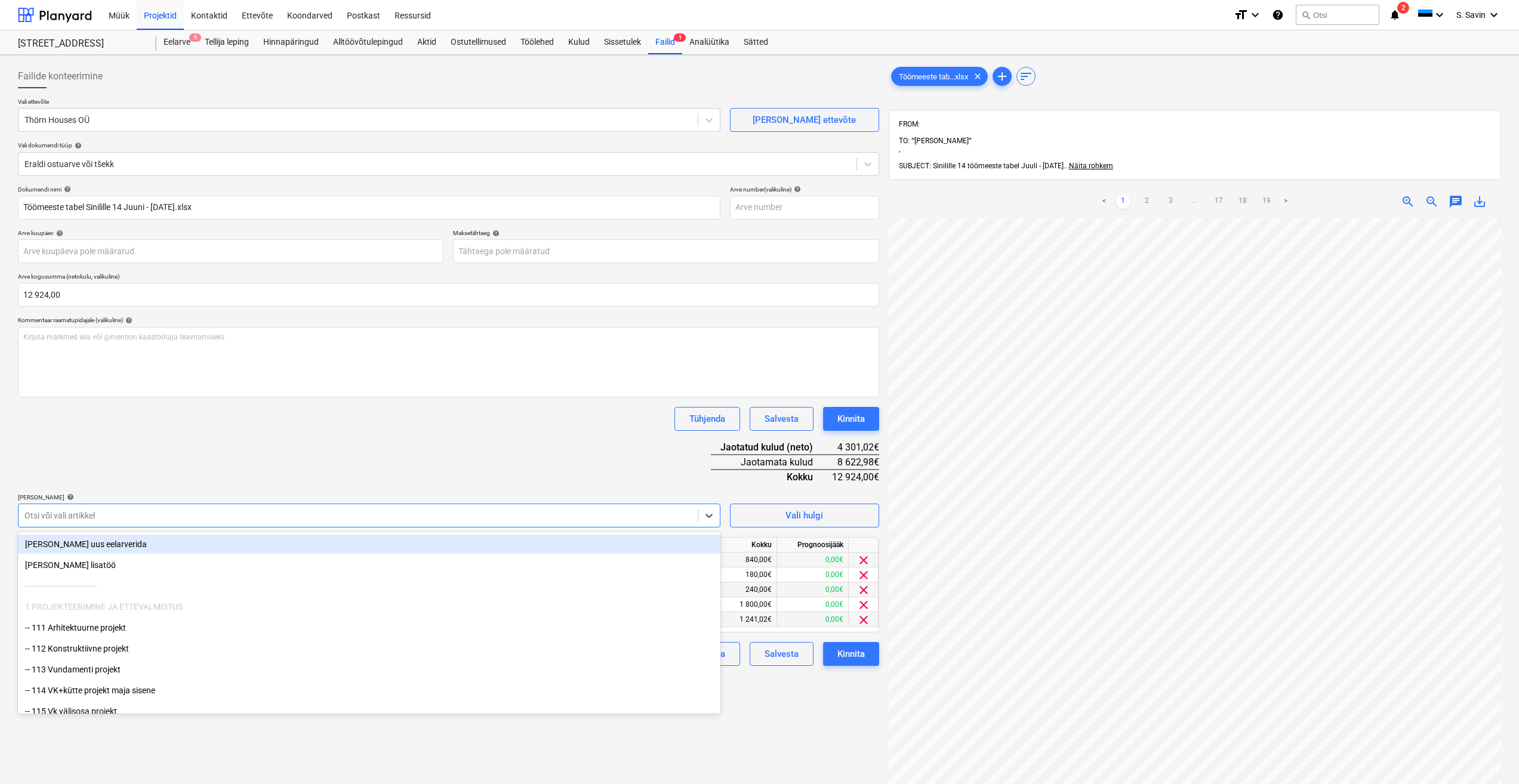
click at [294, 546] on div "[PERSON_NAME] uus eelarverida" at bounding box center [369, 544] width 702 height 19
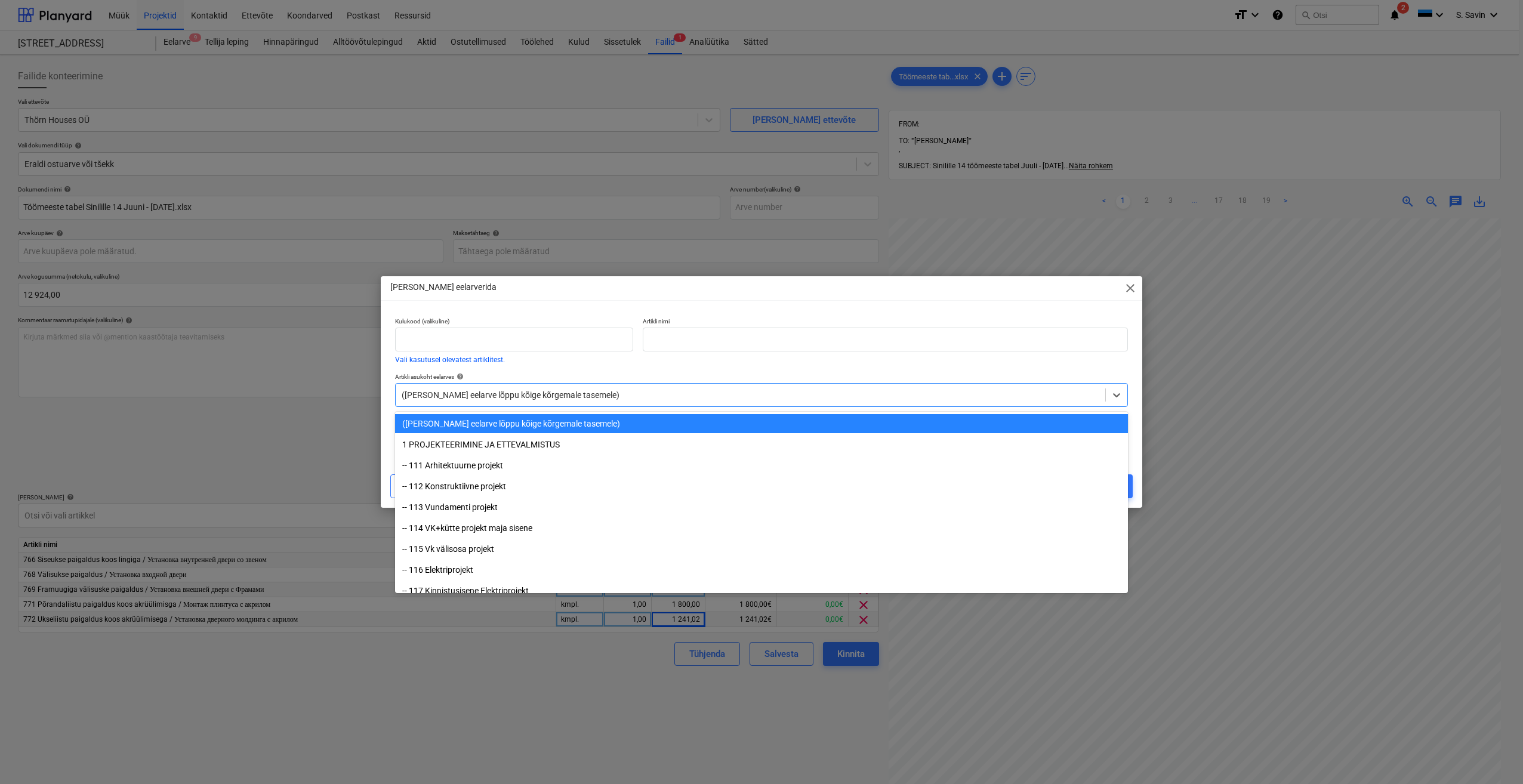
click at [557, 396] on div at bounding box center [750, 395] width 698 height 12
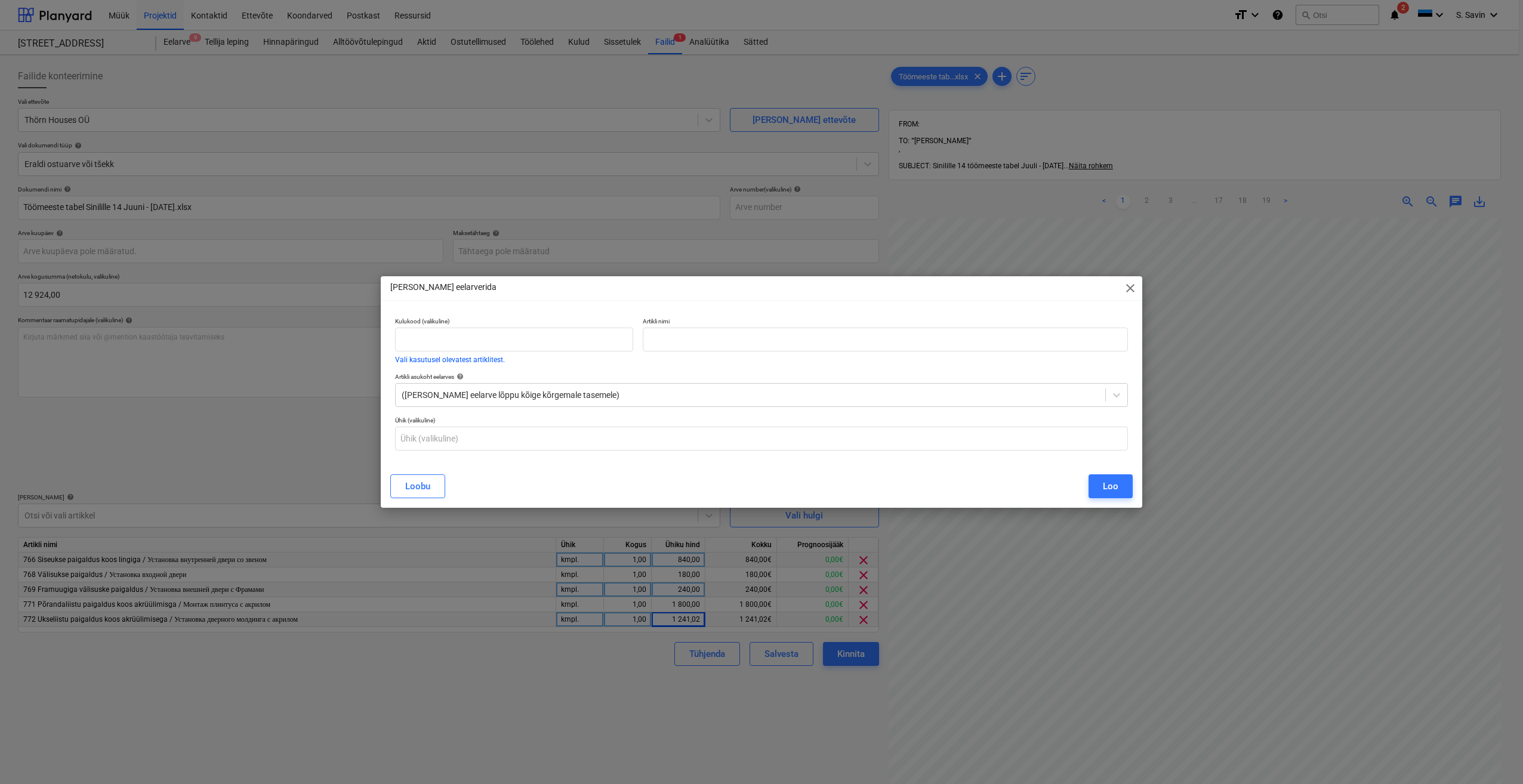
click at [502, 382] on p "Artikli asukoht eelarves help" at bounding box center [761, 378] width 733 height 10
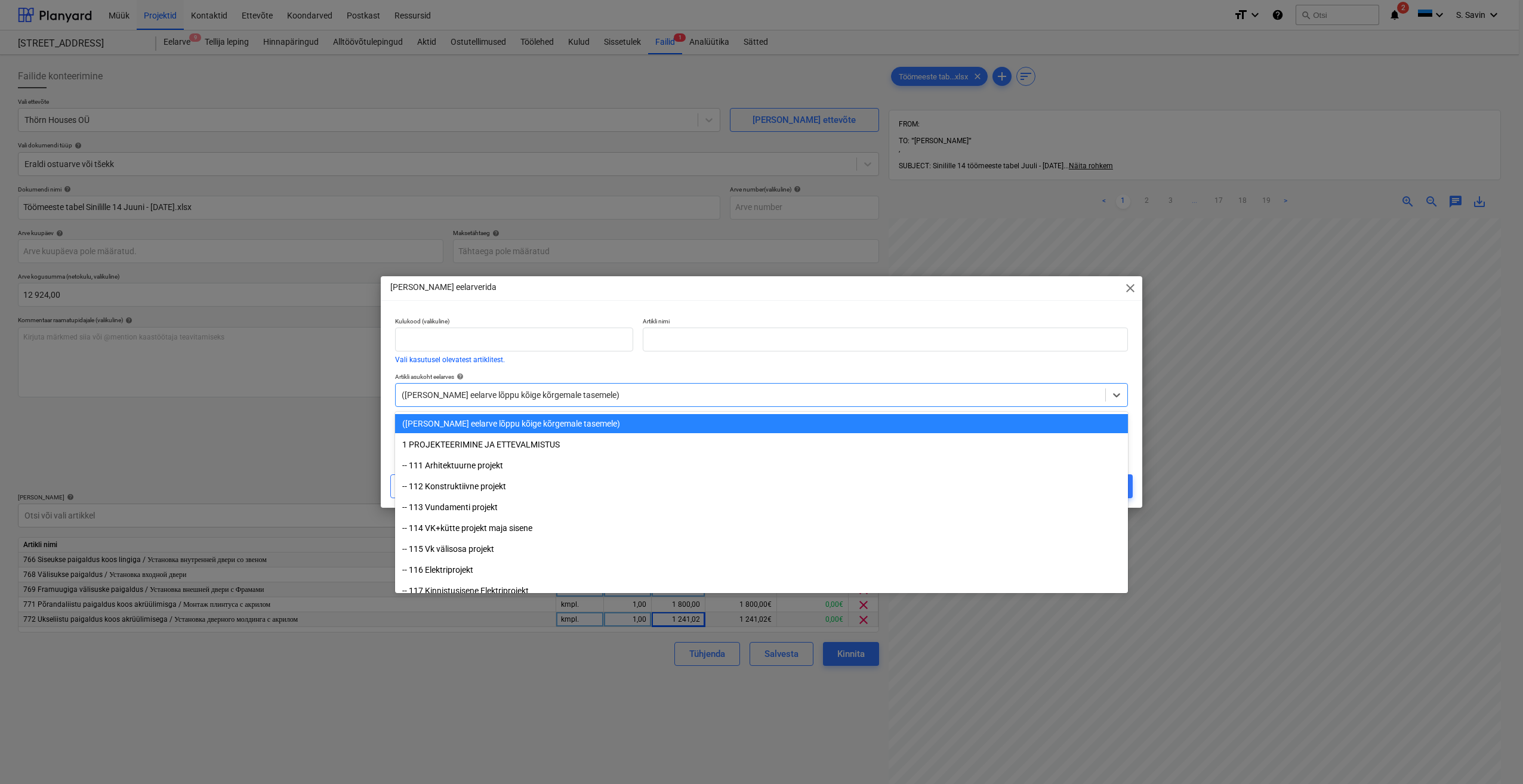
click at [499, 385] on div "([PERSON_NAME] eelarve lõppu kõige kõrgemale tasemele)" at bounding box center [761, 395] width 733 height 24
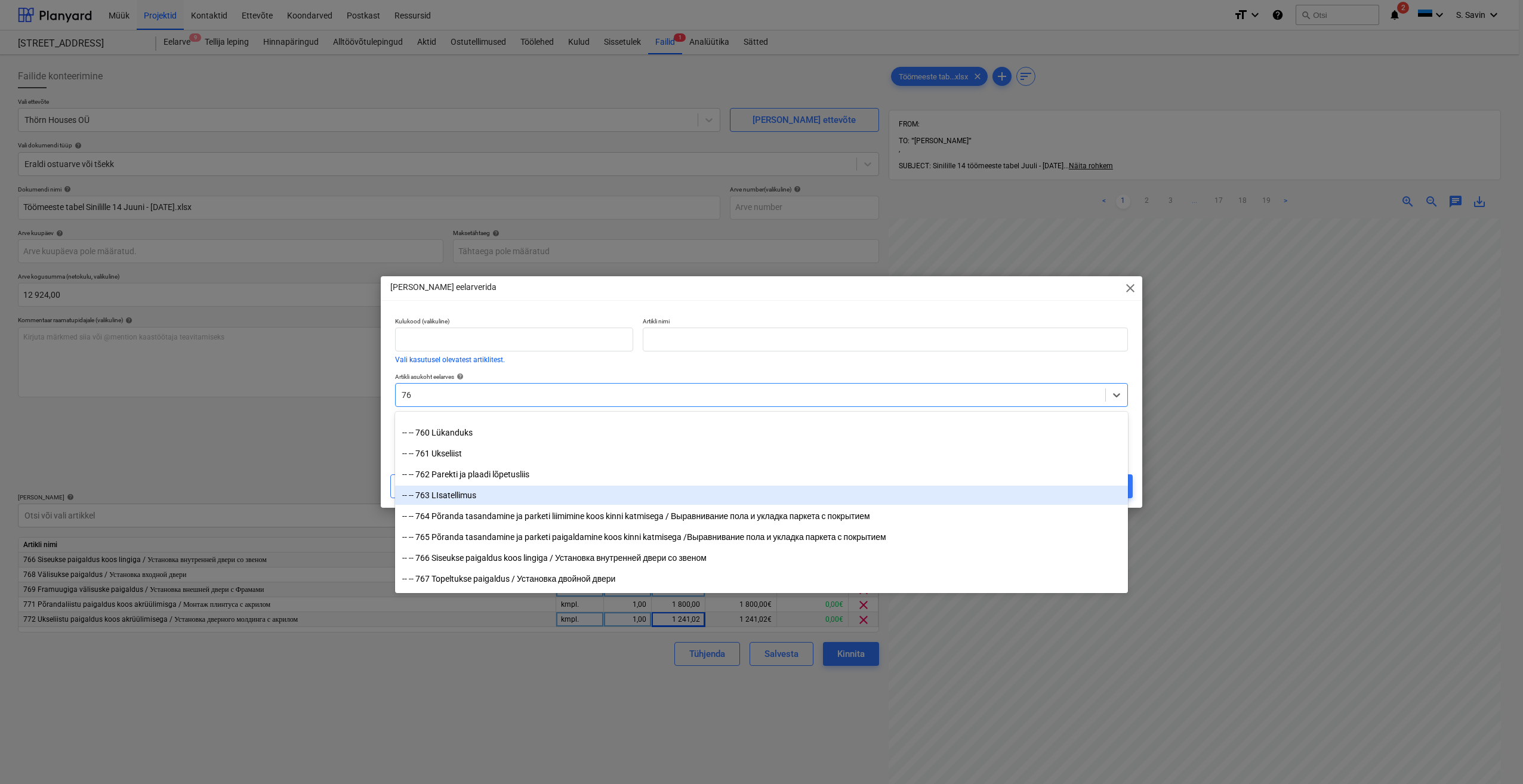
scroll to position [1220, 0]
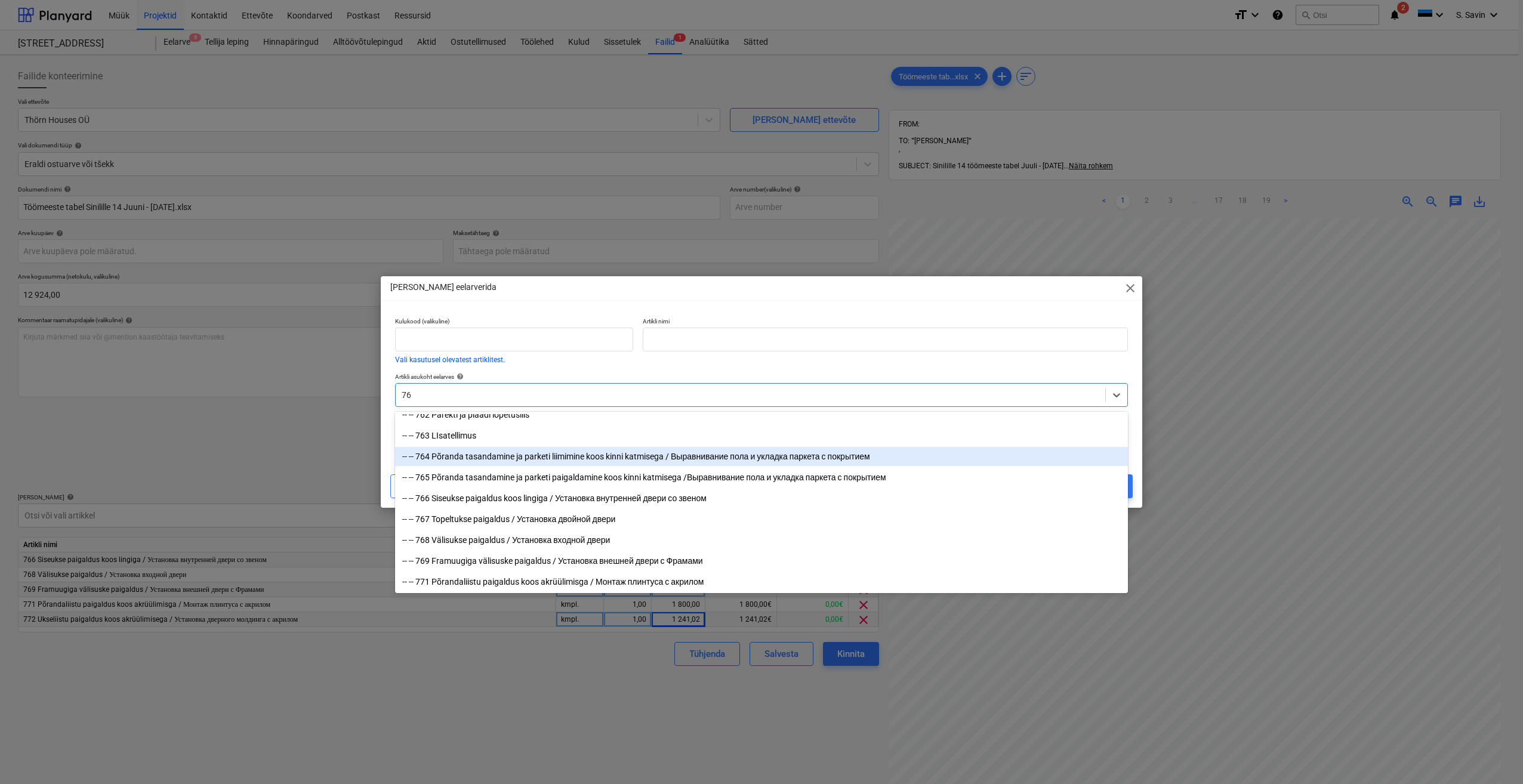
type input "7"
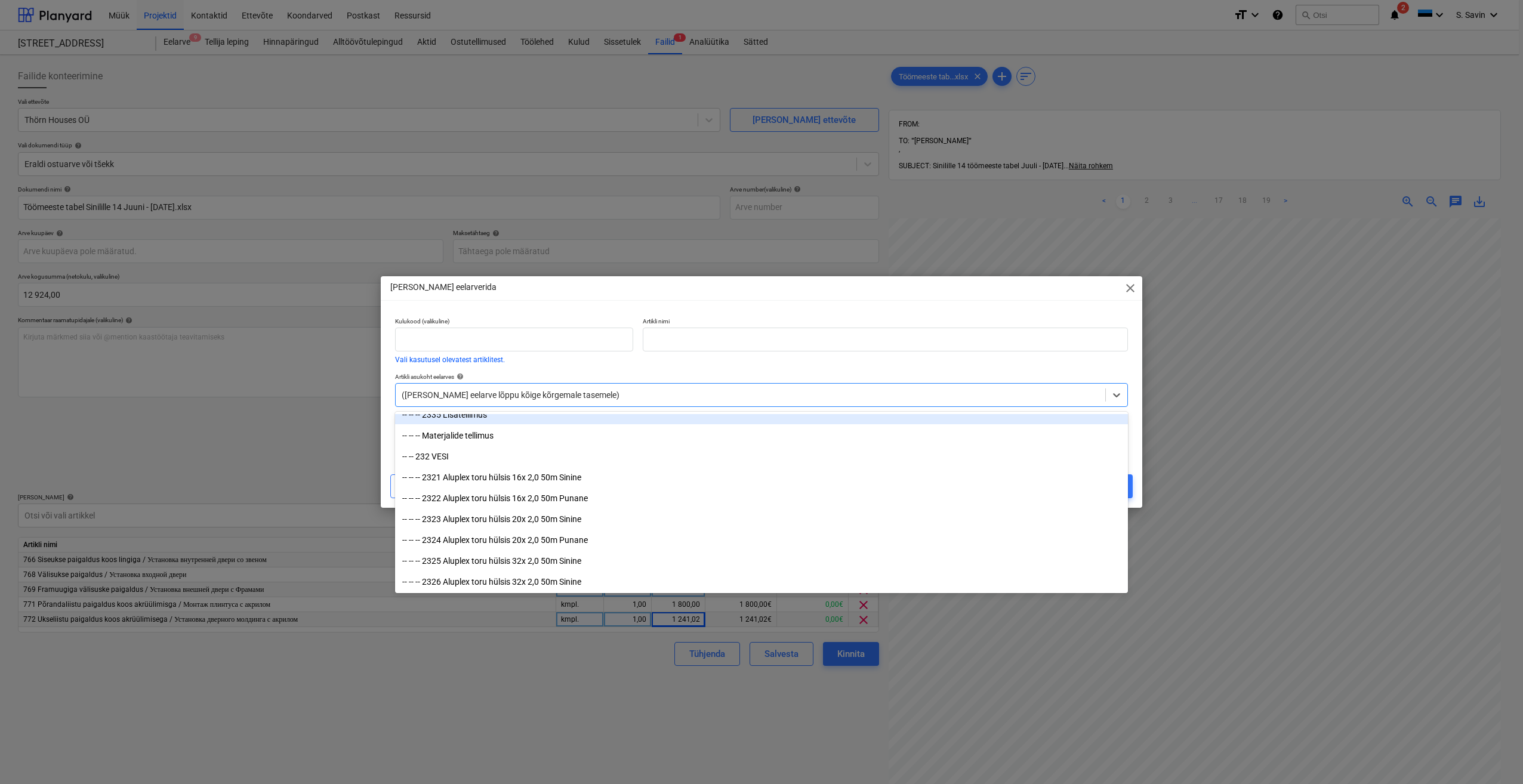
click at [657, 402] on div "([PERSON_NAME] eelarve lõppu kõige kõrgemale tasemele)" at bounding box center [750, 395] width 709 height 17
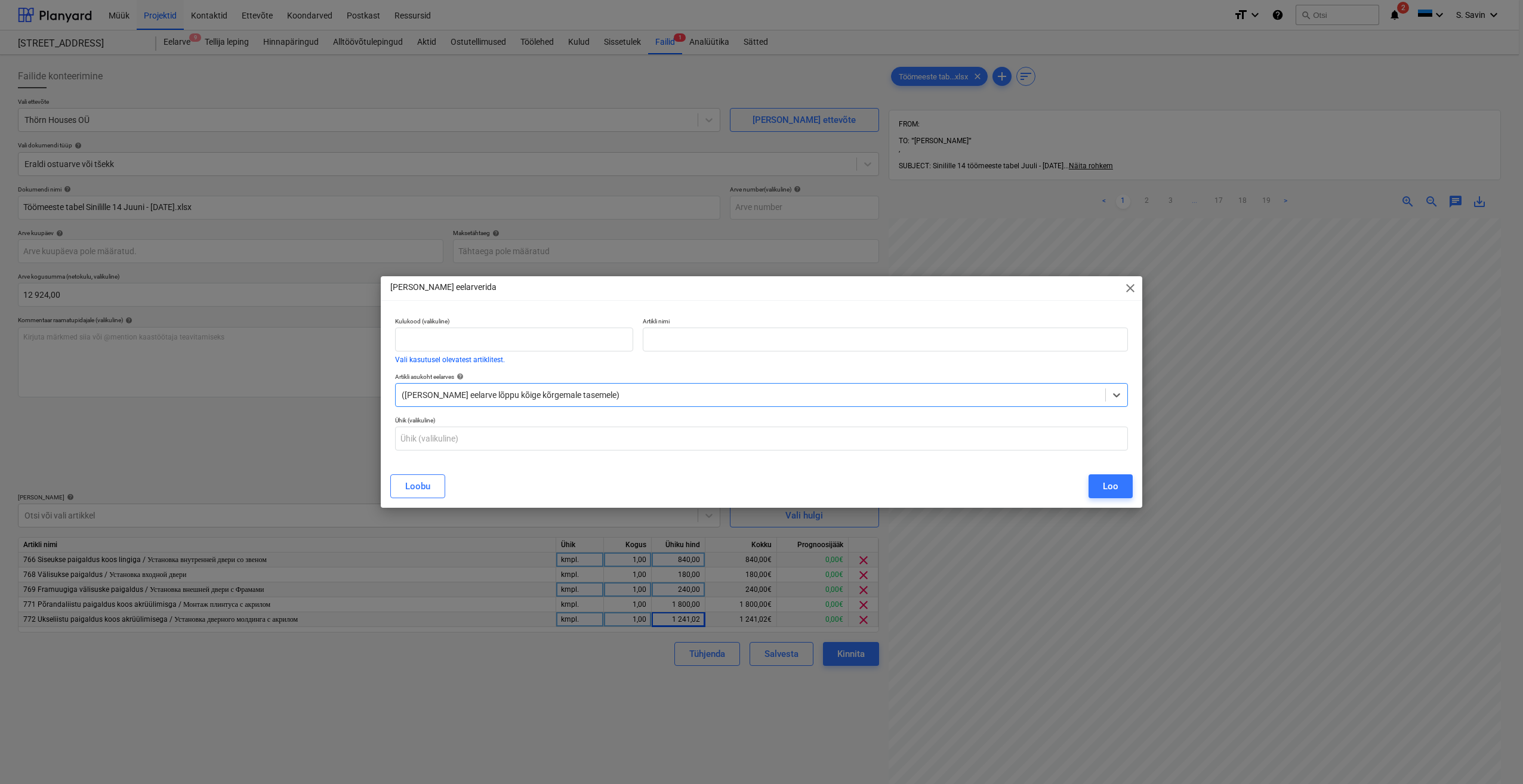
click at [657, 402] on div "([PERSON_NAME] eelarve lõppu kõige kõrgemale tasemele)" at bounding box center [750, 395] width 709 height 17
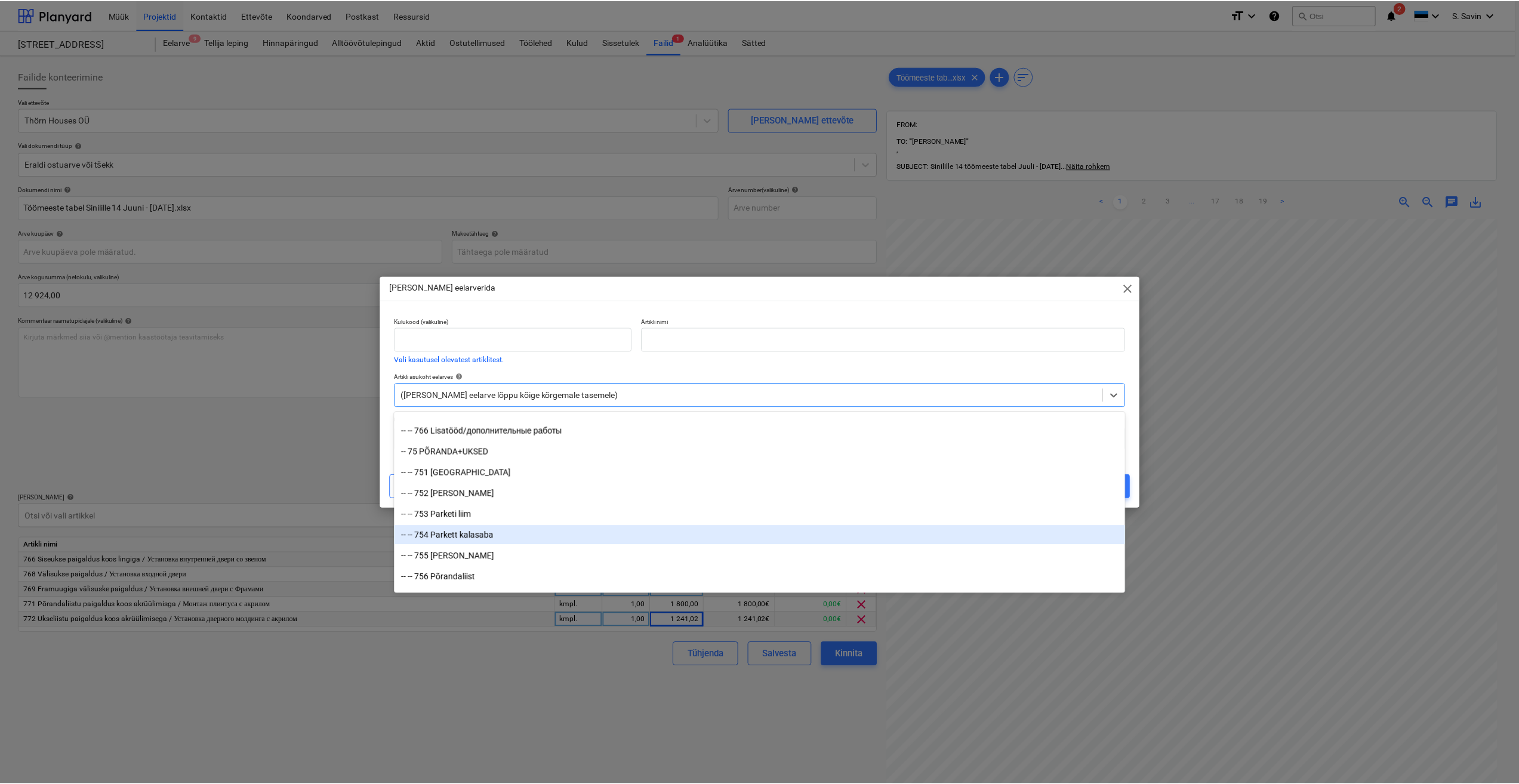
scroll to position [10917, 0]
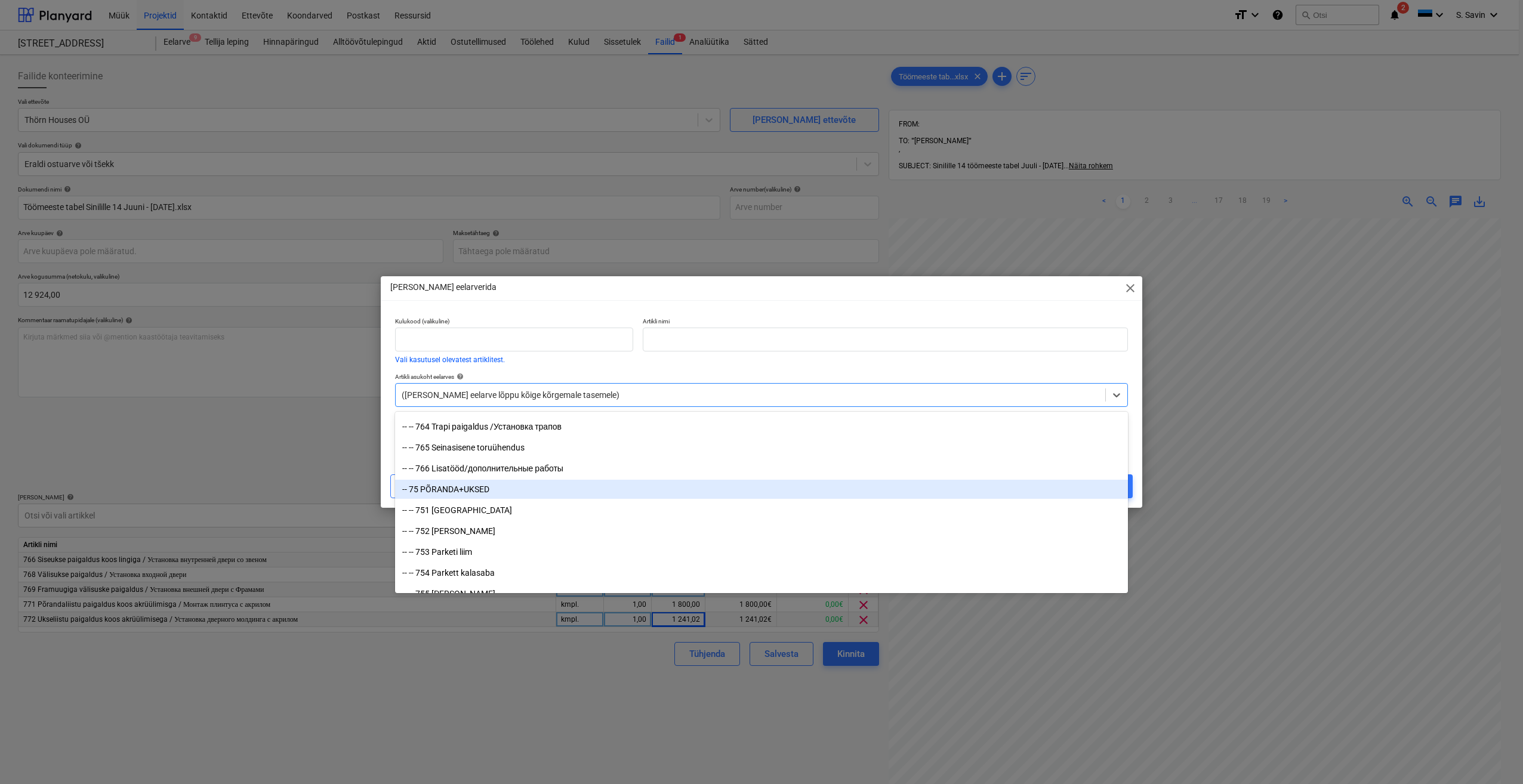
click at [483, 495] on div "-- 75 PÕRANDA+UKSED" at bounding box center [761, 489] width 733 height 19
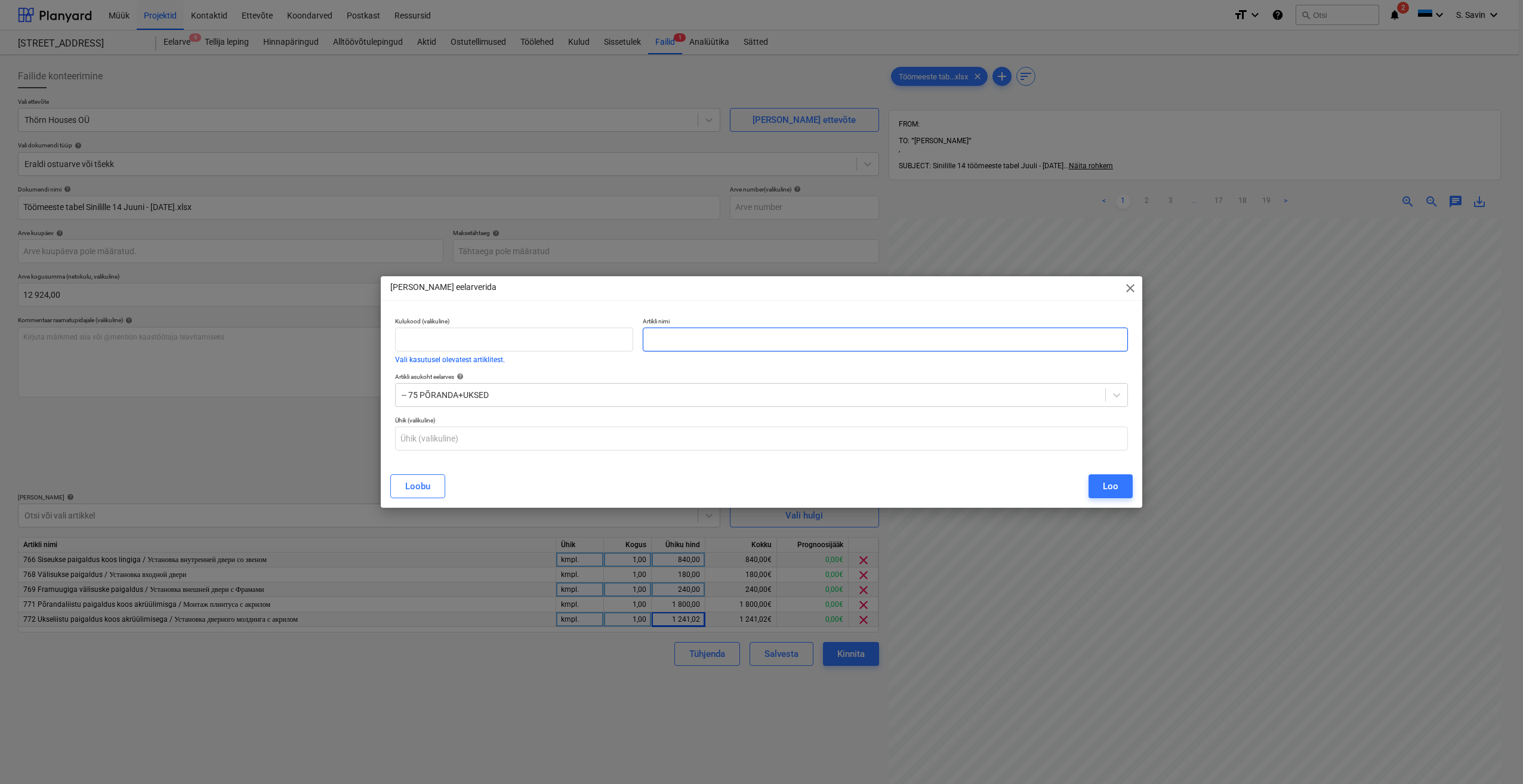
click at [673, 337] on input "text" at bounding box center [885, 340] width 485 height 24
type input "Töömeeste tunnid sise viimistlusel"
click at [1104, 488] on div "Loo" at bounding box center [1111, 486] width 16 height 16
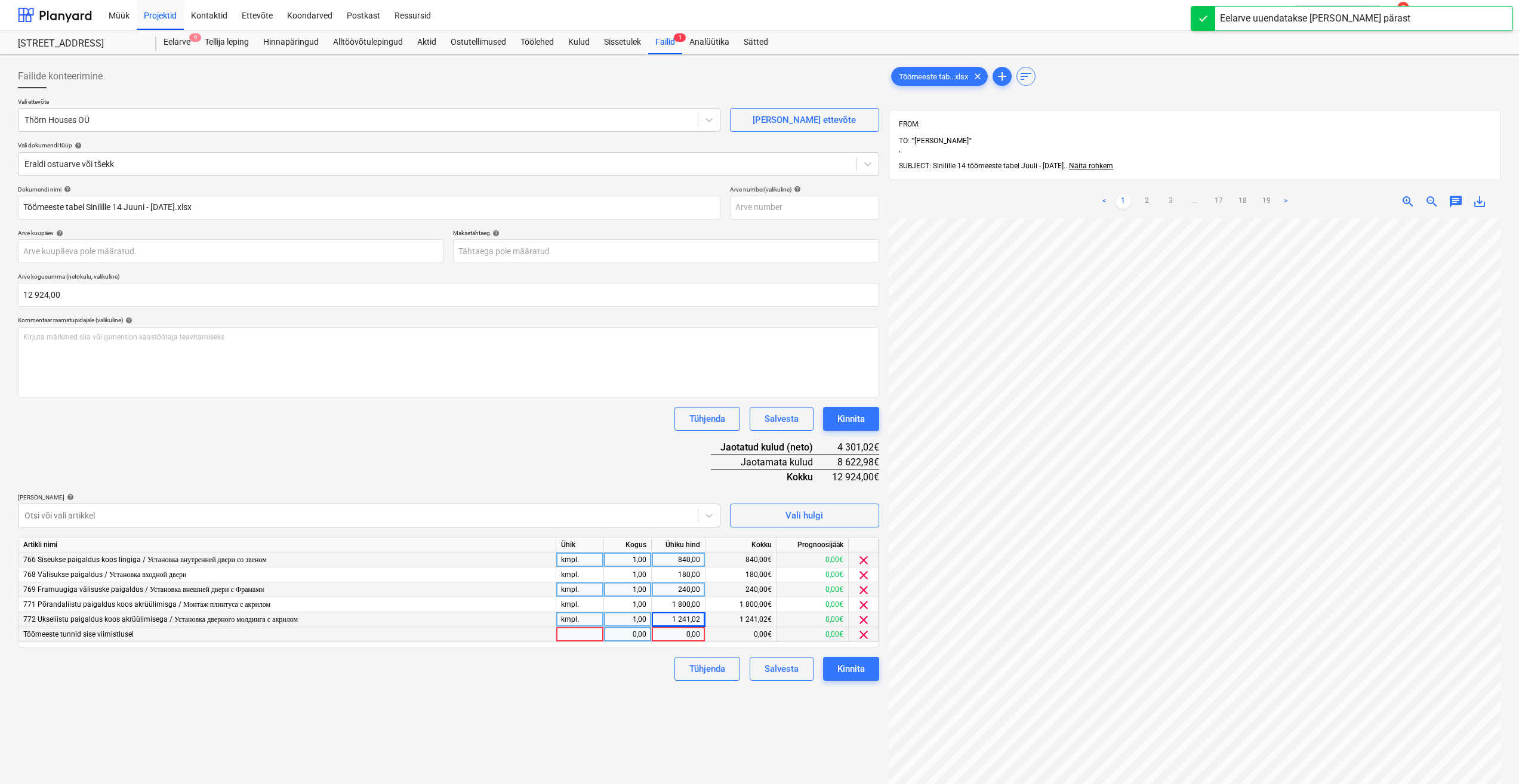
click at [582, 635] on div at bounding box center [580, 634] width 48 height 15
type input "kmpl."
click at [629, 641] on div "0,00" at bounding box center [627, 634] width 38 height 15
type input "1"
click at [672, 636] on div "0,00" at bounding box center [678, 634] width 44 height 15
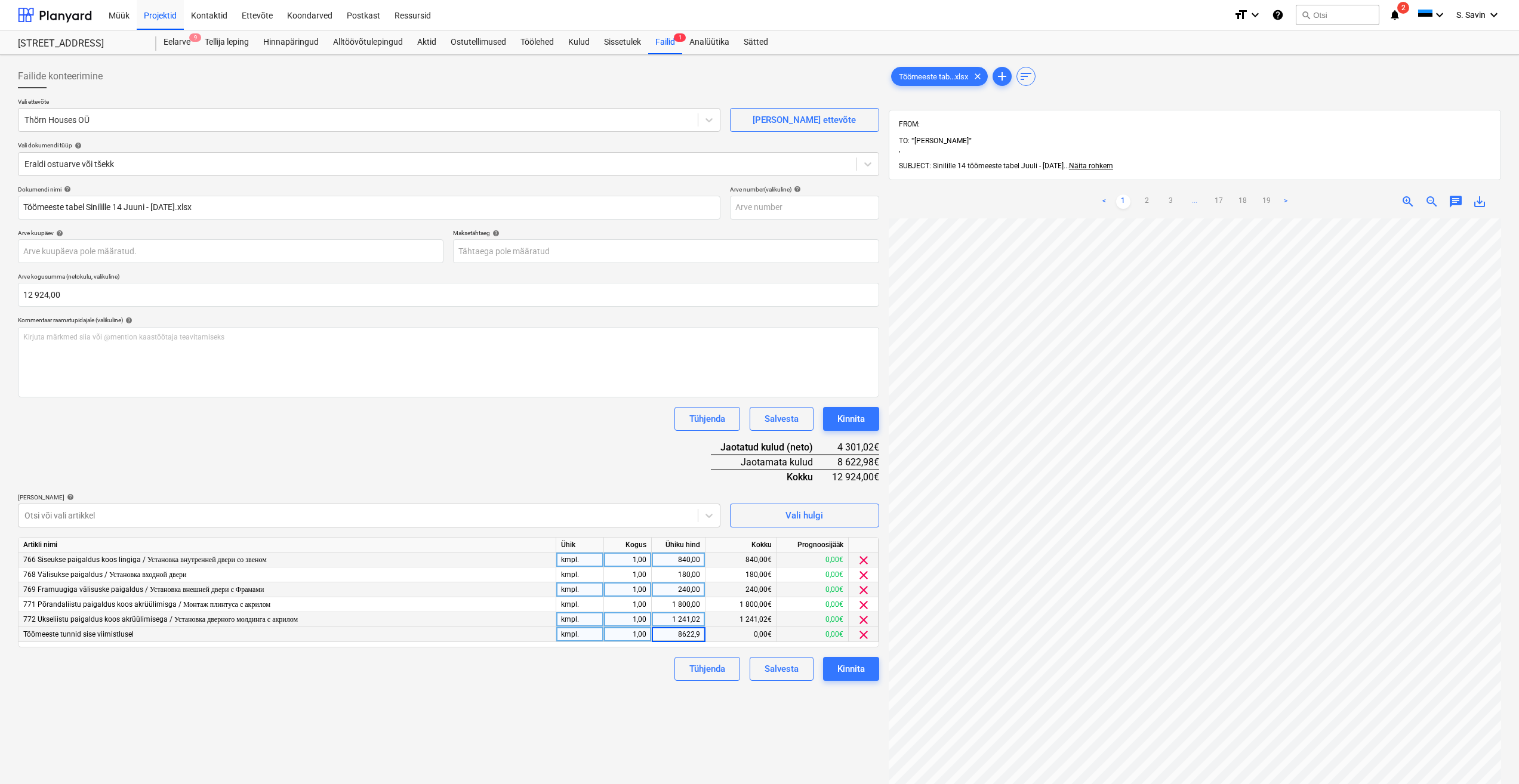
type input "8622,98"
click at [576, 681] on div "Tühjenda Salvesta Kinnita" at bounding box center [448, 669] width 861 height 24
click at [855, 668] on div "Kinnita" at bounding box center [851, 669] width 28 height 16
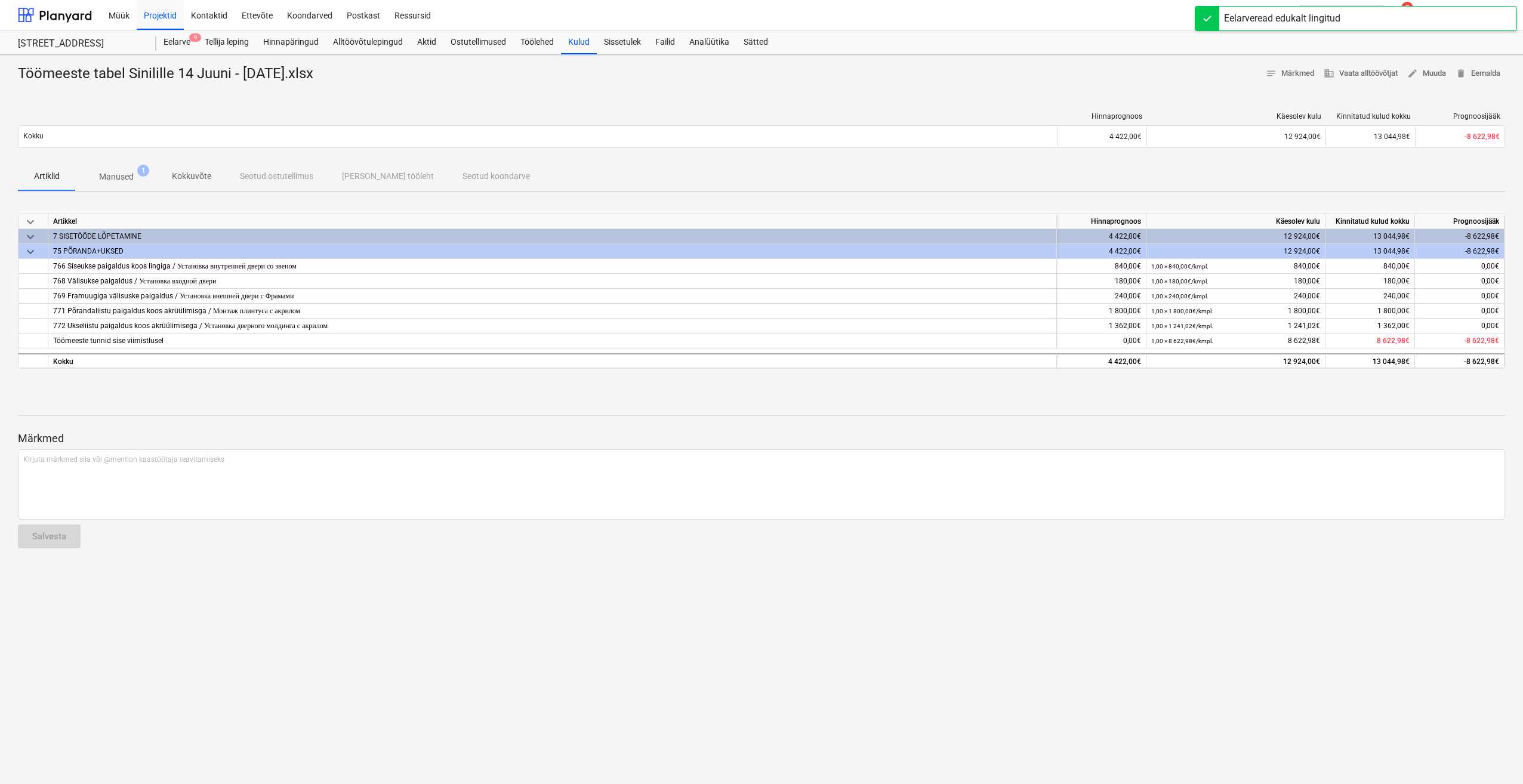
click at [142, 173] on span "1" at bounding box center [143, 170] width 12 height 12
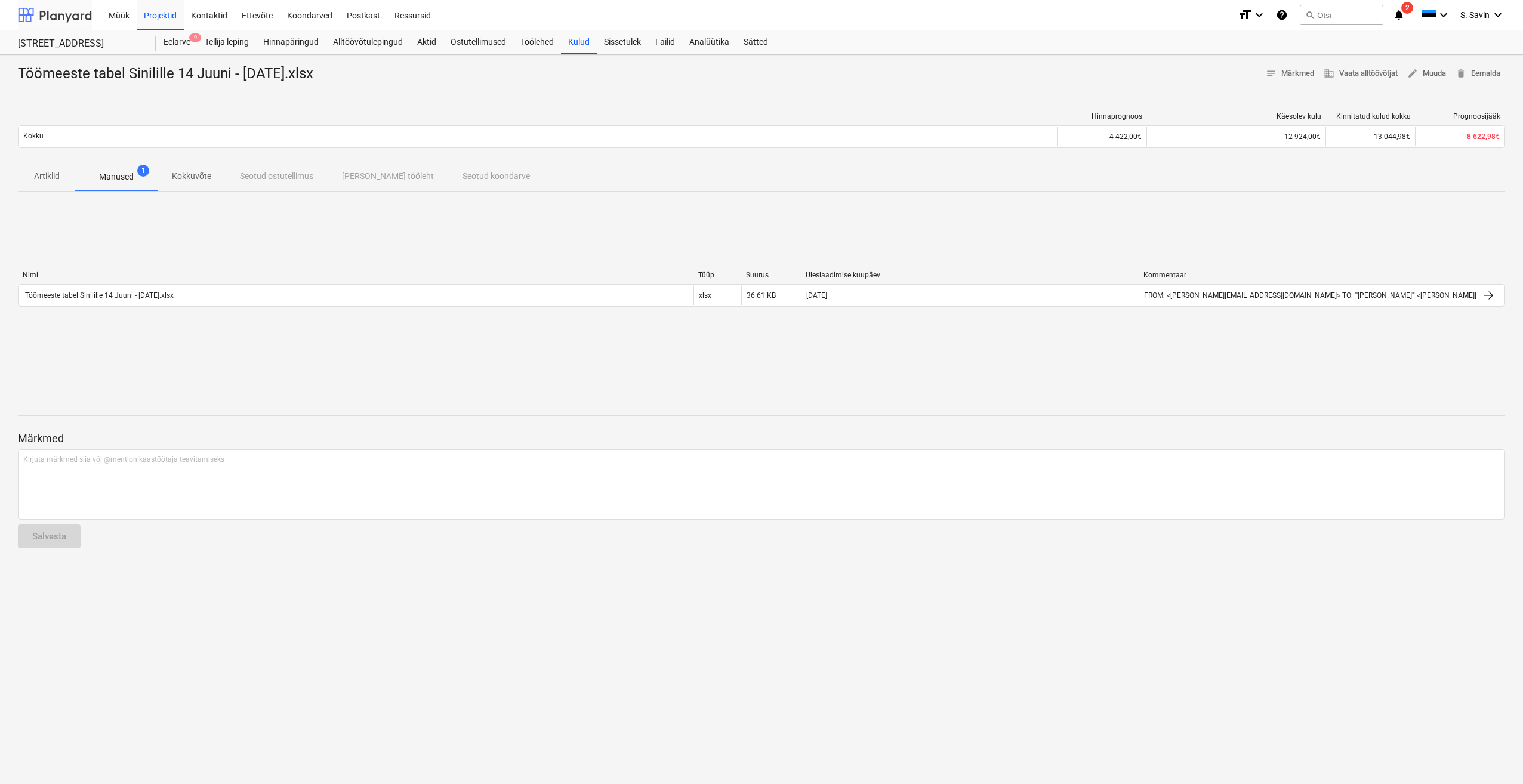
click at [64, 19] on div at bounding box center [55, 15] width 74 height 30
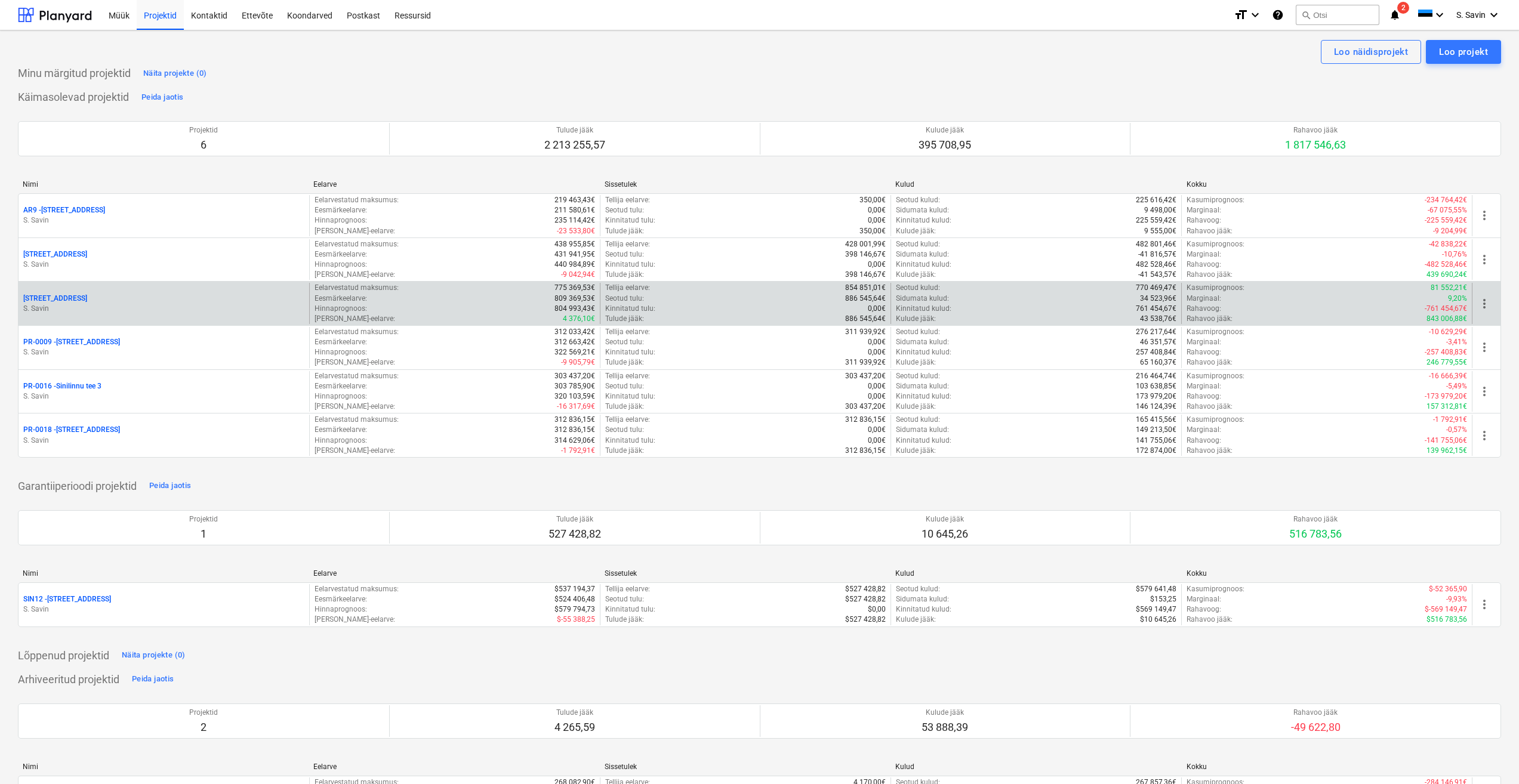
click at [132, 293] on div "[STREET_ADDRESS]" at bounding box center [164, 298] width 281 height 10
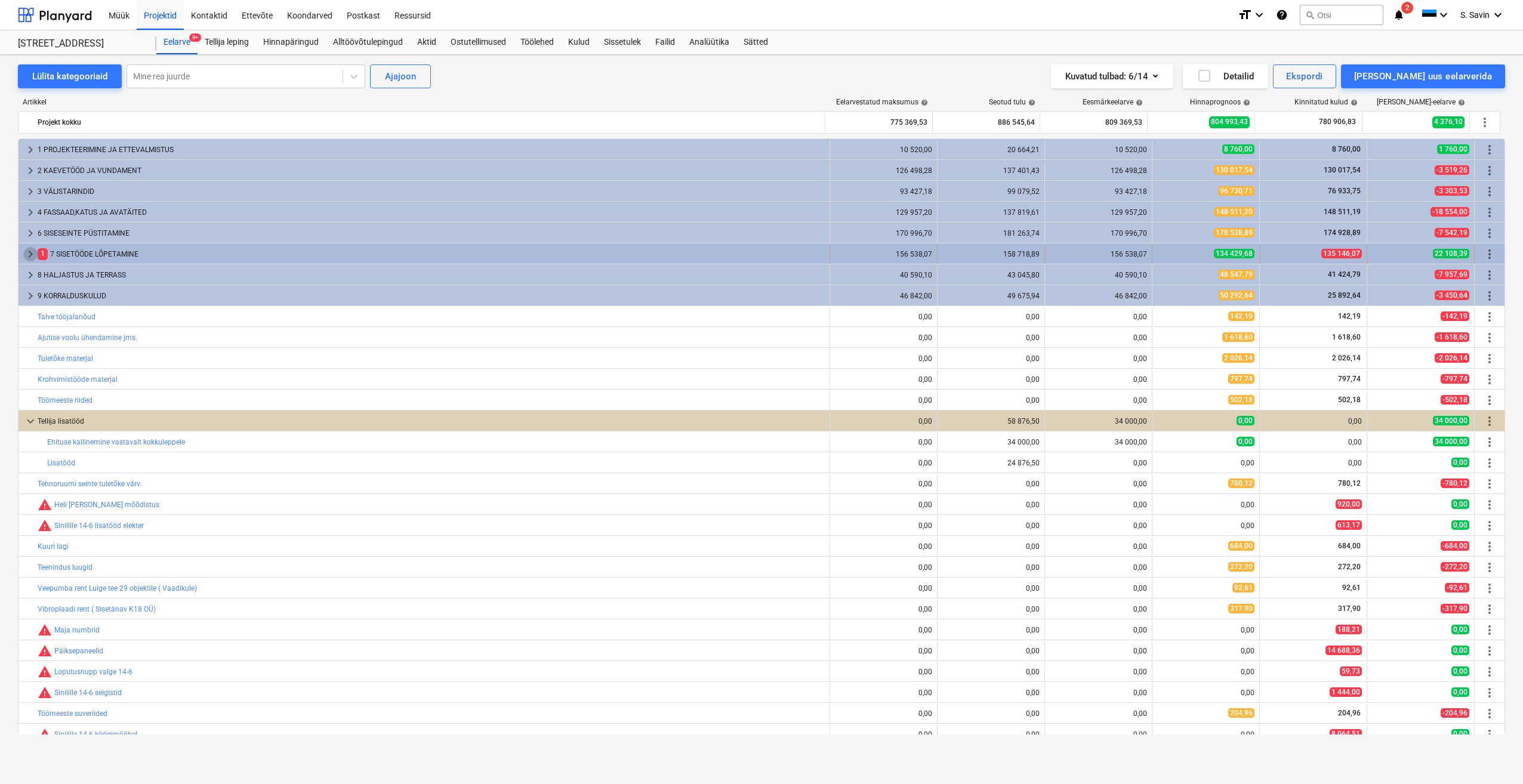
click at [31, 256] on span "keyboard_arrow_right" at bounding box center [31, 254] width 14 height 14
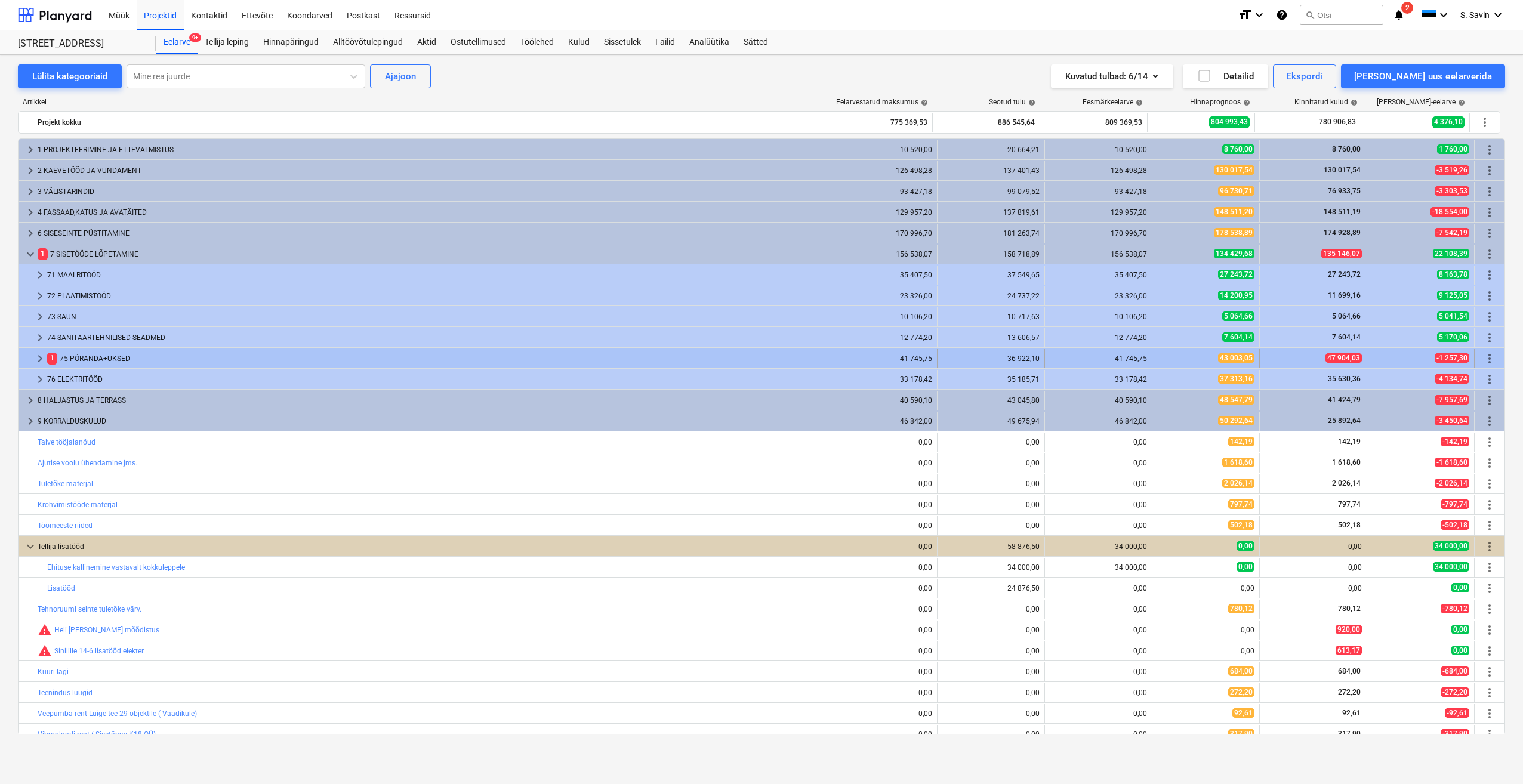
click at [32, 356] on div at bounding box center [28, 359] width 10 height 19
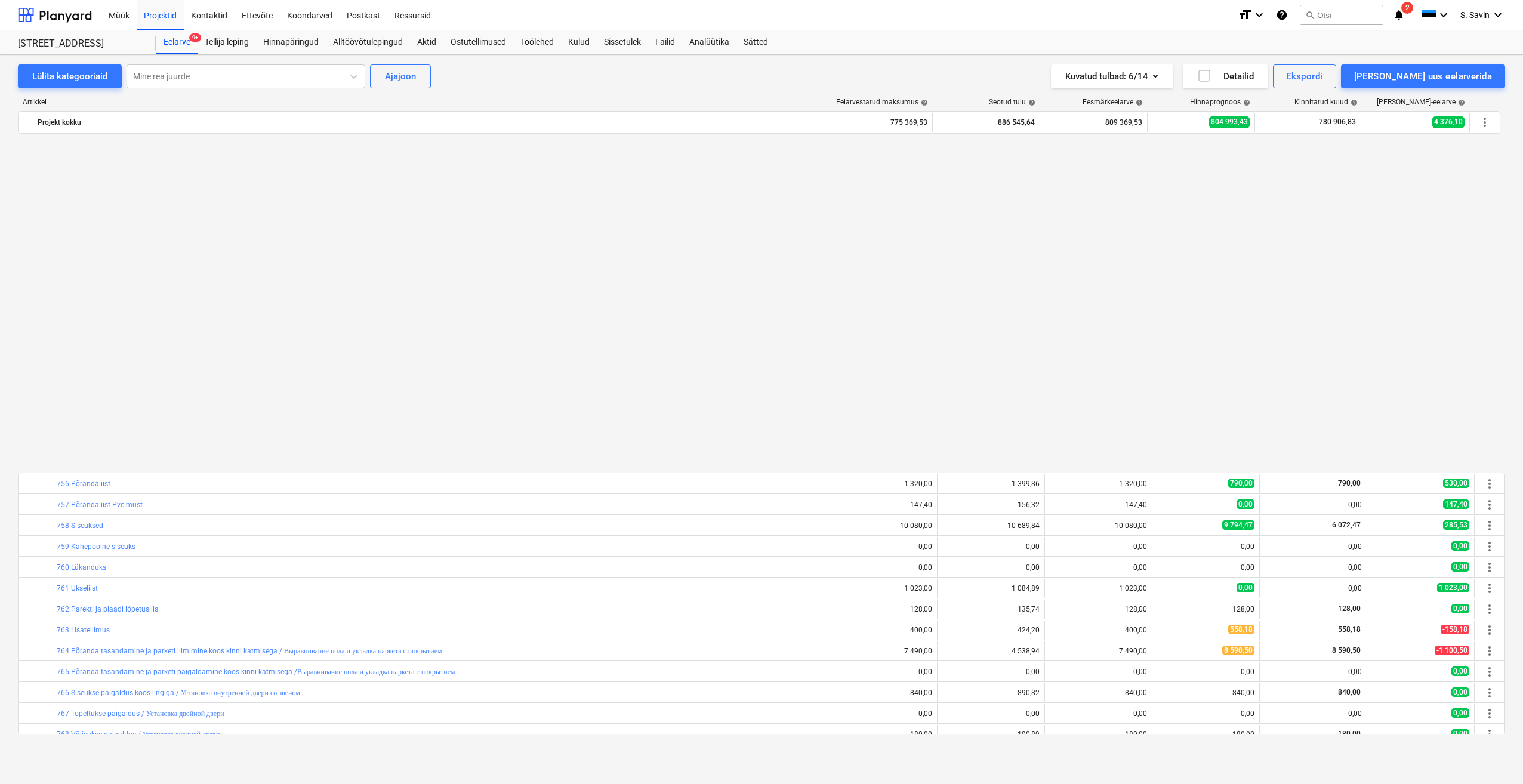
scroll to position [358, 0]
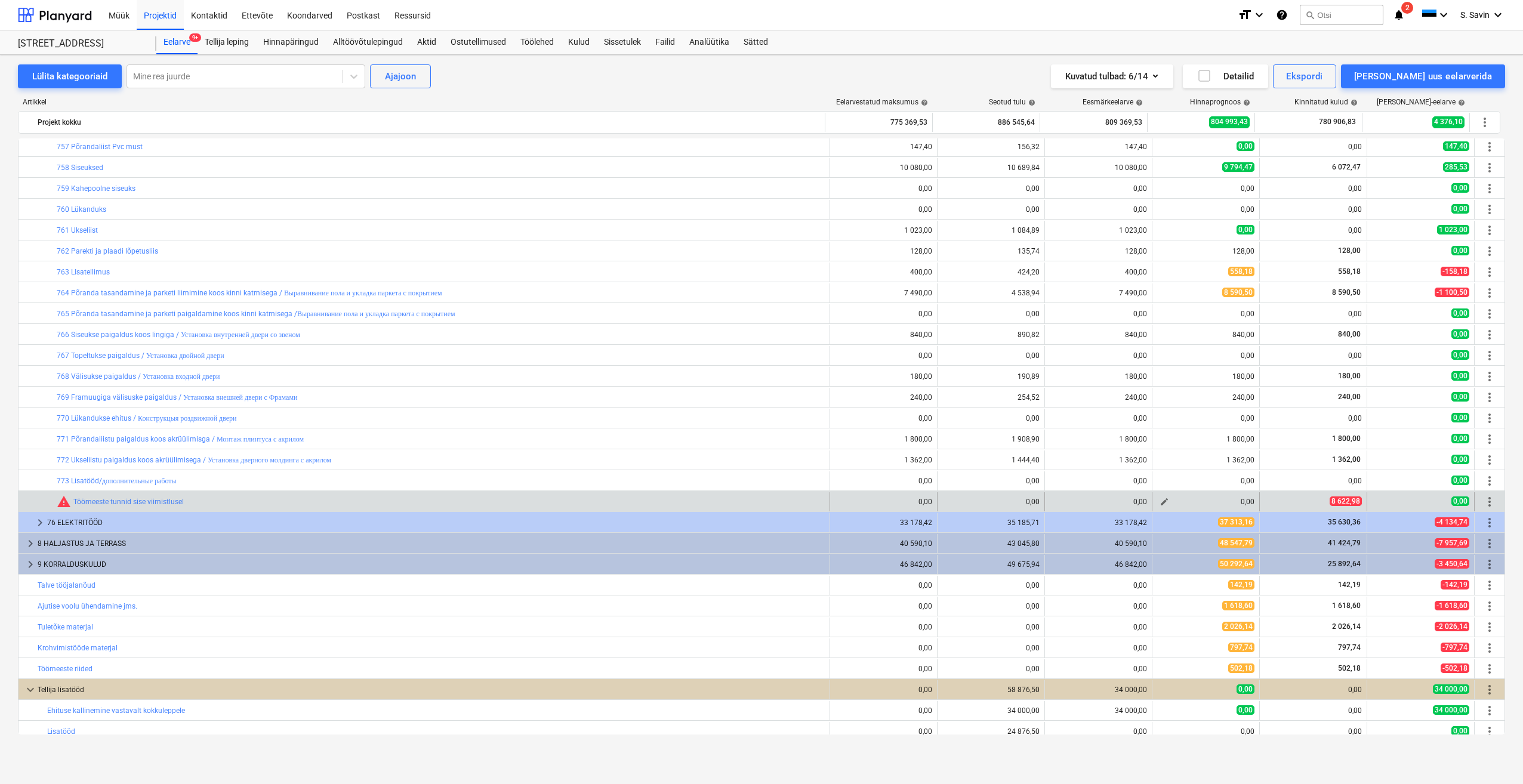
click at [1159, 503] on span "edit" at bounding box center [1164, 501] width 10 height 10
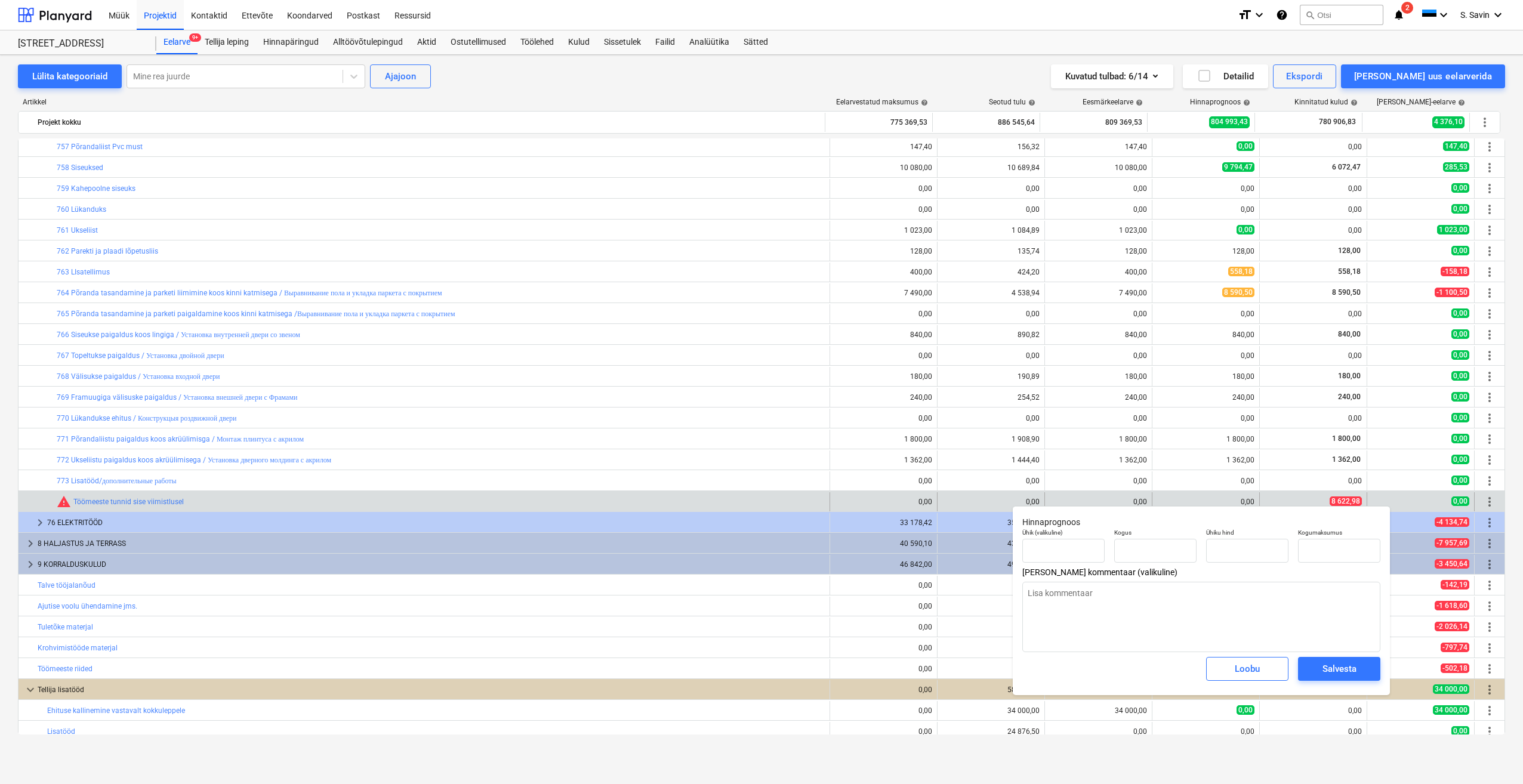
type input "0,00"
type textarea "x"
click at [1160, 554] on input "text" at bounding box center [1155, 551] width 82 height 24
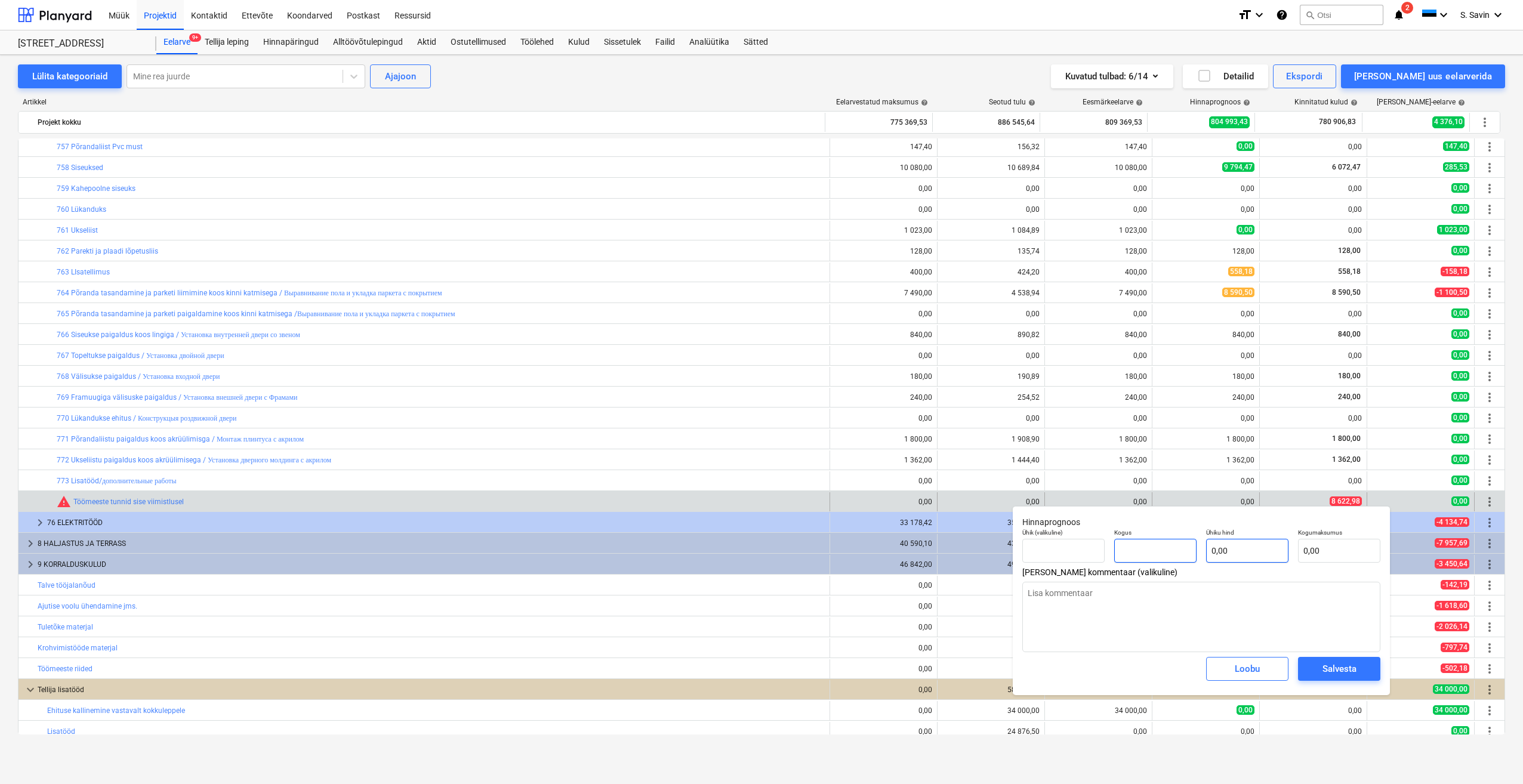
type input "1"
type textarea "x"
type input "1,00"
type textarea "x"
click at [1238, 549] on input "text" at bounding box center [1247, 551] width 82 height 24
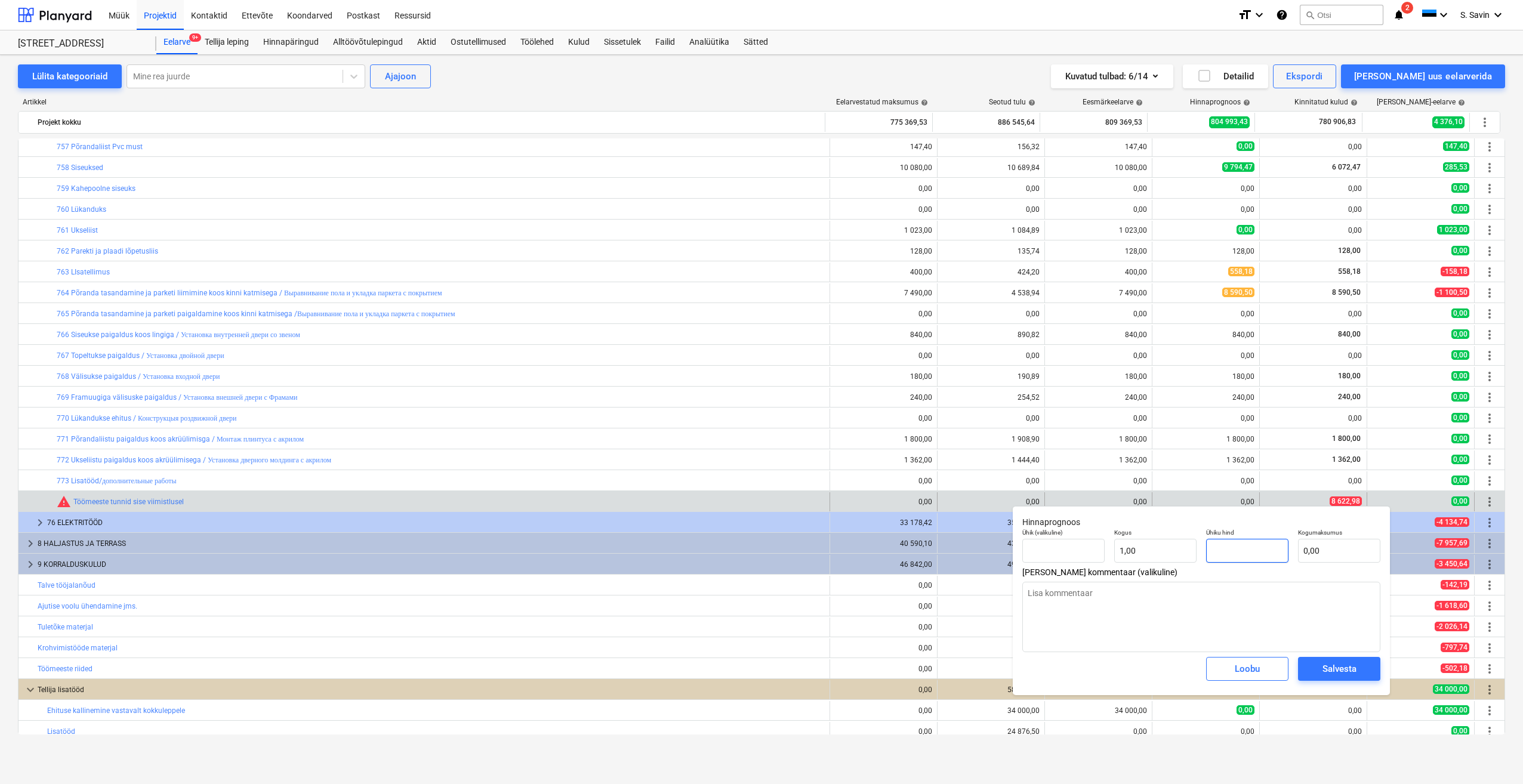
type input "8"
type textarea "x"
type input "8,00"
type input "86"
type textarea "x"
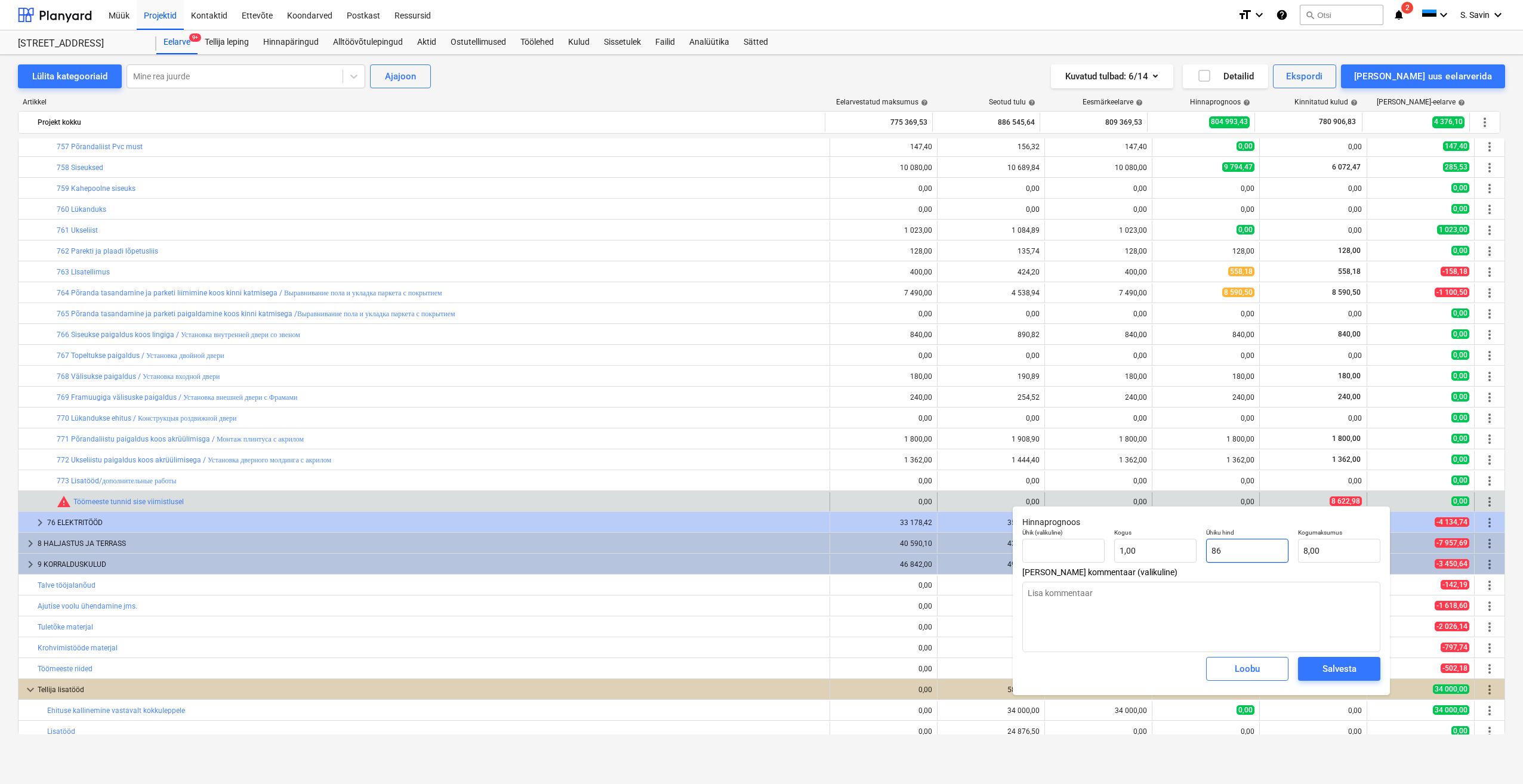
type input "86,00"
type input "862"
type textarea "x"
type input "862,00"
type input "8622"
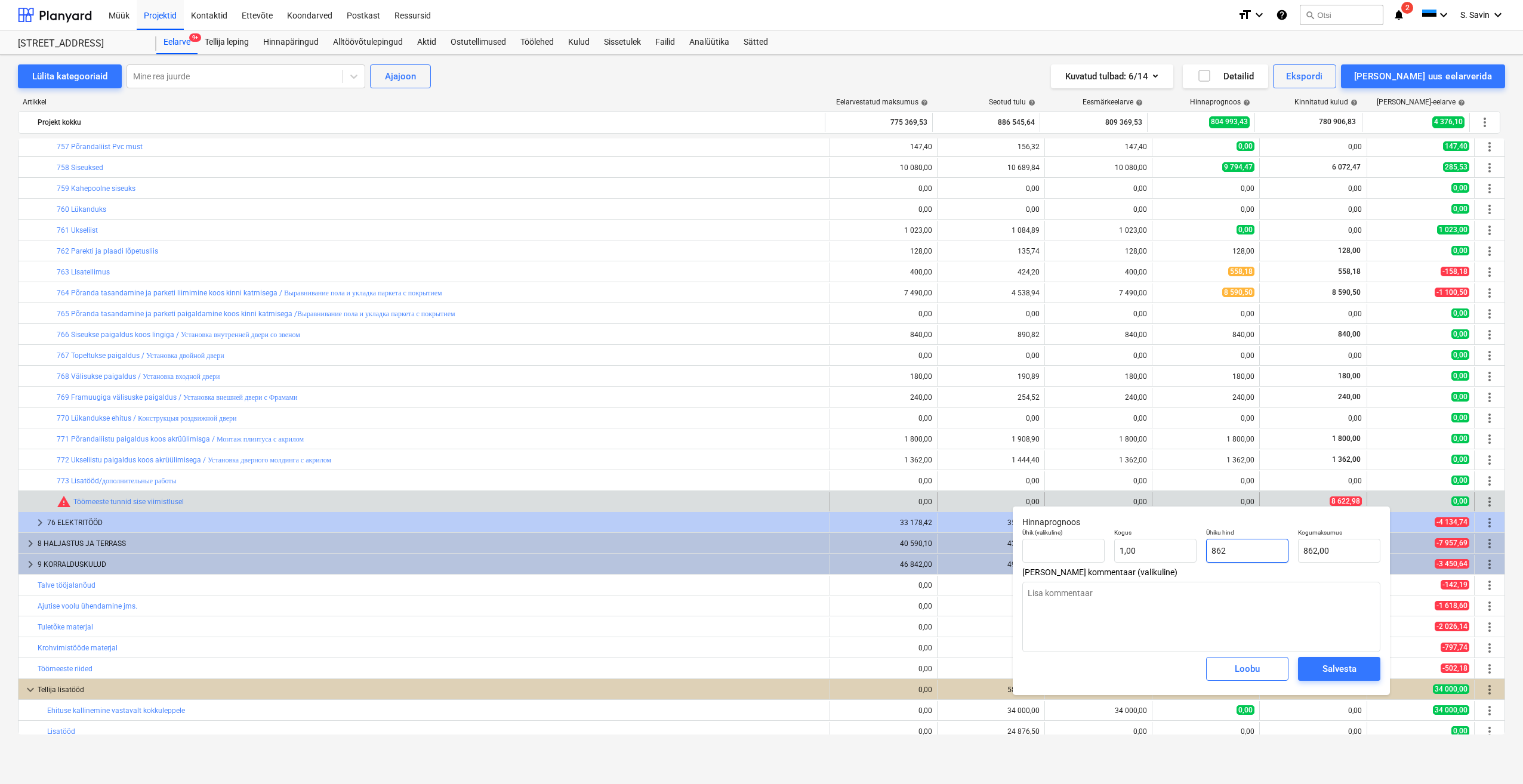
type textarea "x"
type input "8 622,00"
type input "8622,"
type textarea "x"
type input "8622,9"
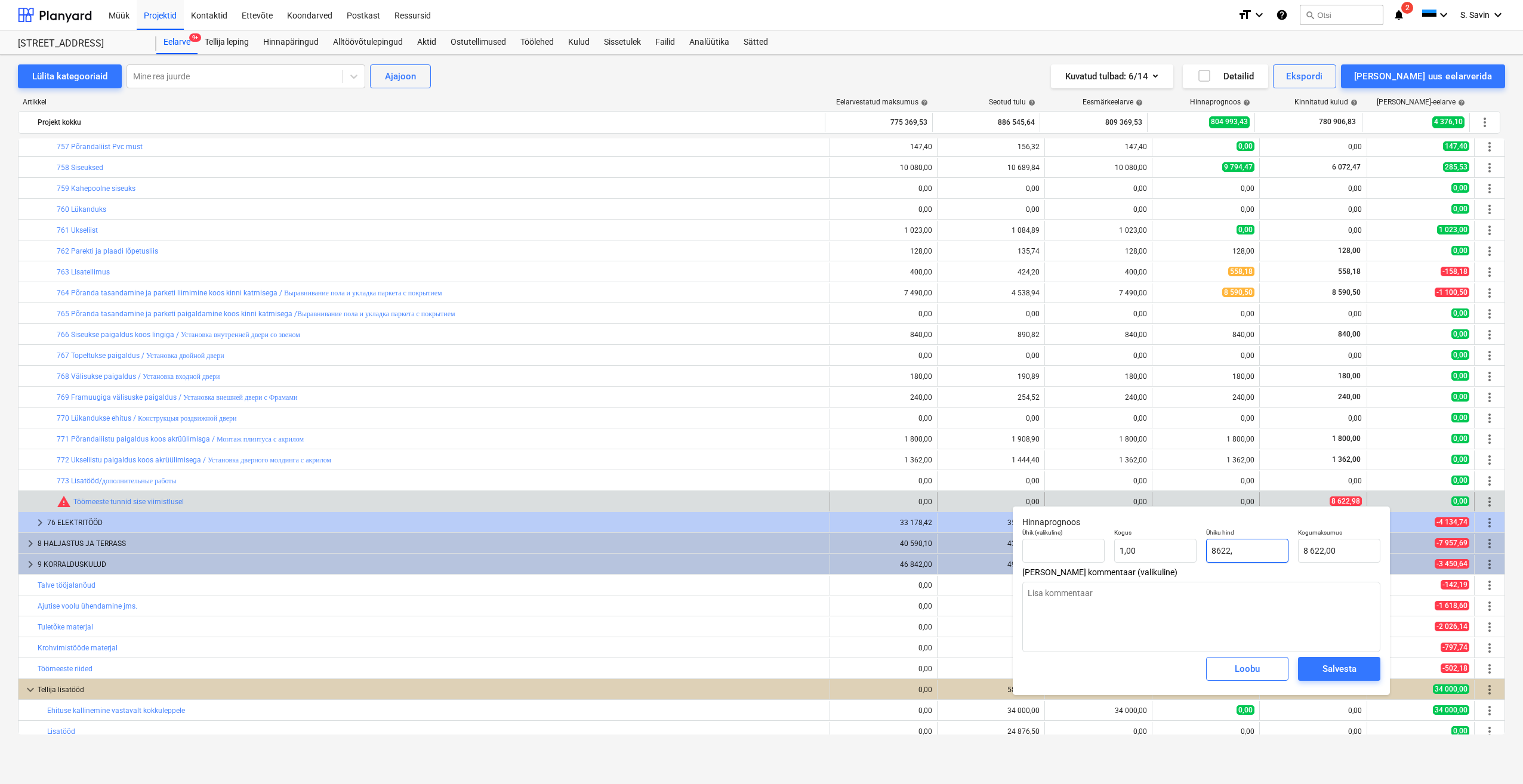
type textarea "x"
type input "8 622,90"
type input "8622,98"
type textarea "x"
type input "8 622,98"
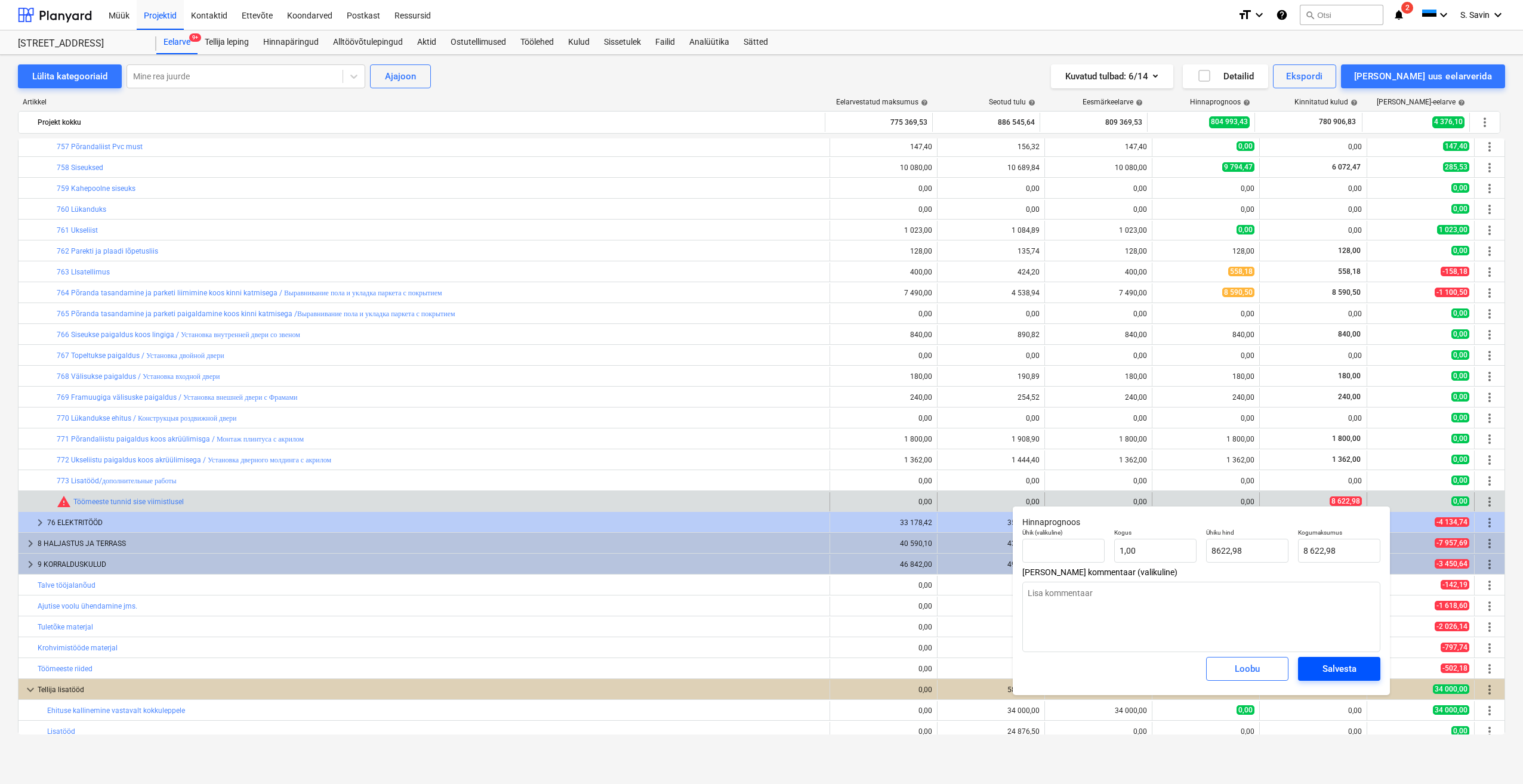
type input "8 622,98"
click at [1330, 665] on div "Salvesta" at bounding box center [1339, 669] width 34 height 16
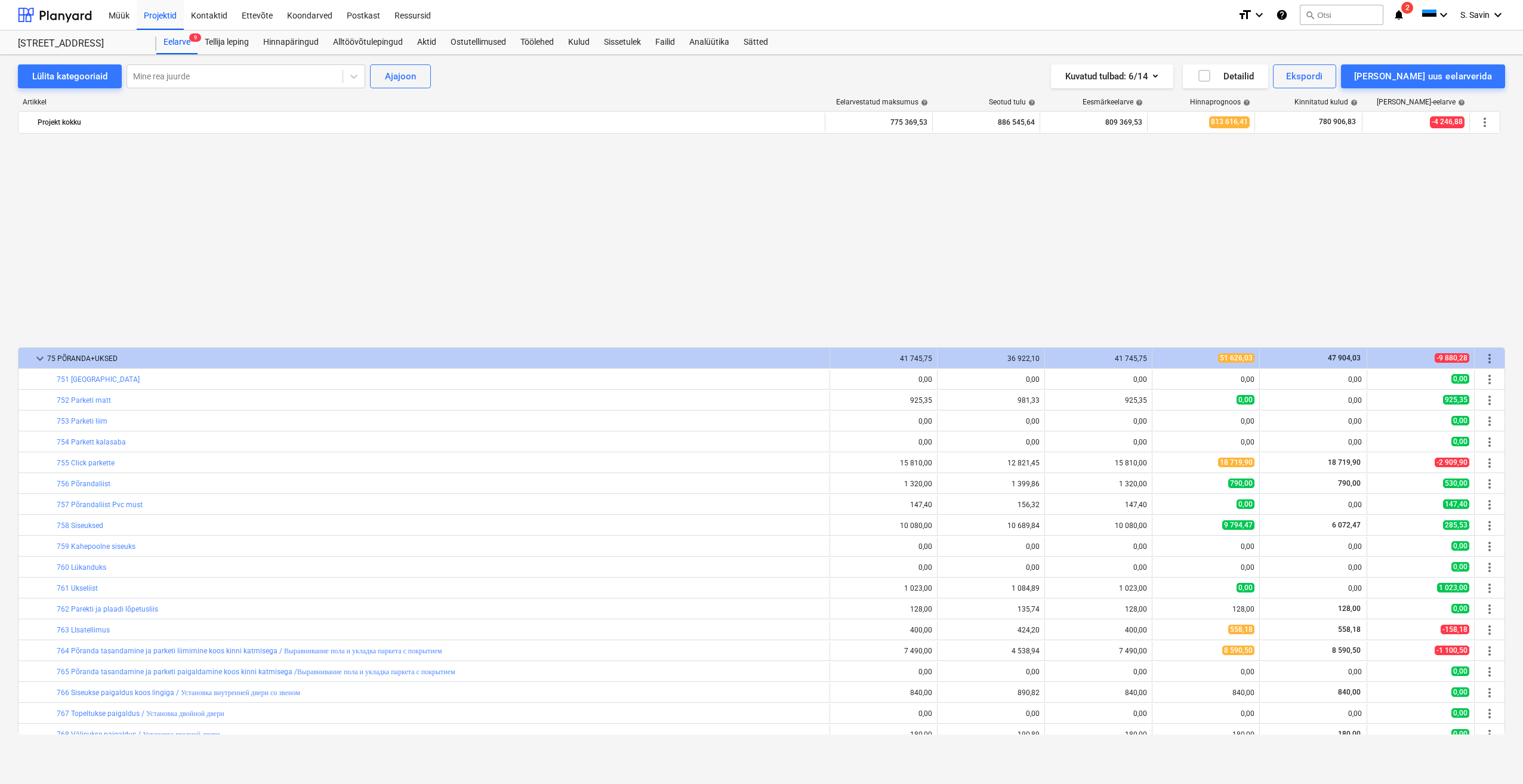
scroll to position [239, 0]
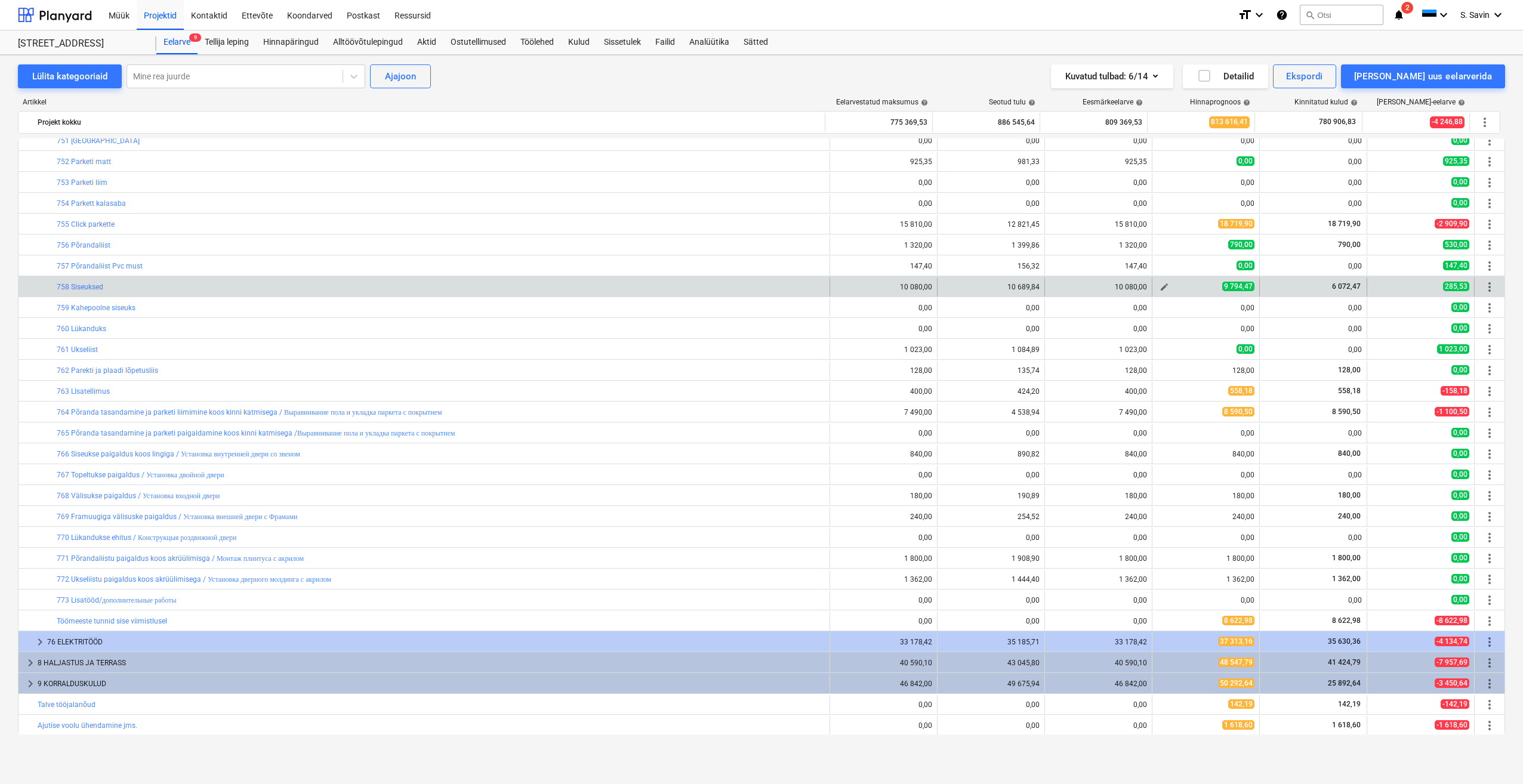
click at [1162, 292] on button "edit" at bounding box center [1164, 287] width 14 height 14
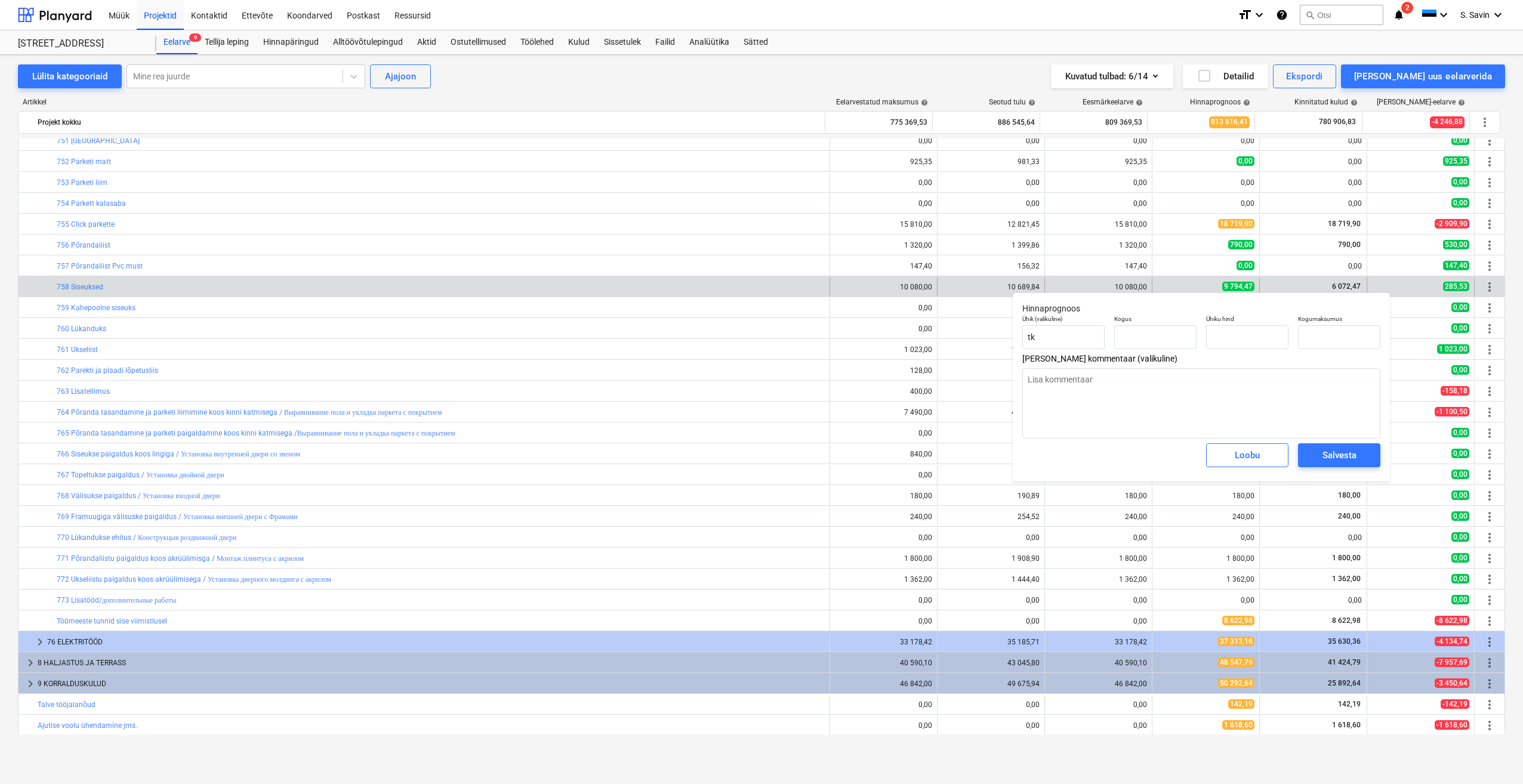
type textarea "x"
type input "1,00"
type input "9 794,47"
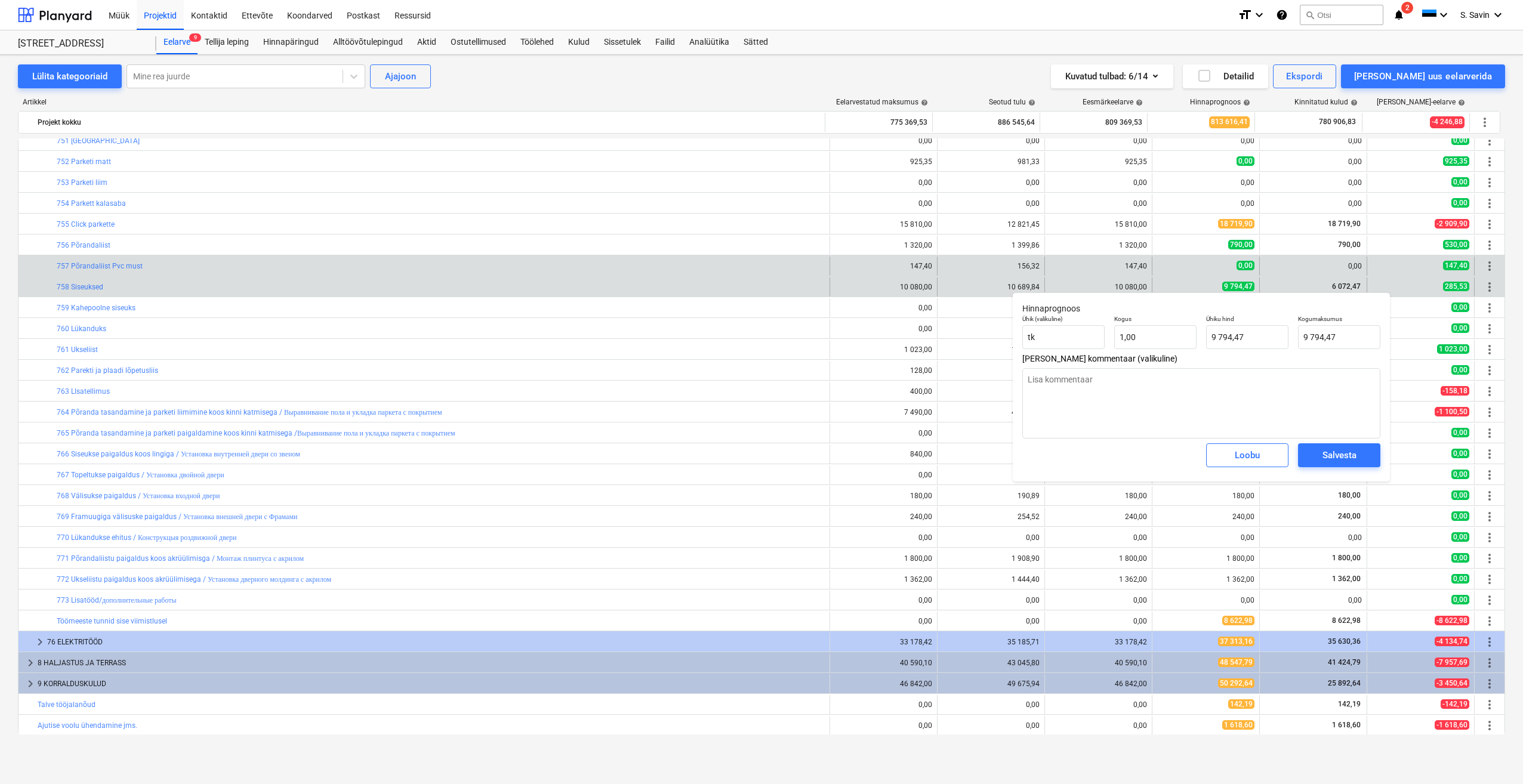
click at [1172, 265] on div "edit 0,00" at bounding box center [1206, 266] width 97 height 19
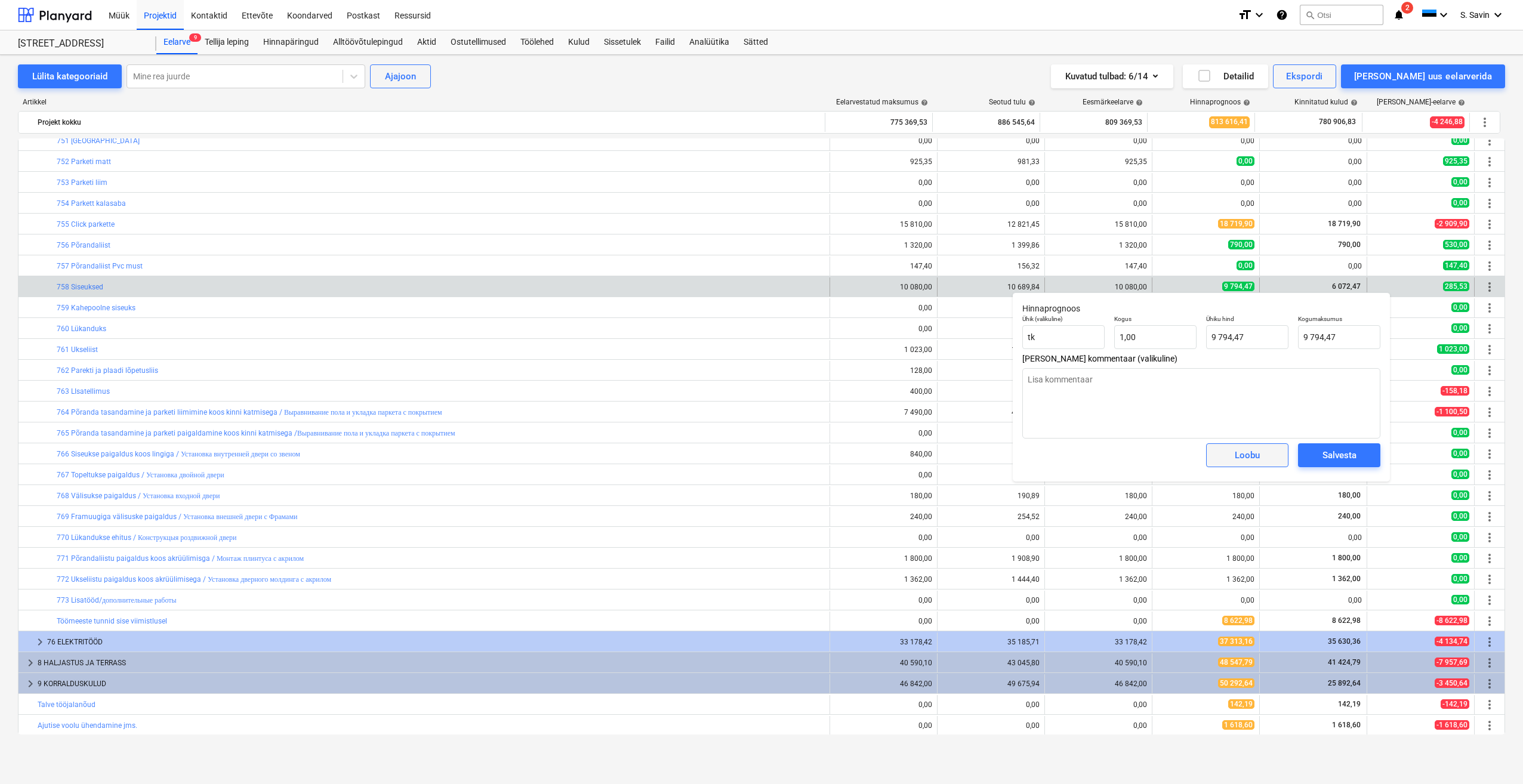
click at [1258, 463] on div "Loobu" at bounding box center [1248, 455] width 25 height 16
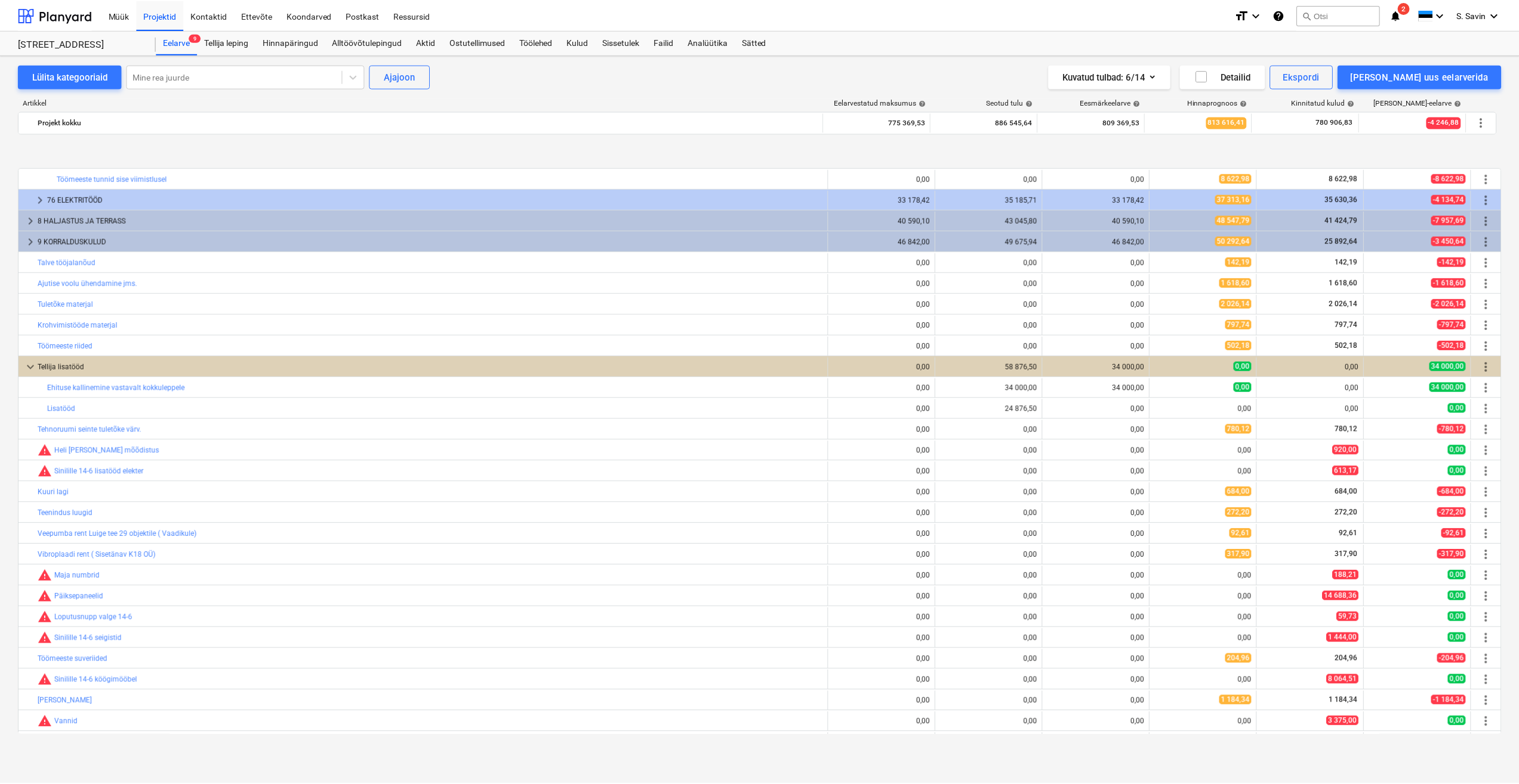
scroll to position [740, 0]
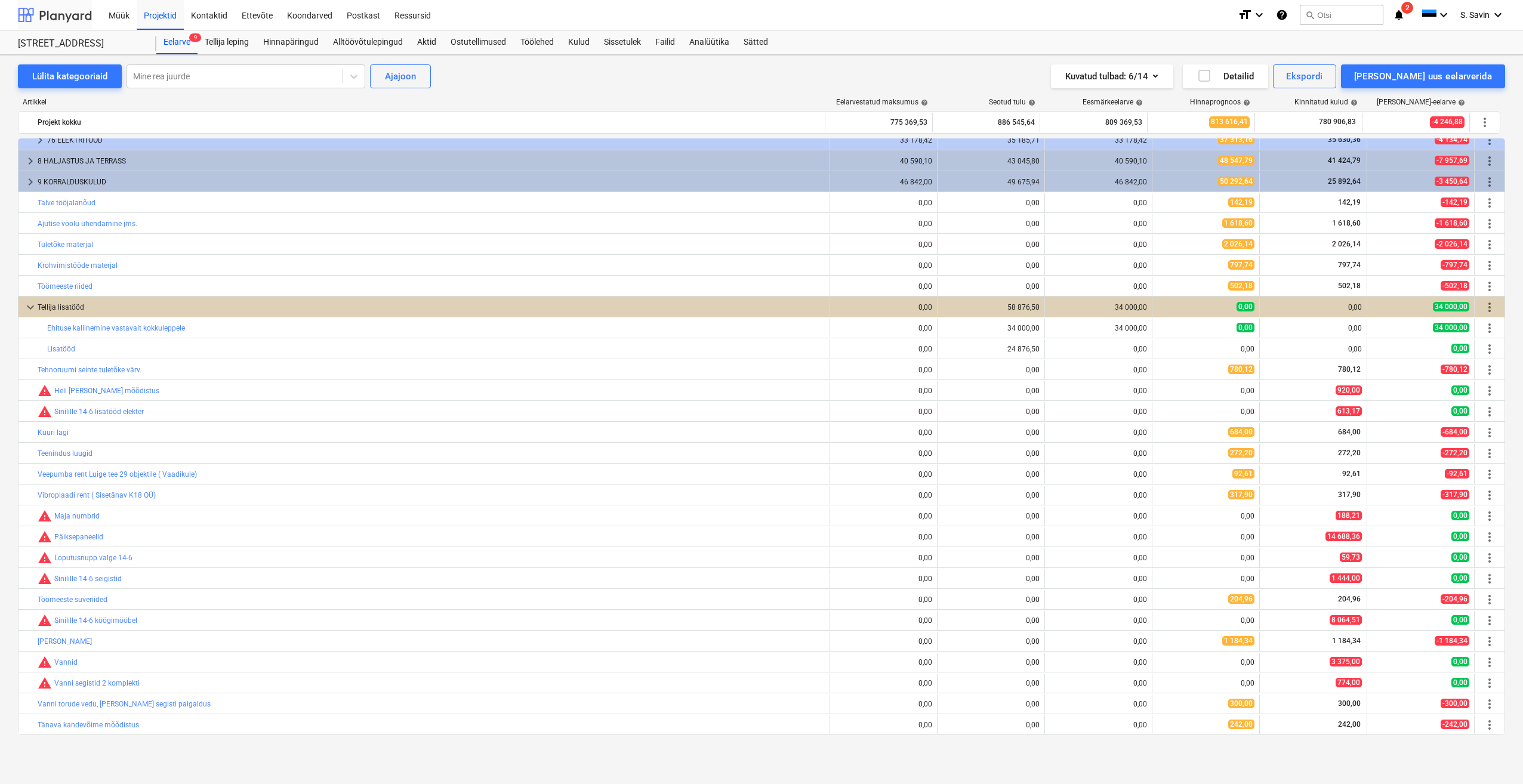
click at [56, 11] on div at bounding box center [55, 15] width 74 height 30
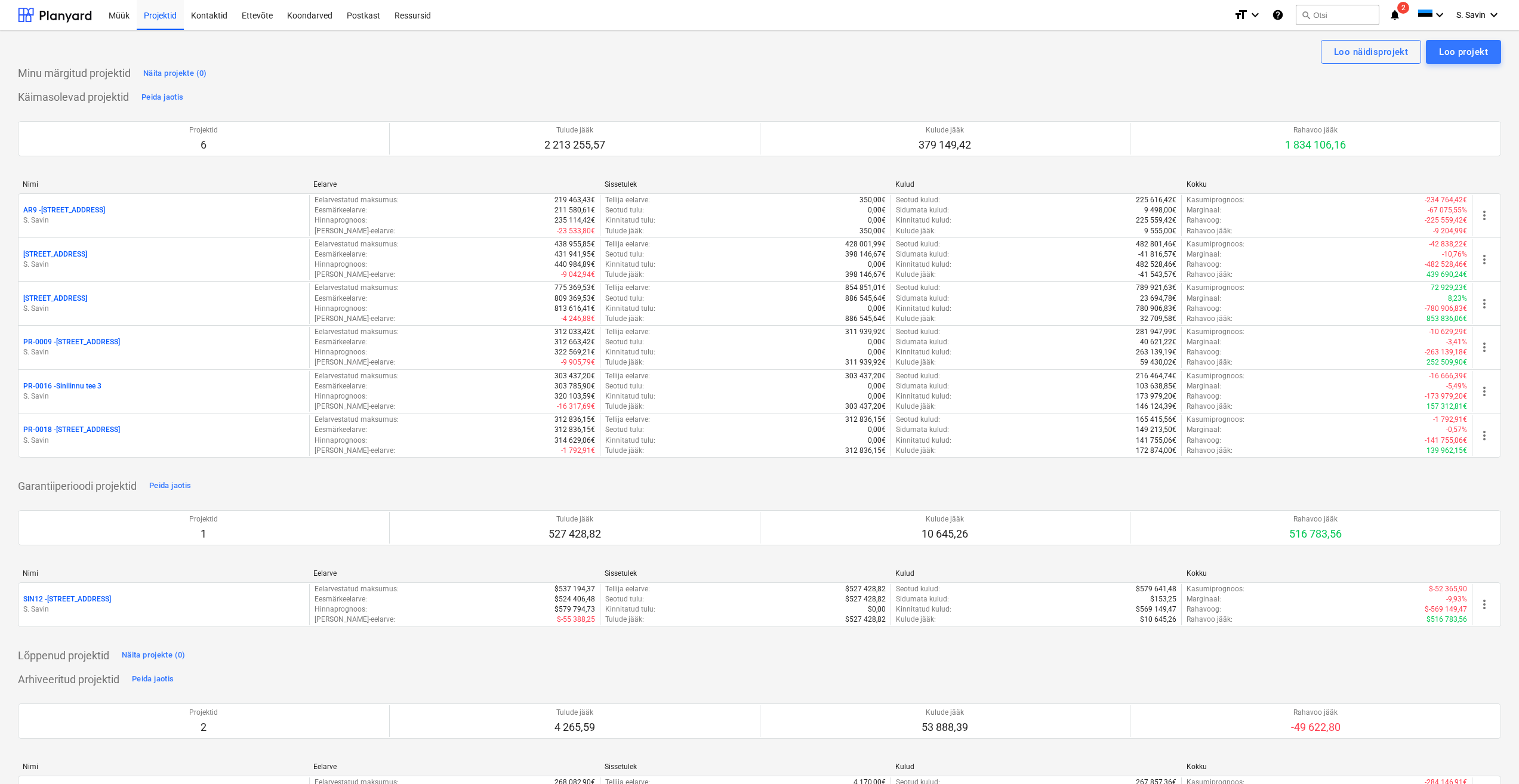
click at [1409, 11] on div "format_size keyboard_arrow_down help search Otsi notifications 2 keyboard_arrow…" at bounding box center [1368, 15] width 268 height 30
click at [1391, 17] on icon "notifications" at bounding box center [1395, 15] width 12 height 14
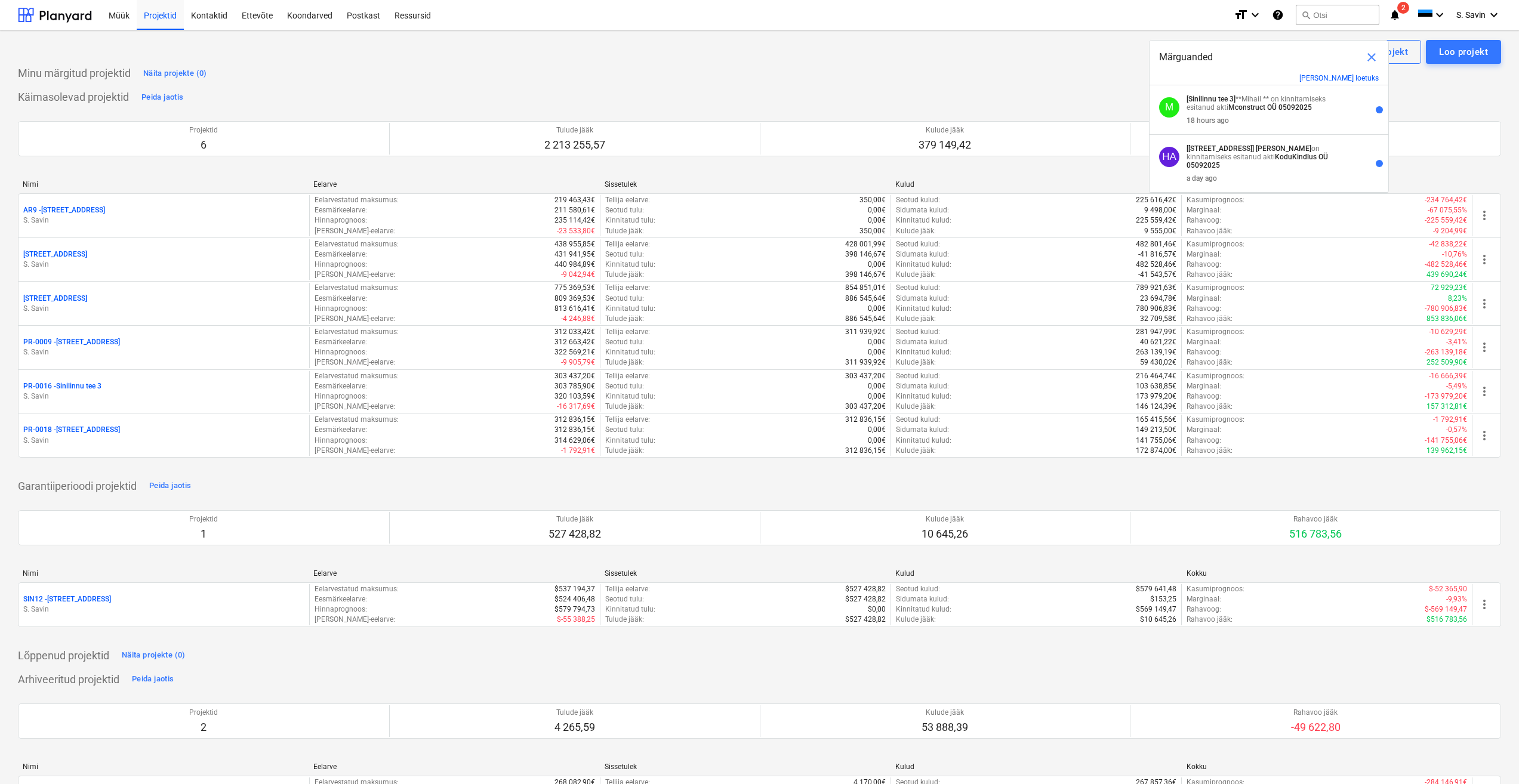
click at [1370, 62] on span "close" at bounding box center [1371, 58] width 14 height 14
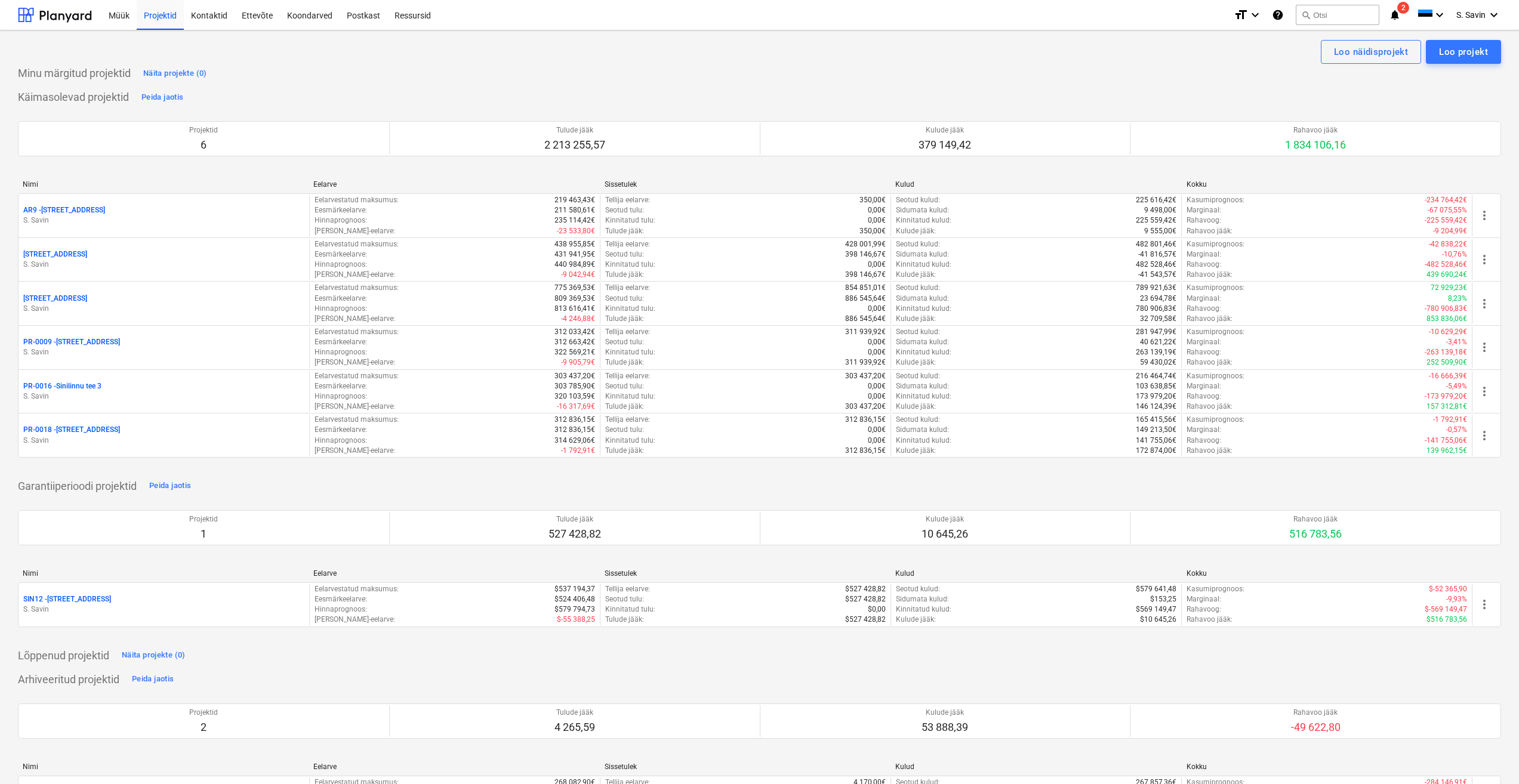
click at [1400, 20] on icon "notifications" at bounding box center [1395, 15] width 12 height 14
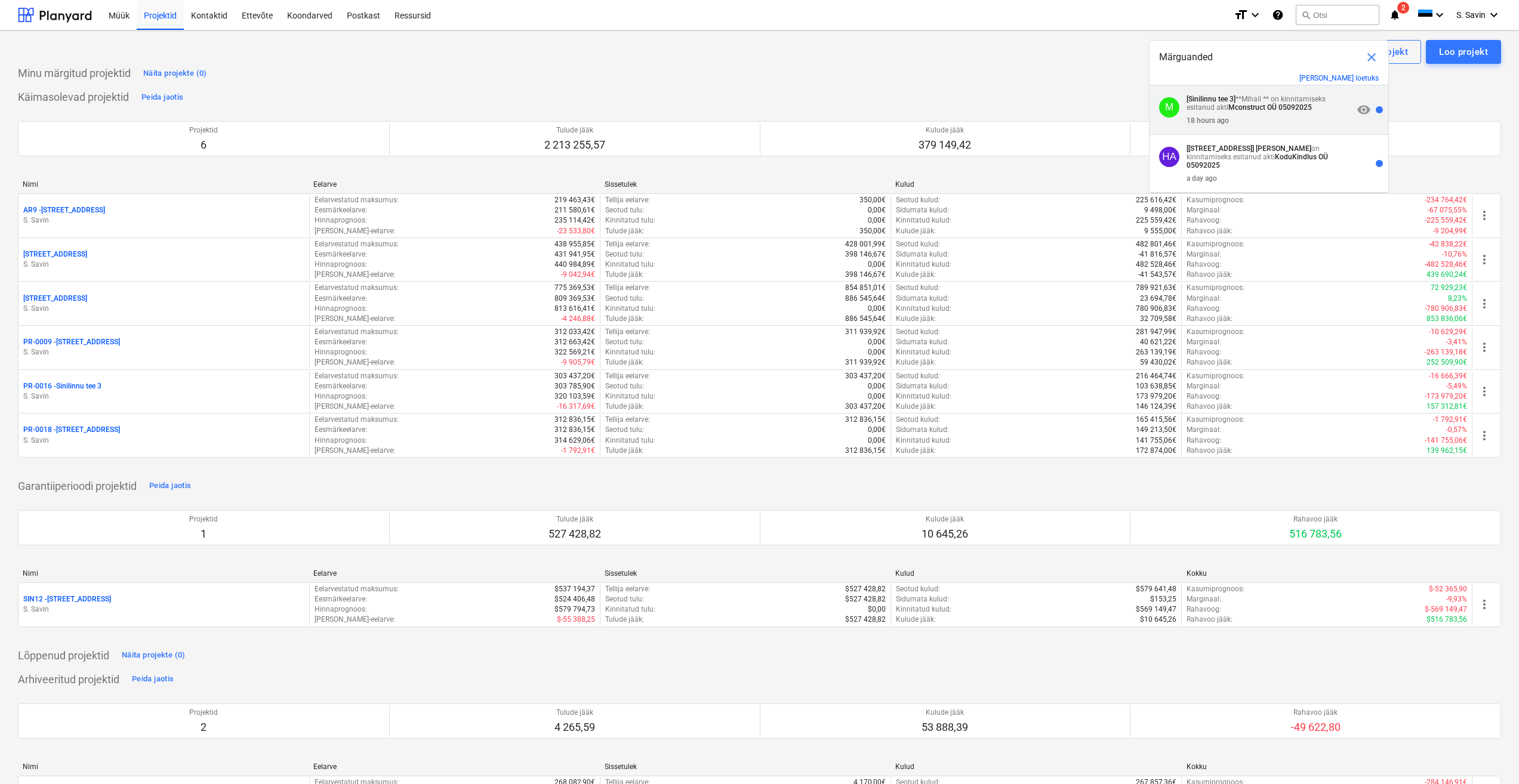
click at [1364, 113] on span "visibility" at bounding box center [1364, 110] width 14 height 14
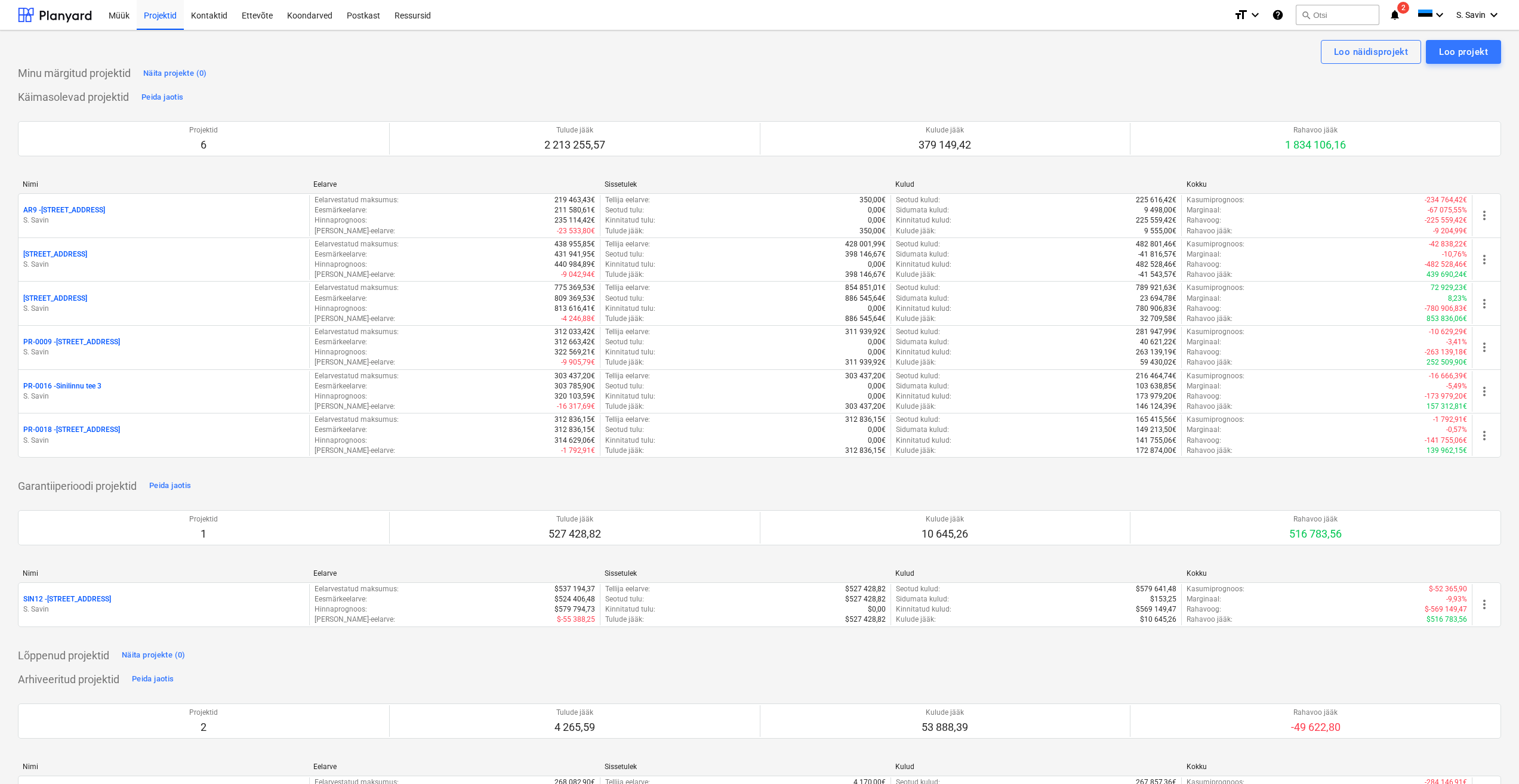
click at [1387, 20] on div "format_size keyboard_arrow_down help search Otsi notifications 2 keyboard_arrow…" at bounding box center [1368, 15] width 268 height 30
click at [1397, 19] on icon "notifications" at bounding box center [1395, 15] width 12 height 14
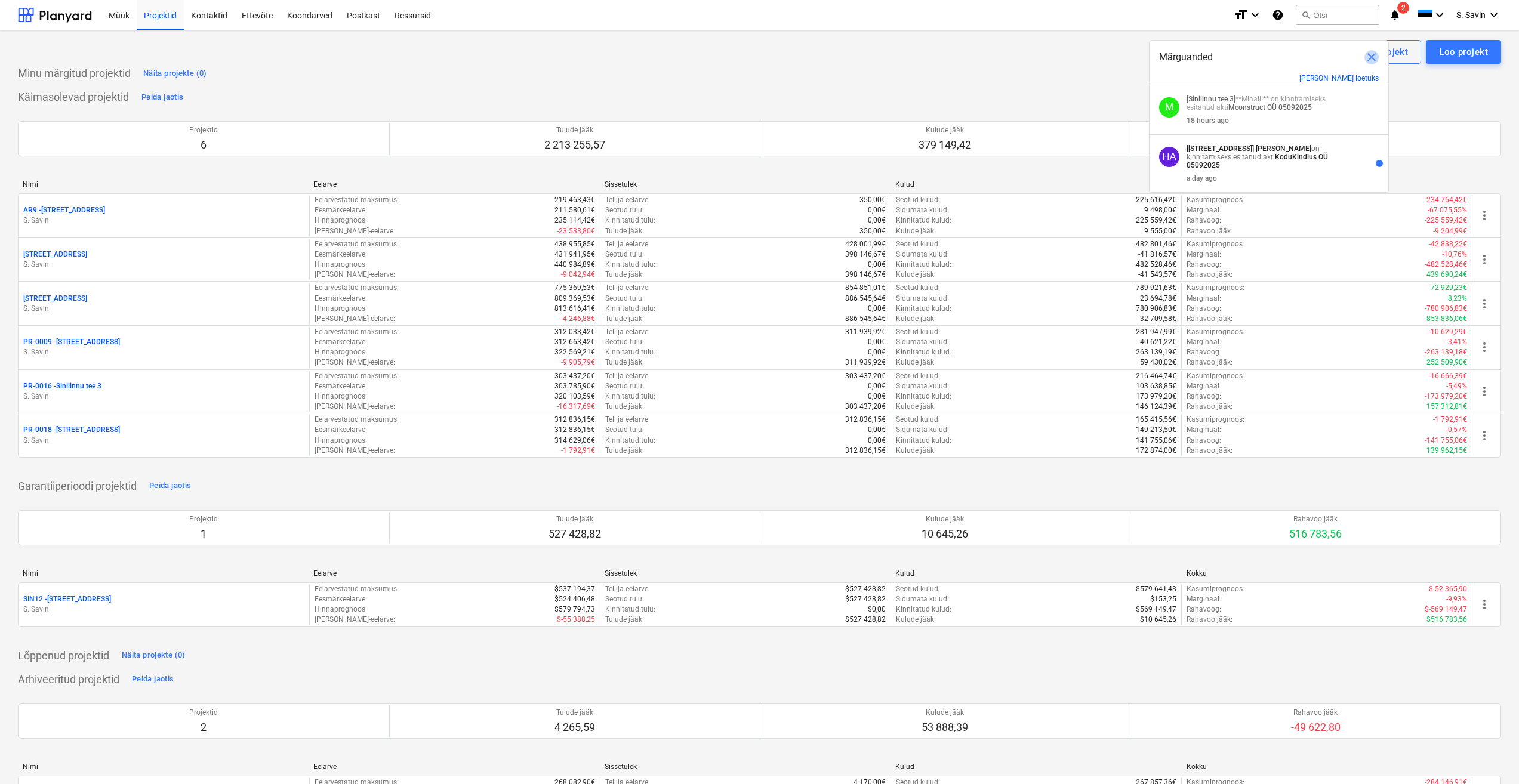
click at [1374, 56] on span "close" at bounding box center [1371, 58] width 14 height 14
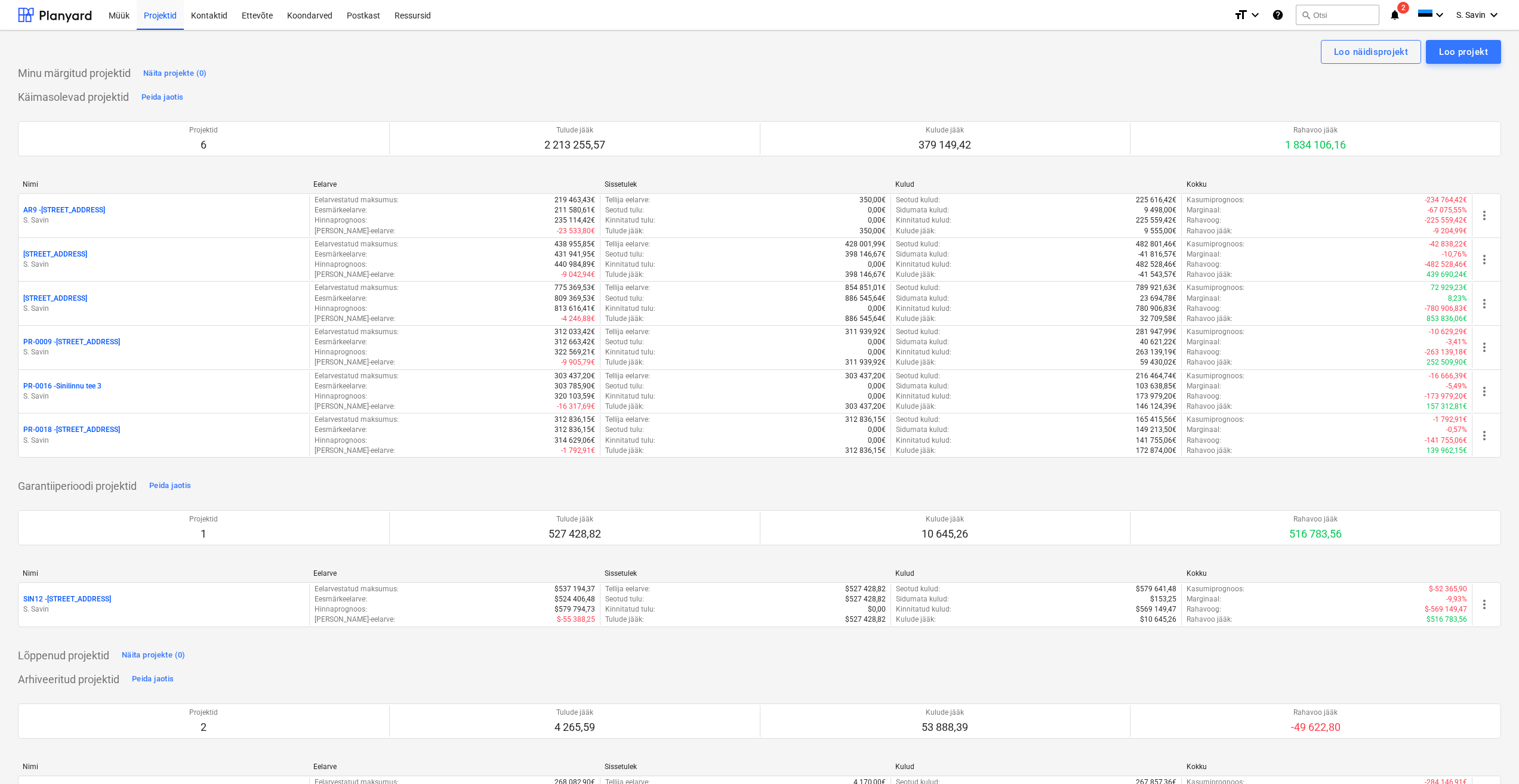
click at [1394, 20] on icon "notifications" at bounding box center [1395, 15] width 12 height 14
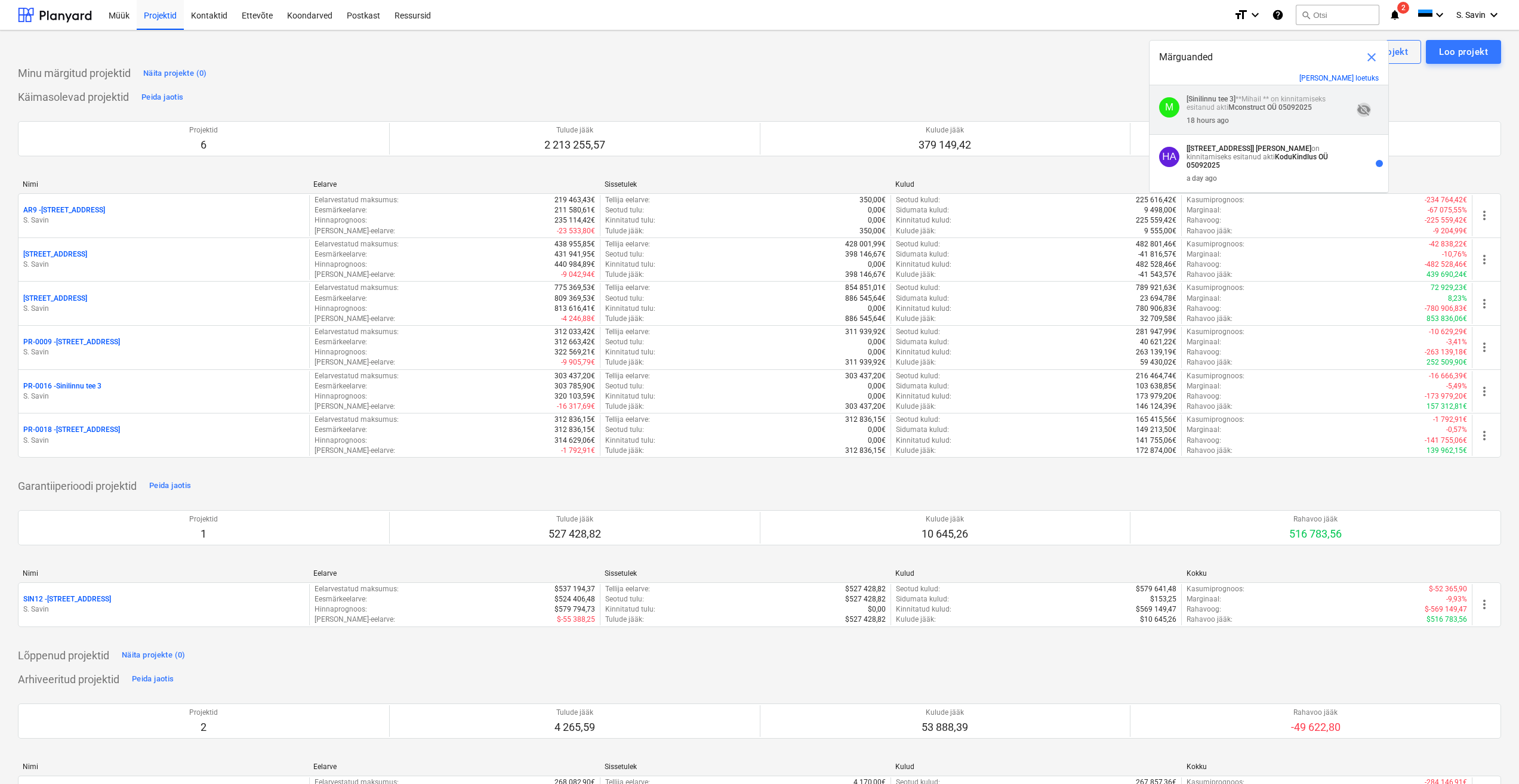
click at [1360, 105] on span "visibility_off" at bounding box center [1364, 110] width 14 height 14
click at [1359, 158] on span "visibility" at bounding box center [1364, 164] width 14 height 14
click at [1361, 161] on span "visibility_off" at bounding box center [1364, 164] width 14 height 14
click at [1376, 161] on span at bounding box center [1379, 164] width 7 height 7
